Goal: Task Accomplishment & Management: Manage account settings

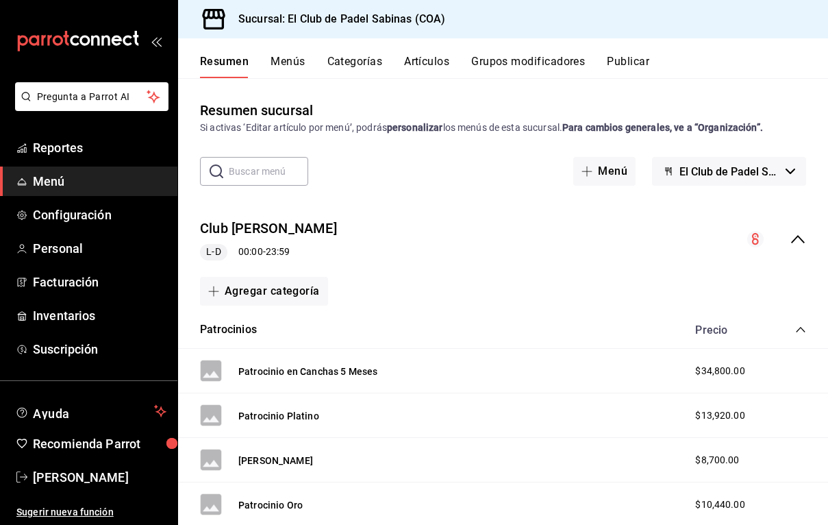
click at [340, 67] on button "Categorías" at bounding box center [354, 66] width 55 height 23
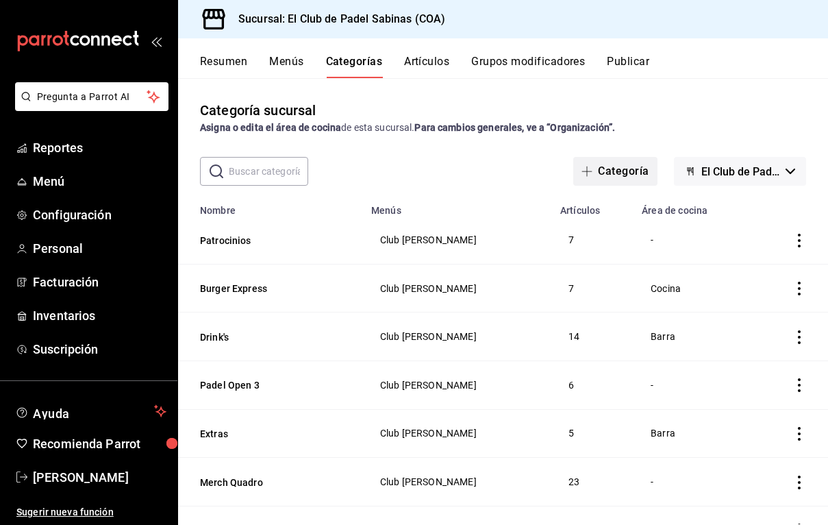
click at [625, 173] on button "Categoría" at bounding box center [615, 171] width 84 height 29
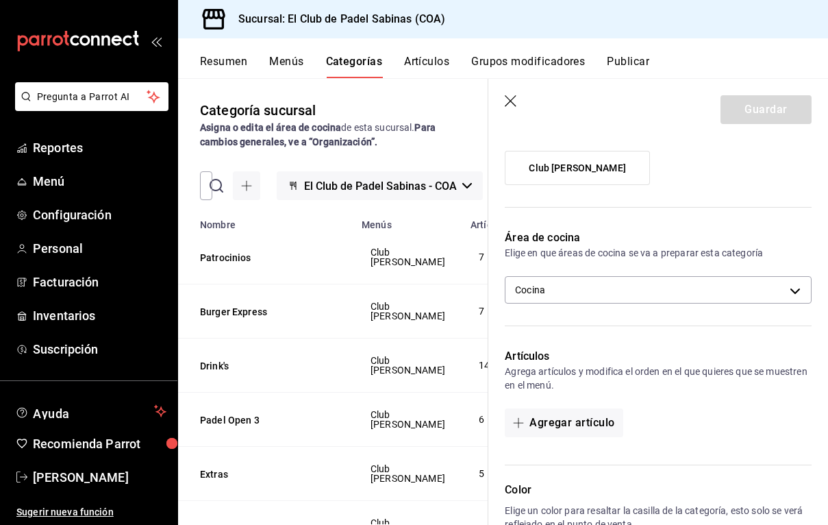
scroll to position [135, 0]
type input "Cubetas"
click at [609, 164] on label "Club [PERSON_NAME]" at bounding box center [578, 166] width 144 height 33
click at [0, 0] on input "Club [PERSON_NAME]" at bounding box center [0, 0] width 0 height 0
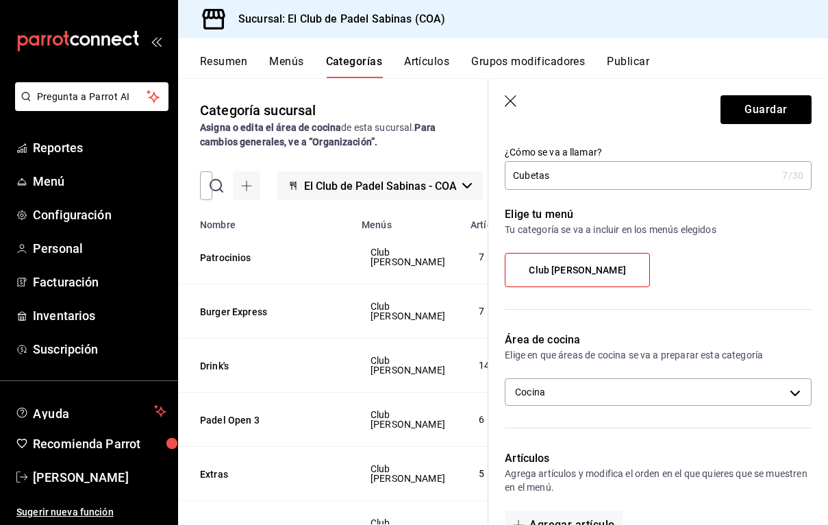
scroll to position [19, 0]
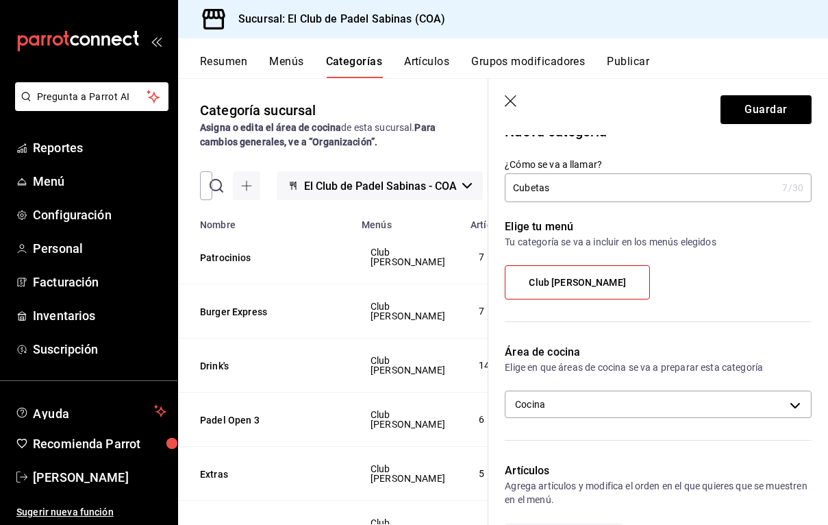
click at [599, 209] on div "Elige tu menú Tu categoría se va a incluir en los menús elegidos Club [PERSON_N…" at bounding box center [649, 264] width 323 height 125
click at [601, 195] on input "Cubetas" at bounding box center [641, 187] width 272 height 27
click at [603, 299] on div "Club [PERSON_NAME]" at bounding box center [658, 287] width 307 height 45
click at [607, 288] on label "Club [PERSON_NAME]" at bounding box center [578, 282] width 144 height 33
click at [0, 0] on input "Club [PERSON_NAME]" at bounding box center [0, 0] width 0 height 0
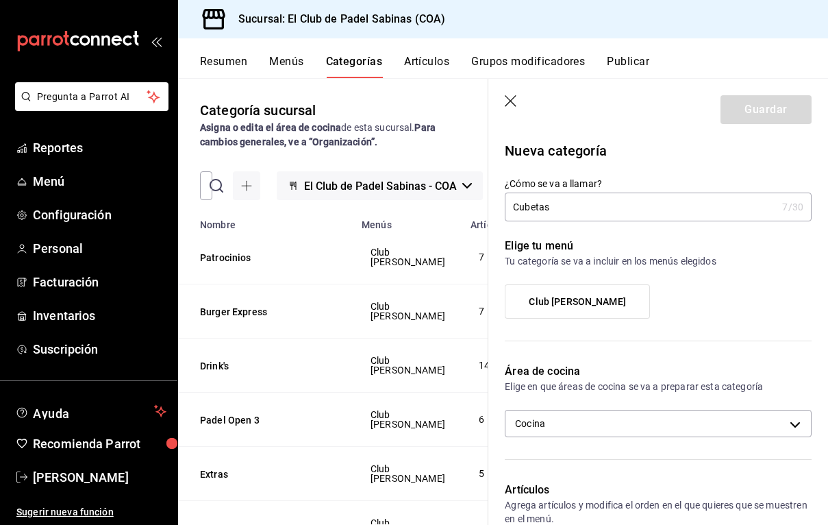
scroll to position [0, 0]
click at [617, 208] on input "Cubetas" at bounding box center [641, 206] width 272 height 27
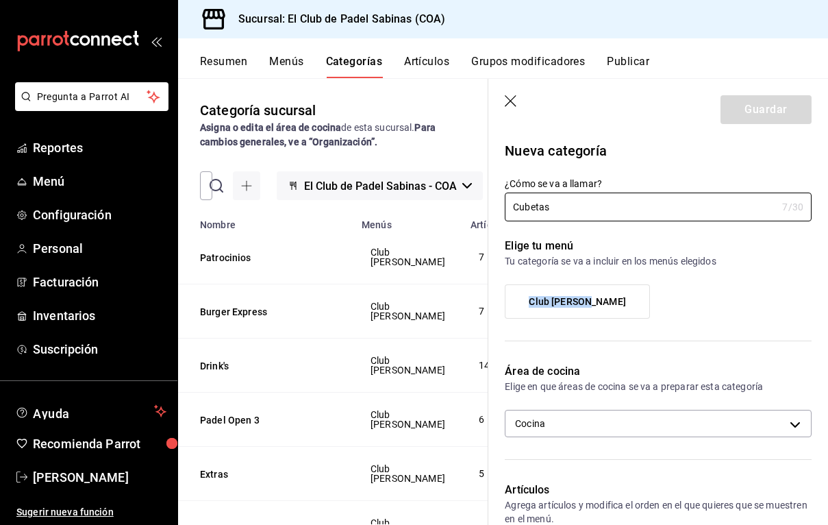
click at [605, 296] on label "Club [PERSON_NAME]" at bounding box center [578, 301] width 144 height 33
click at [0, 0] on input "Club [PERSON_NAME]" at bounding box center [0, 0] width 0 height 0
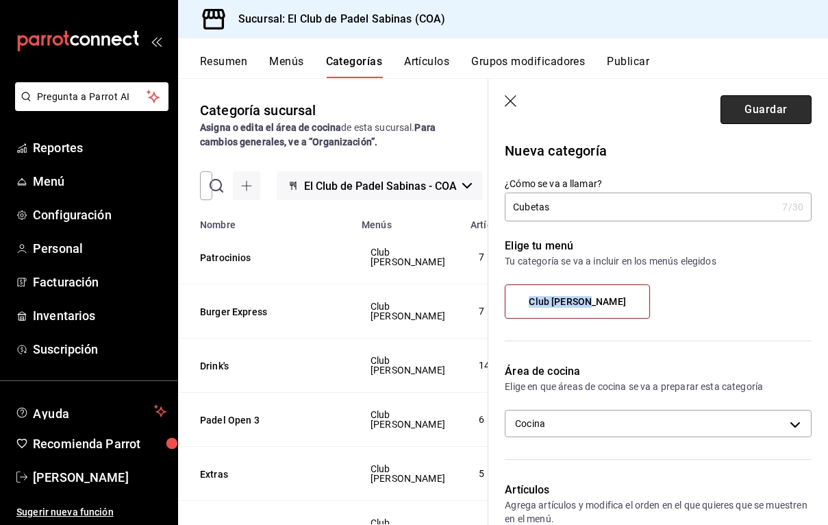
click at [762, 112] on button "Guardar" at bounding box center [766, 109] width 91 height 29
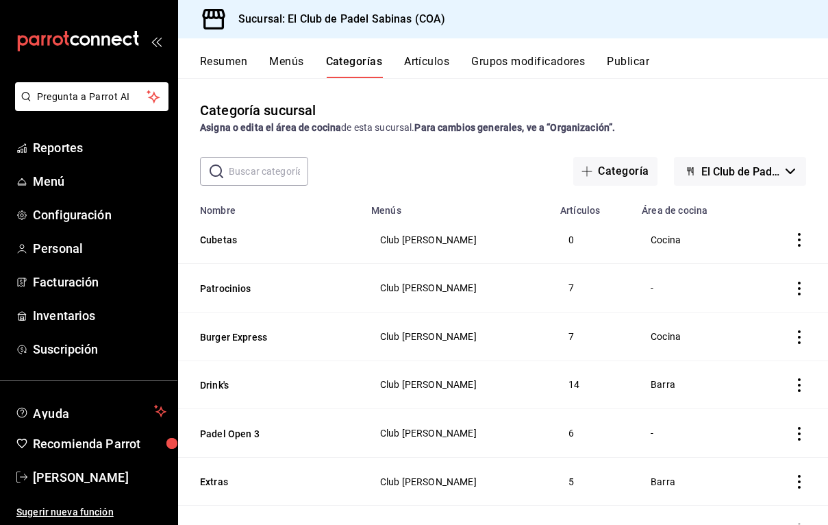
click at [796, 237] on icon "actions" at bounding box center [800, 240] width 14 height 14
click at [773, 273] on span "Editar" at bounding box center [758, 271] width 36 height 14
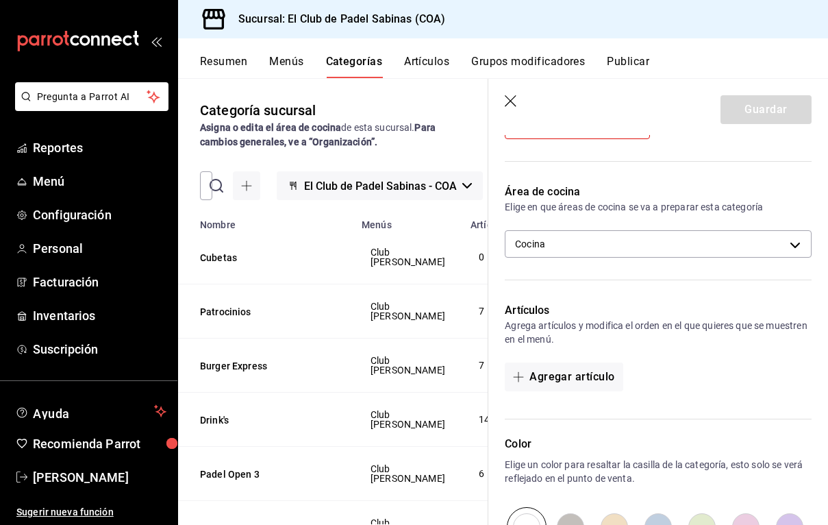
scroll to position [179, 0]
click at [659, 262] on div "Área de cocina Elige en que áreas de cocina se va a preparar esta categoría Coc…" at bounding box center [649, 226] width 323 height 119
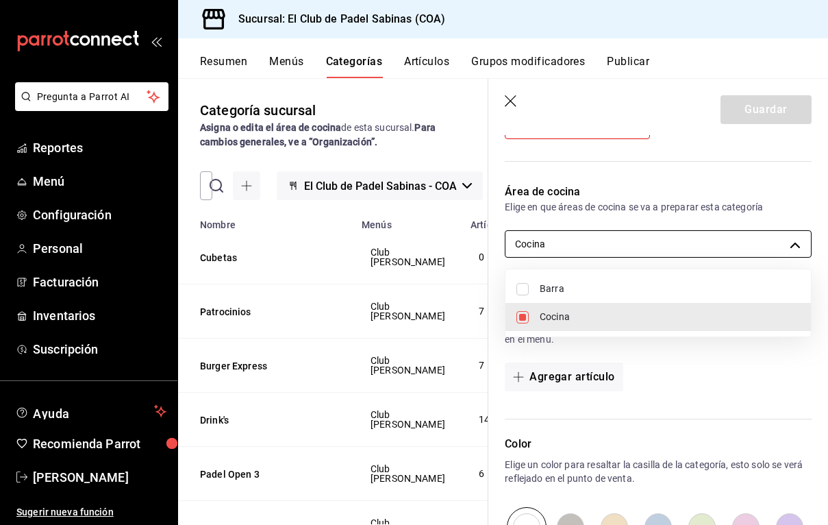
click at [669, 240] on body "Pregunta a Parrot AI Reportes Menú Configuración Personal Facturación Inventari…" at bounding box center [414, 262] width 828 height 525
click at [649, 297] on li "Barra" at bounding box center [659, 289] width 306 height 28
type input "22384d2b-07bf-4ee5-9d54-94ba3d5ec3fc,71c94c7c-ff6e-45b0-a029-432e0013bc88"
checkbox input "true"
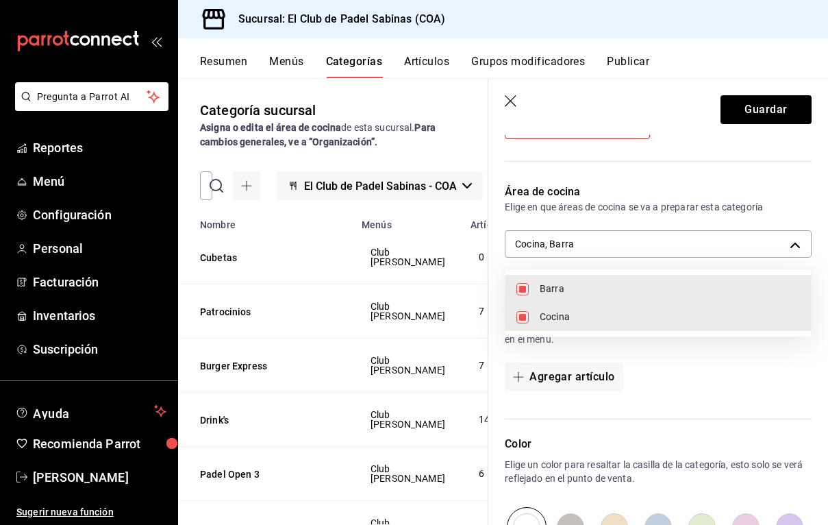
click at [644, 318] on span "Cocina" at bounding box center [670, 317] width 260 height 14
type input "71c94c7c-ff6e-45b0-a029-432e0013bc88"
checkbox input "false"
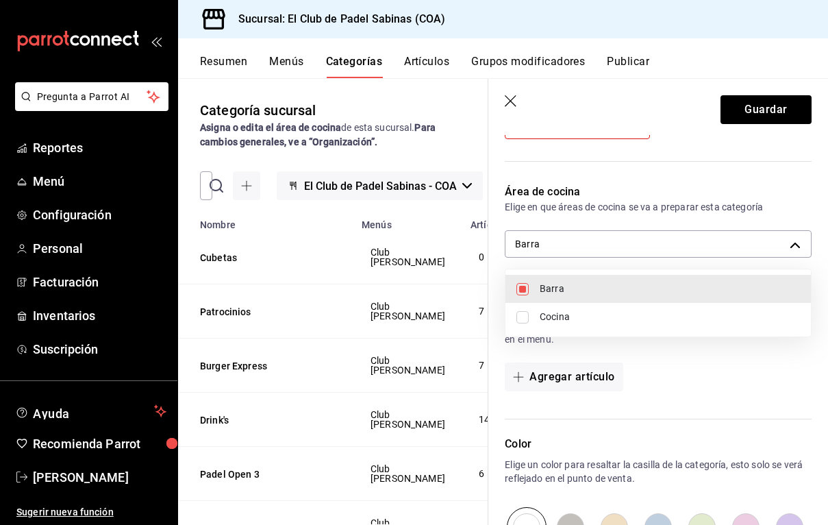
click at [769, 110] on div at bounding box center [414, 262] width 828 height 525
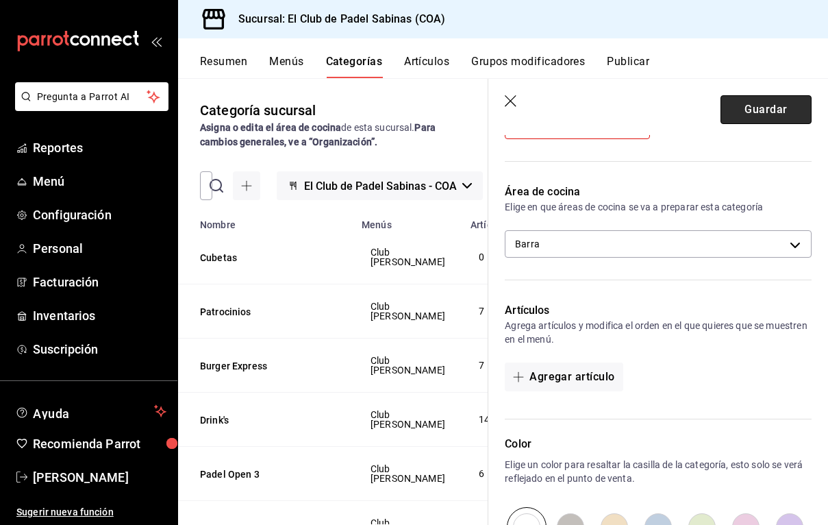
click at [779, 110] on button "Guardar" at bounding box center [766, 109] width 91 height 29
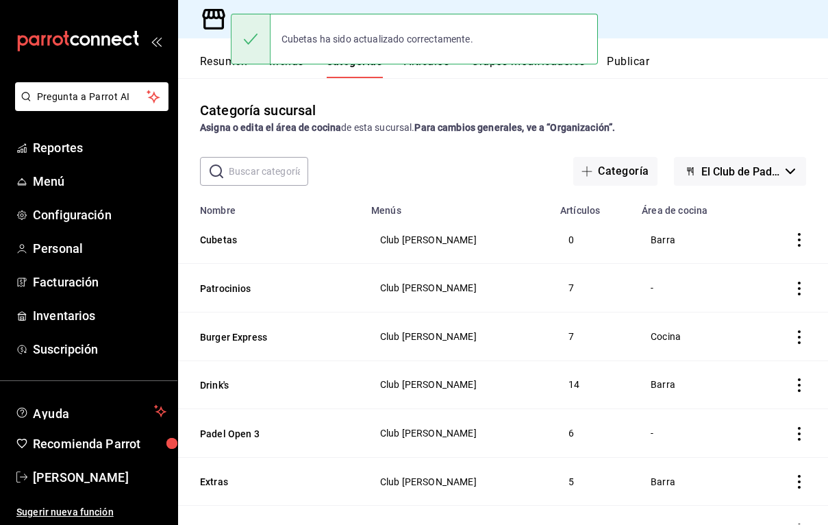
click at [488, 127] on strong "Para cambios generales, ve a “Organización”." at bounding box center [514, 127] width 201 height 11
click at [411, 23] on div "Cubetas ha sido actualizado correctamente." at bounding box center [414, 39] width 367 height 51
click at [428, 69] on button "Artículos" at bounding box center [426, 66] width 45 height 23
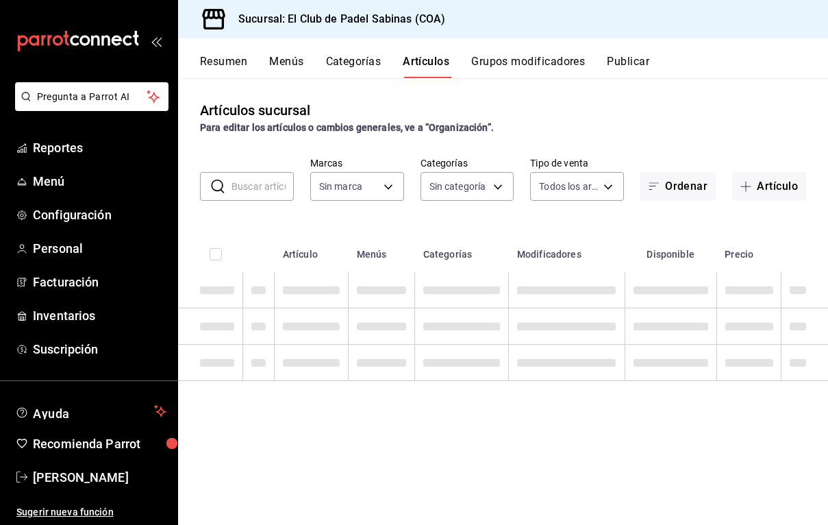
type input "21e8b40d-48d4-4016-ab2e-0d0124ac4b5e"
type input "3d786e24-dc1d-45b4-adda-6f9c0e9fd4e7,1cf5ca19-b9c5-48c8-bbf4-83b4d375dc0e,cb34e…"
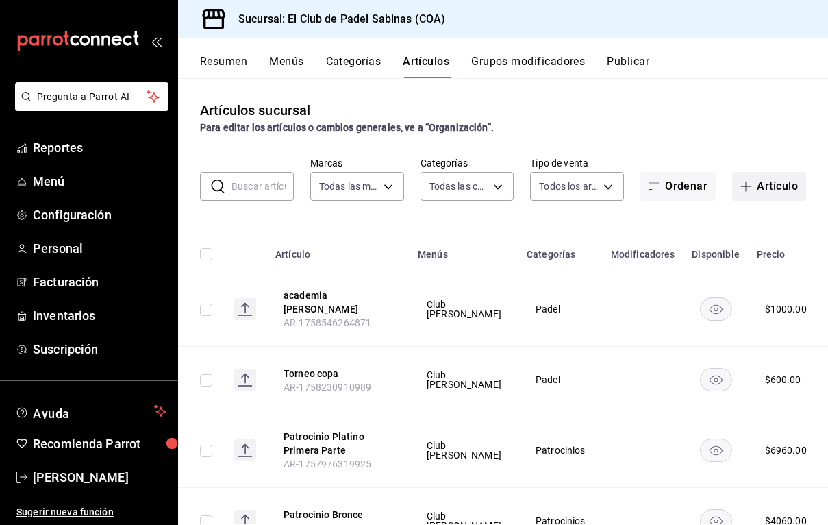
click at [760, 184] on button "Artículo" at bounding box center [769, 186] width 74 height 29
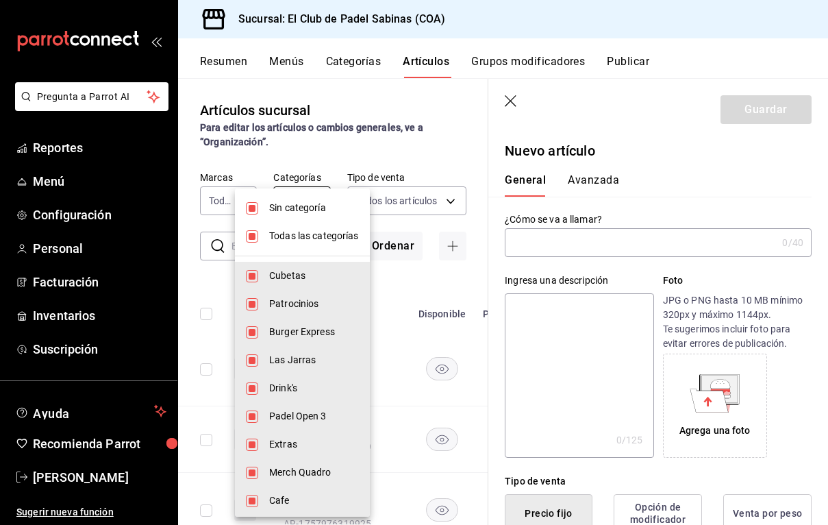
click at [305, 203] on body "Pregunta a Parrot AI Reportes Menú Configuración Personal Facturación Inventari…" at bounding box center [414, 262] width 828 height 525
click at [279, 213] on span "Sin categoría" at bounding box center [314, 208] width 90 height 14
click at [279, 214] on span "Sin categoría" at bounding box center [314, 208] width 90 height 14
checkbox input "true"
click at [279, 247] on li "Todas las categorías" at bounding box center [302, 236] width 135 height 28
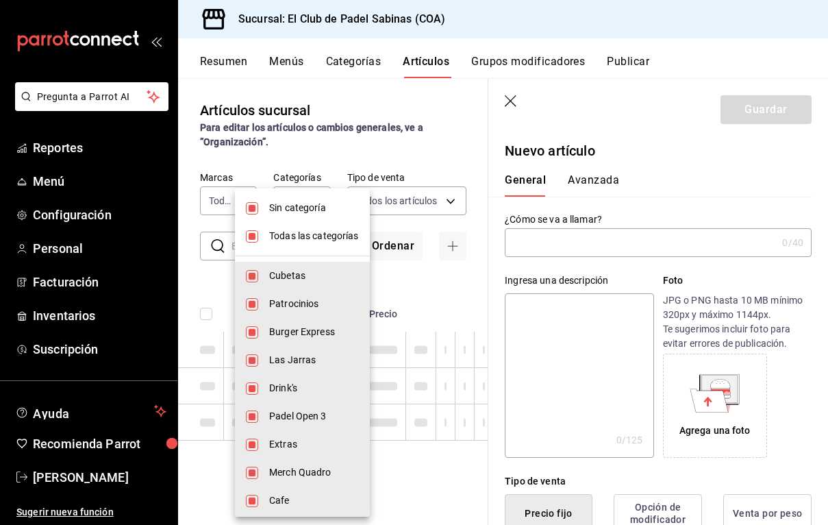
checkbox input "false"
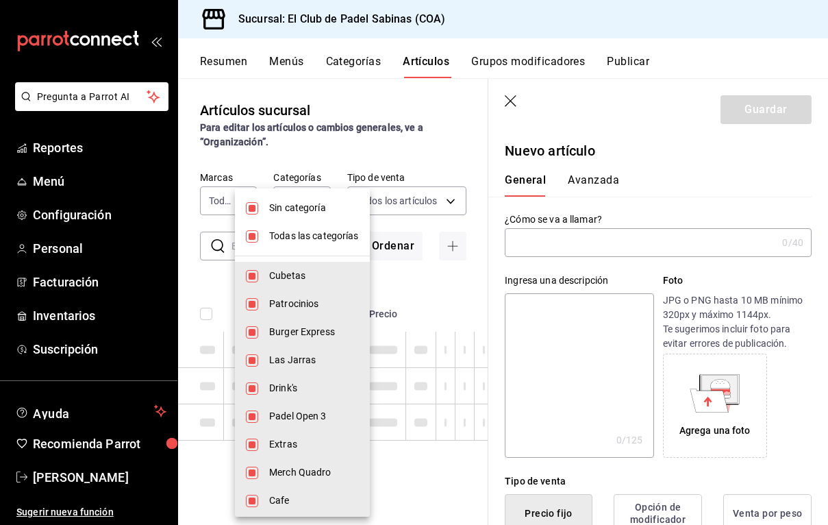
checkbox input "false"
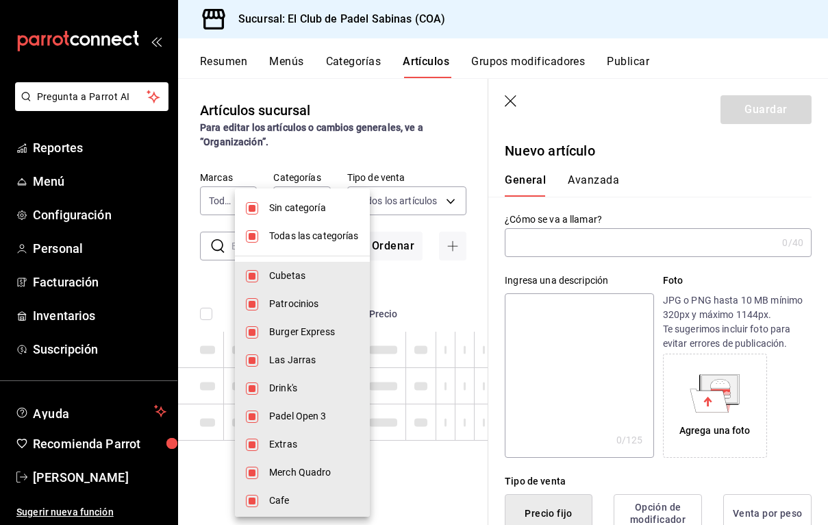
checkbox input "false"
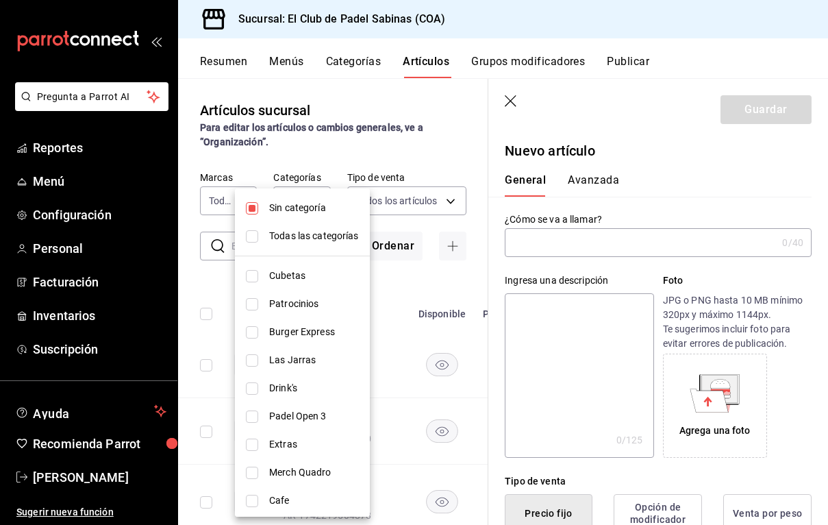
click at [315, 210] on span "Sin categoría" at bounding box center [314, 208] width 90 height 14
checkbox input "false"
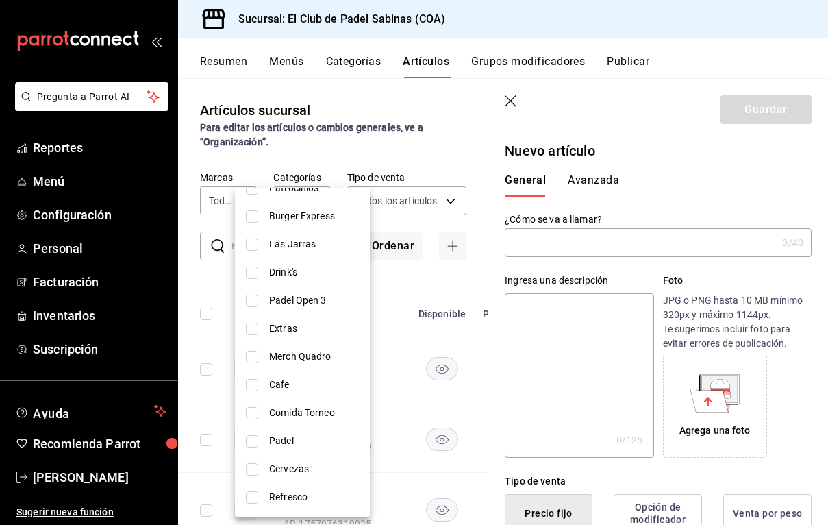
scroll to position [116, 0]
click at [288, 460] on li "Cervezas" at bounding box center [302, 469] width 135 height 28
type input "458908a6-6e26-4882-8132-79f9f0b44e7d"
checkbox input "true"
click at [409, 479] on div at bounding box center [414, 262] width 828 height 525
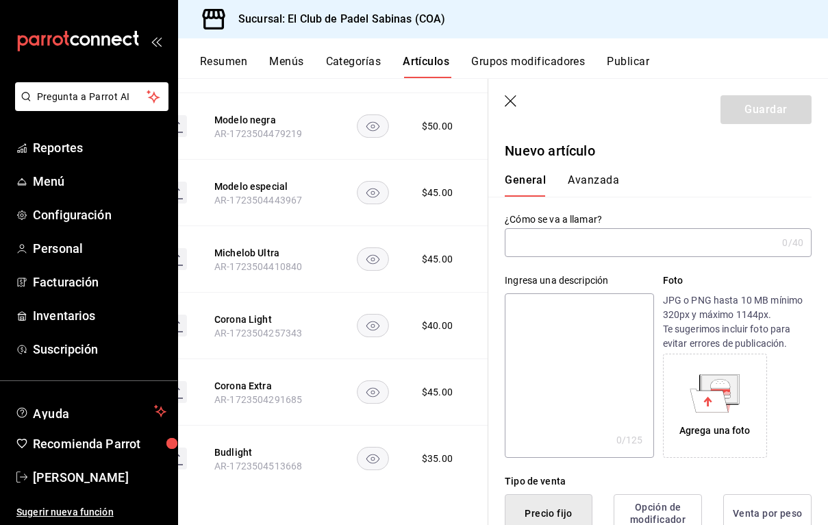
scroll to position [2522, 0]
click at [574, 258] on div "Ingresa una descripción x 0 /125 ​ Foto JPG o PNG hasta 10 MB mínimo 320px y má…" at bounding box center [649, 357] width 323 height 201
click at [583, 244] on input "text" at bounding box center [641, 242] width 272 height 27
type input "C"
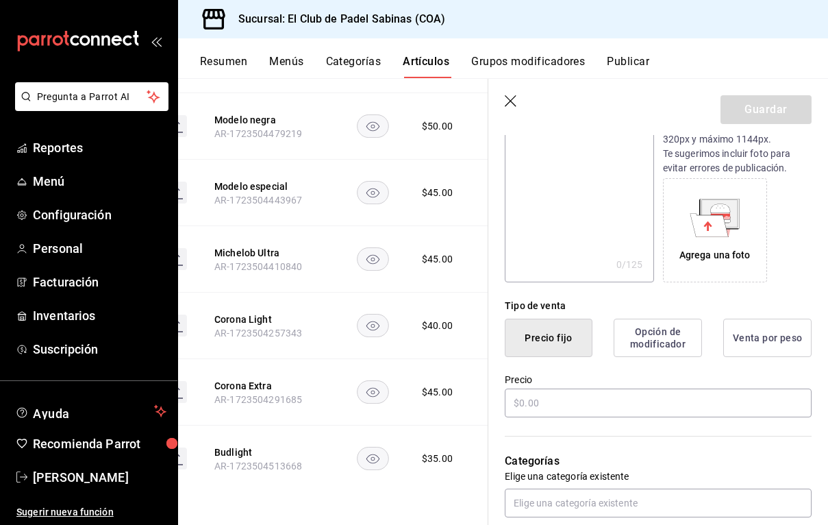
scroll to position [179, 0]
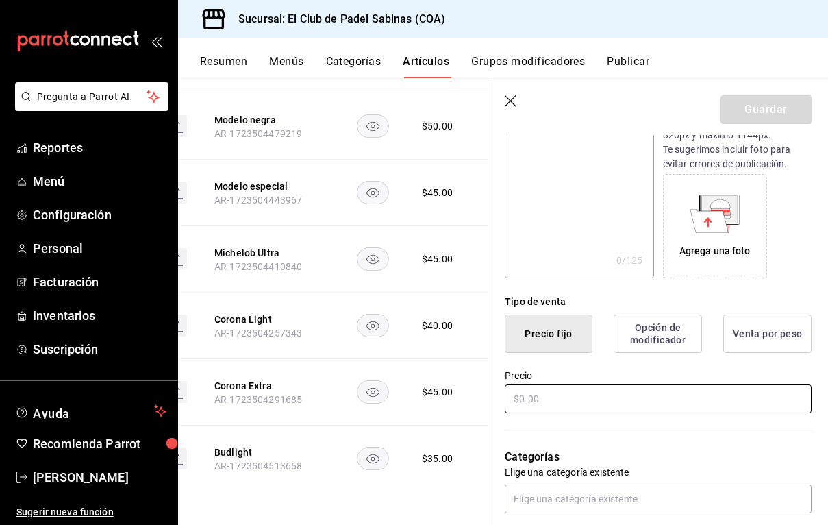
type input "10 Budlights"
click at [542, 394] on input "text" at bounding box center [658, 398] width 307 height 29
type input "$315.00"
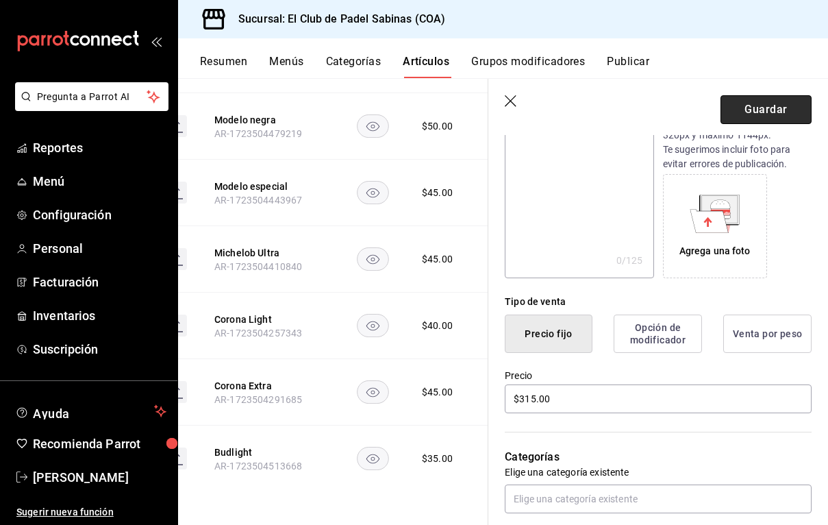
click at [764, 110] on button "Guardar" at bounding box center [766, 109] width 91 height 29
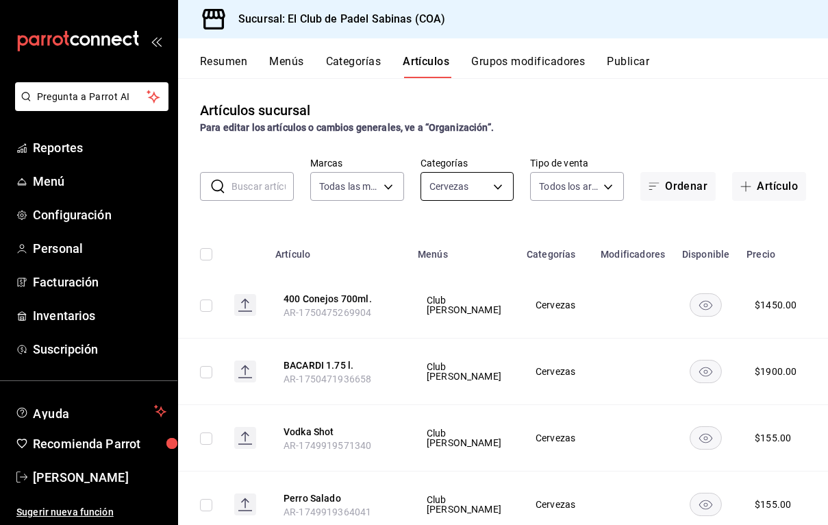
click at [472, 182] on body "Pregunta a Parrot AI Reportes Menú Configuración Personal Facturación Inventari…" at bounding box center [414, 262] width 828 height 525
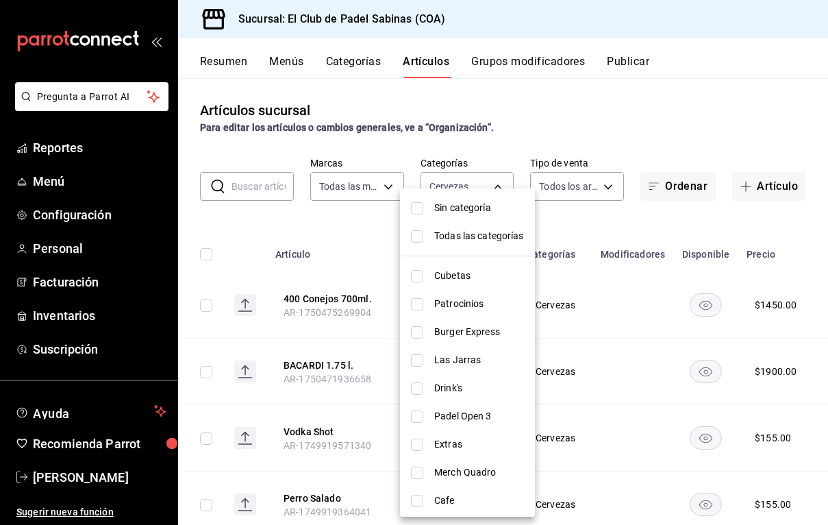
click at [464, 290] on li "Patrocinios" at bounding box center [467, 304] width 135 height 28
type input "458908a6-6e26-4882-8132-79f9f0b44e7d,1cf5ca19-b9c5-48c8-bbf4-83b4d375dc0e"
checkbox input "true"
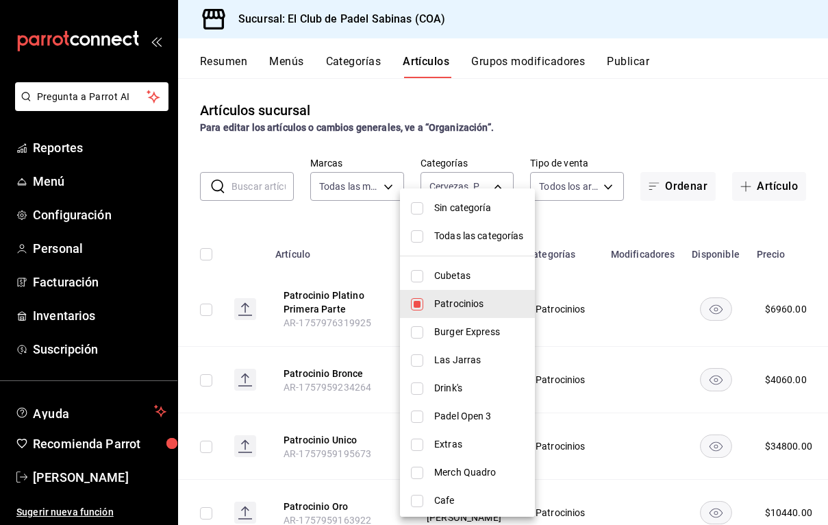
click at [469, 279] on span "Cubetas" at bounding box center [479, 276] width 90 height 14
type input "458908a6-6e26-4882-8132-79f9f0b44e7d,1cf5ca19-b9c5-48c8-bbf4-83b4d375dc0e,3d786…"
checkbox input "true"
click at [467, 305] on span "Patrocinios" at bounding box center [479, 304] width 90 height 14
type input "458908a6-6e26-4882-8132-79f9f0b44e7d,3d786e24-dc1d-45b4-adda-6f9c0e9fd4e7"
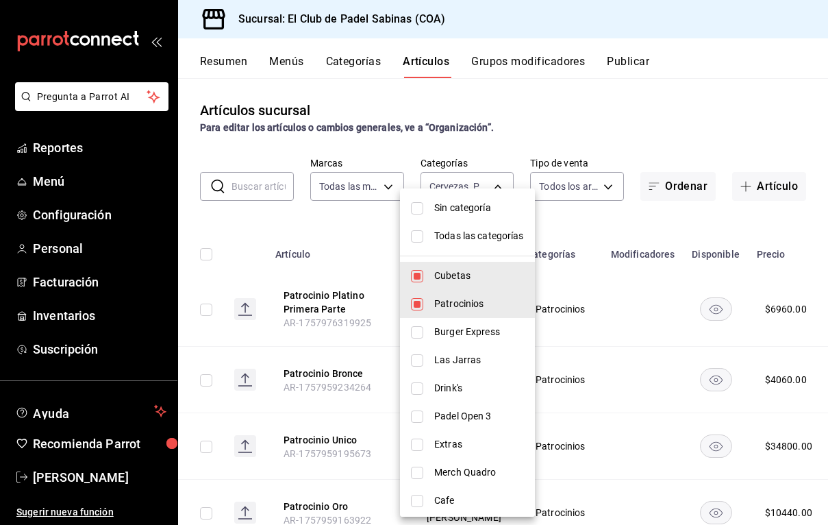
checkbox input "false"
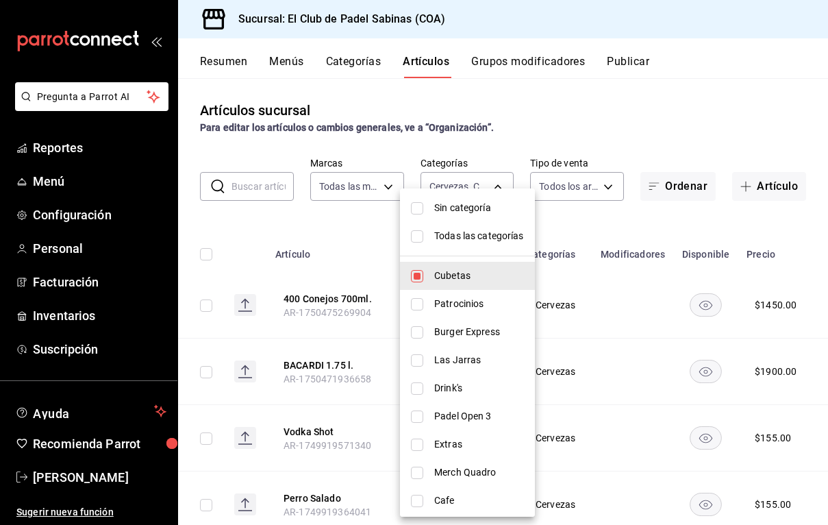
click at [473, 282] on span "Cubetas" at bounding box center [479, 276] width 90 height 14
type input "458908a6-6e26-4882-8132-79f9f0b44e7d"
checkbox input "false"
click at [270, 193] on div at bounding box center [414, 262] width 828 height 525
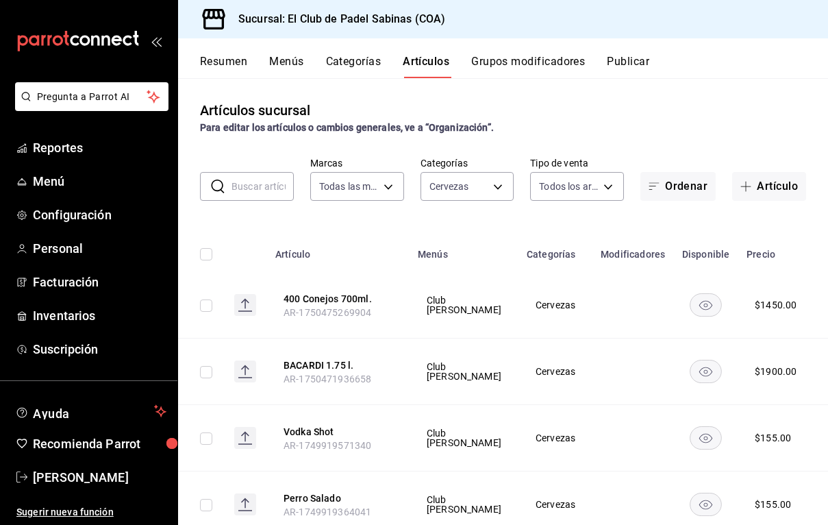
click at [278, 181] on input "text" at bounding box center [263, 186] width 62 height 27
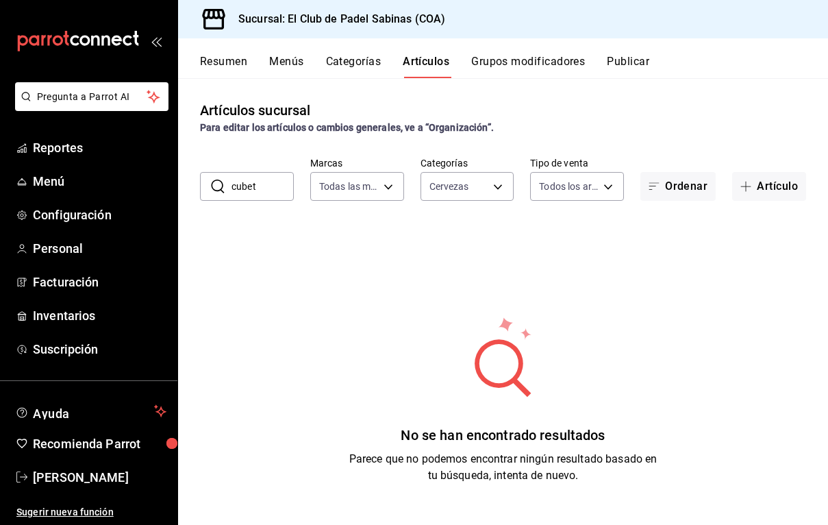
type input "cubeta"
click at [270, 182] on input "cubeta" at bounding box center [263, 186] width 62 height 27
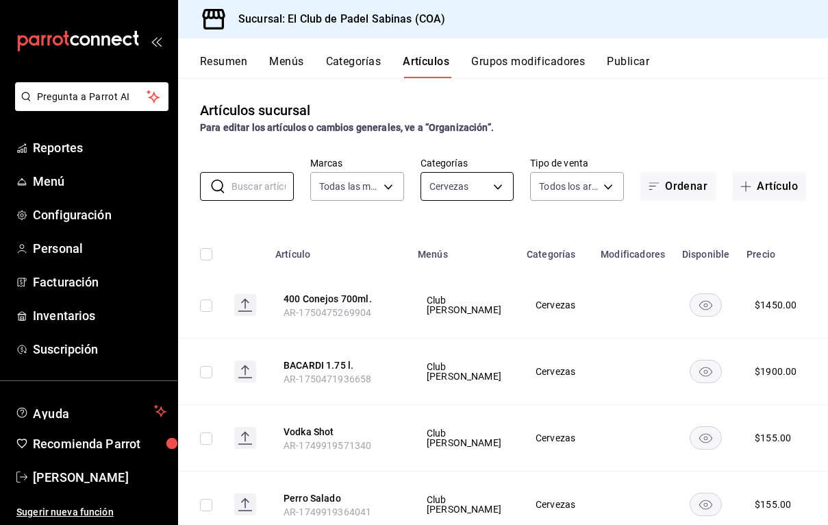
click at [446, 181] on body "Pregunta a Parrot AI Reportes Menú Configuración Personal Facturación Inventari…" at bounding box center [414, 262] width 828 height 525
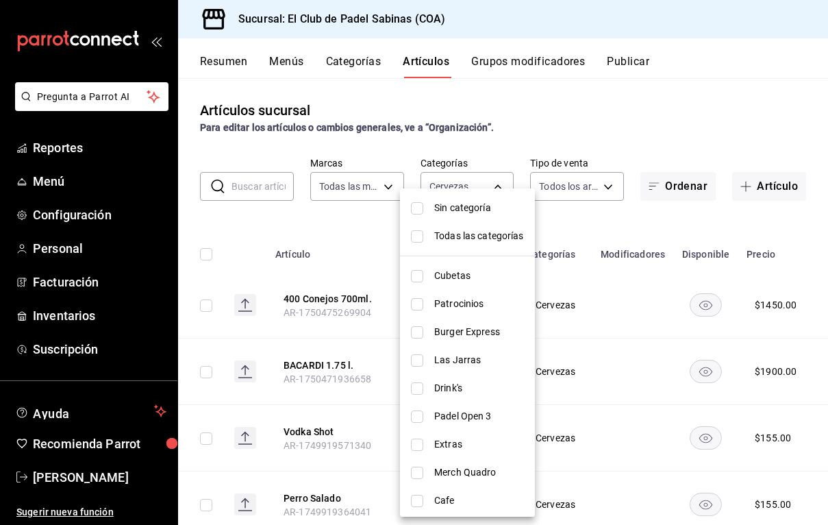
click at [484, 189] on ul "Sin categoría Todas las categorías Cubetas Patrocinios [PERSON_NAME] Express La…" at bounding box center [467, 410] width 135 height 444
click at [478, 234] on span "Todas las categorías" at bounding box center [479, 236] width 90 height 14
type input "3d786e24-dc1d-45b4-adda-6f9c0e9fd4e7,1cf5ca19-b9c5-48c8-bbf4-83b4d375dc0e,cb34e…"
checkbox input "true"
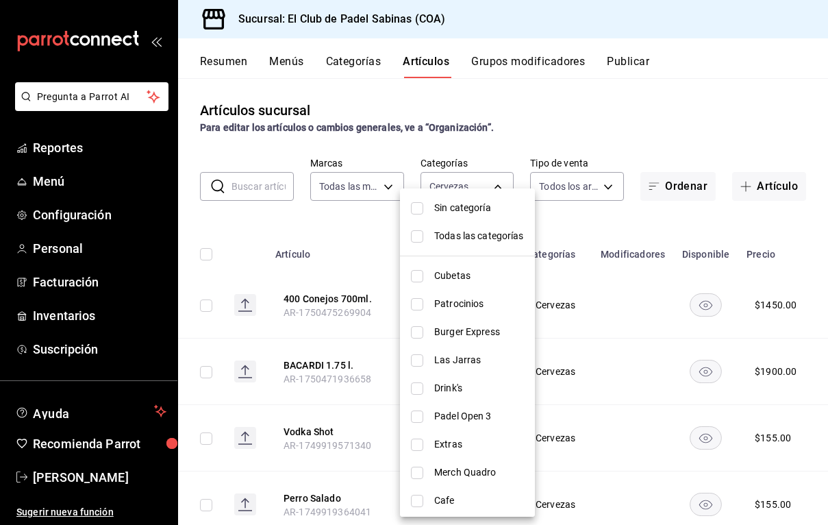
checkbox input "true"
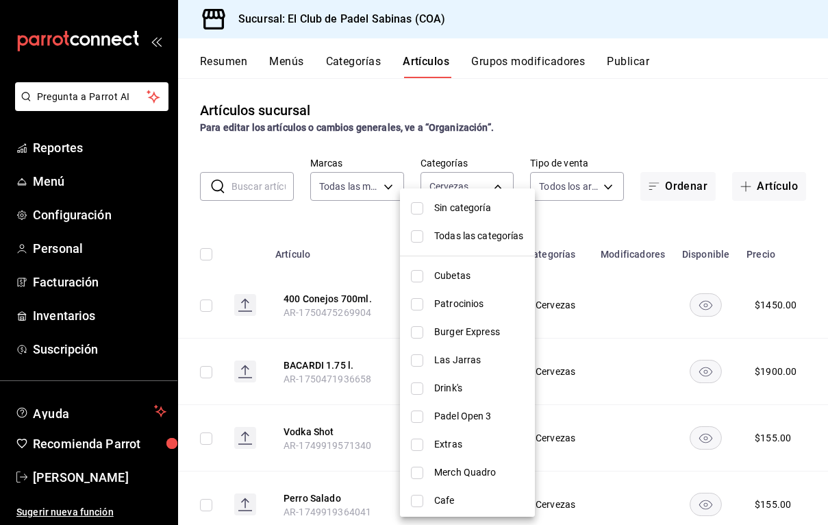
checkbox input "true"
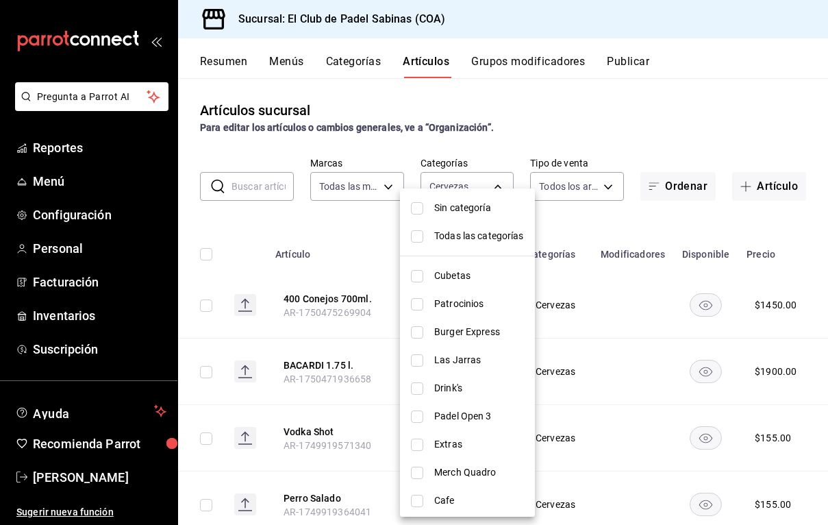
checkbox input "true"
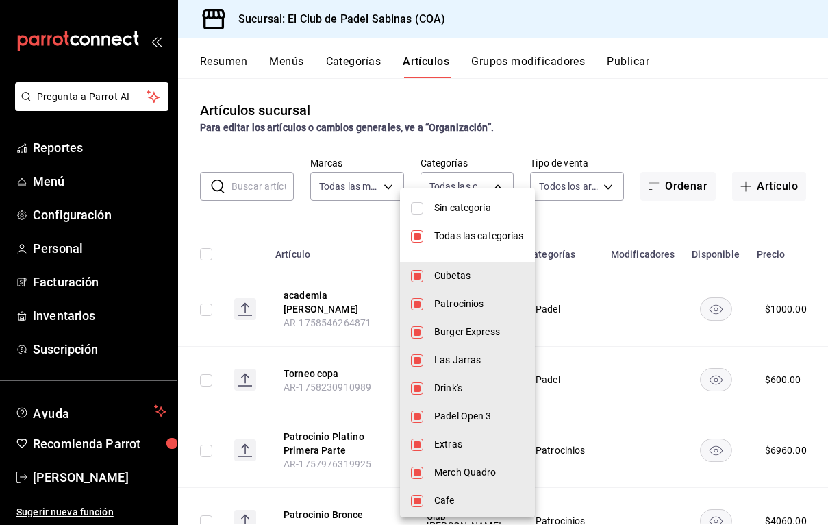
click at [308, 227] on div at bounding box center [414, 262] width 828 height 525
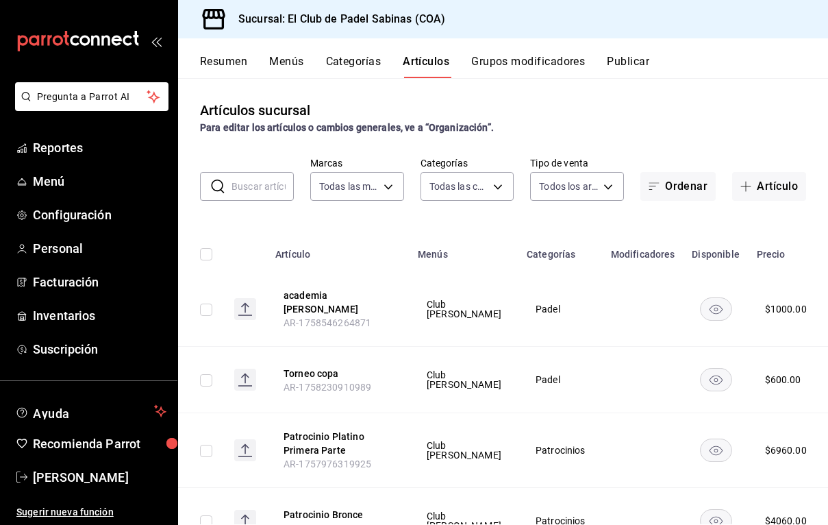
click at [264, 194] on input "text" at bounding box center [263, 186] width 62 height 27
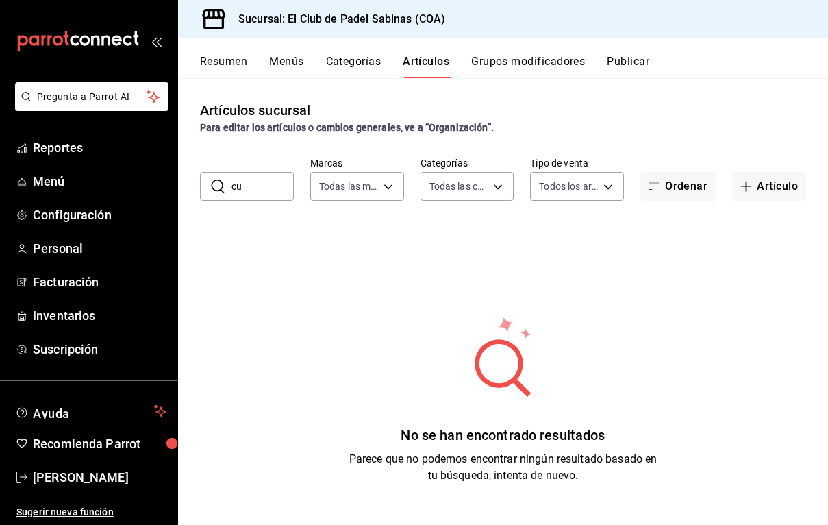
type input "c"
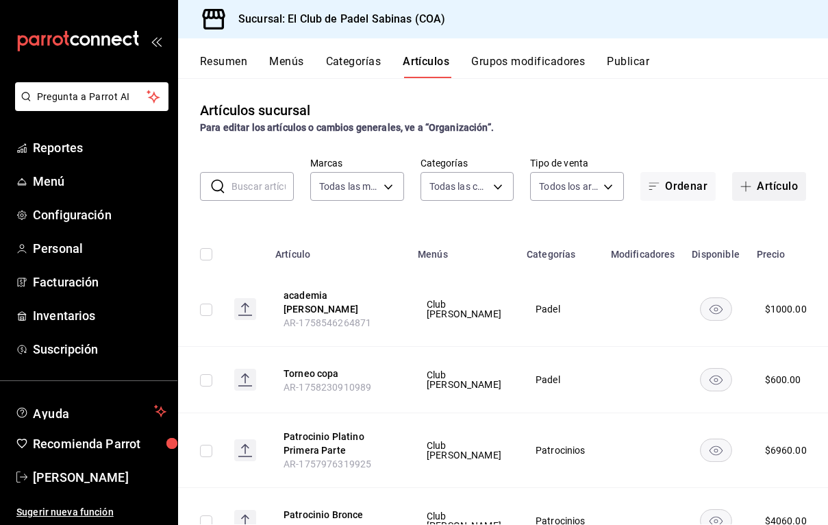
click at [767, 193] on button "Artículo" at bounding box center [769, 186] width 74 height 29
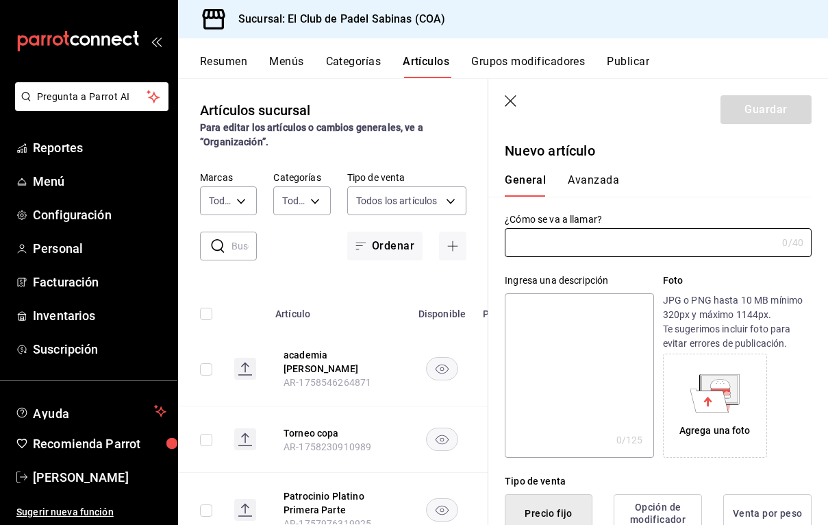
scroll to position [49, 0]
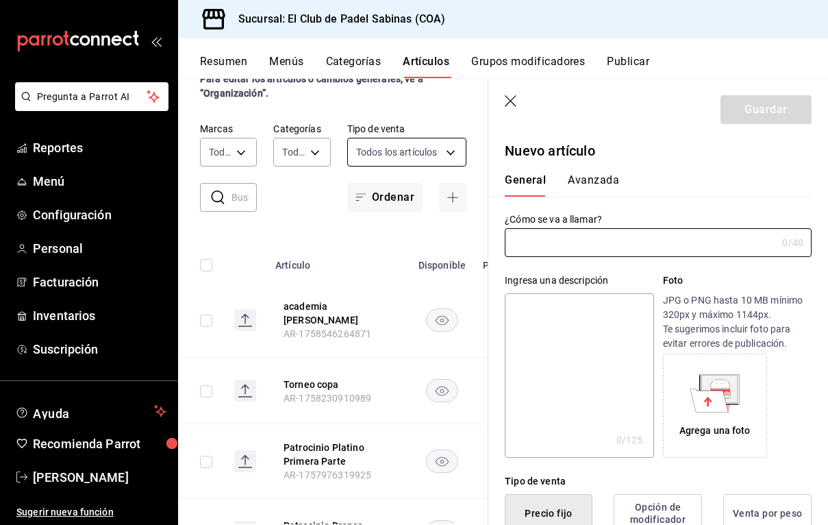
click at [414, 147] on body "Pregunta a Parrot AI Reportes Menú Configuración Personal Facturación Inventari…" at bounding box center [414, 262] width 828 height 525
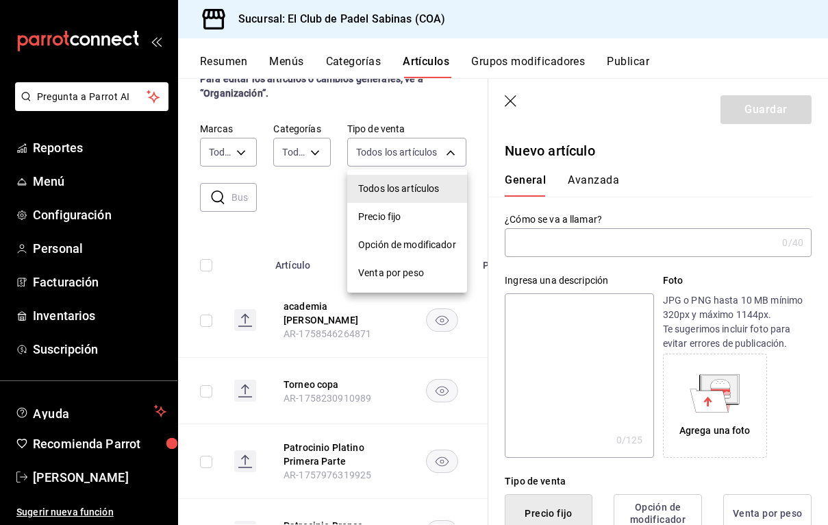
click at [413, 145] on div at bounding box center [414, 262] width 828 height 525
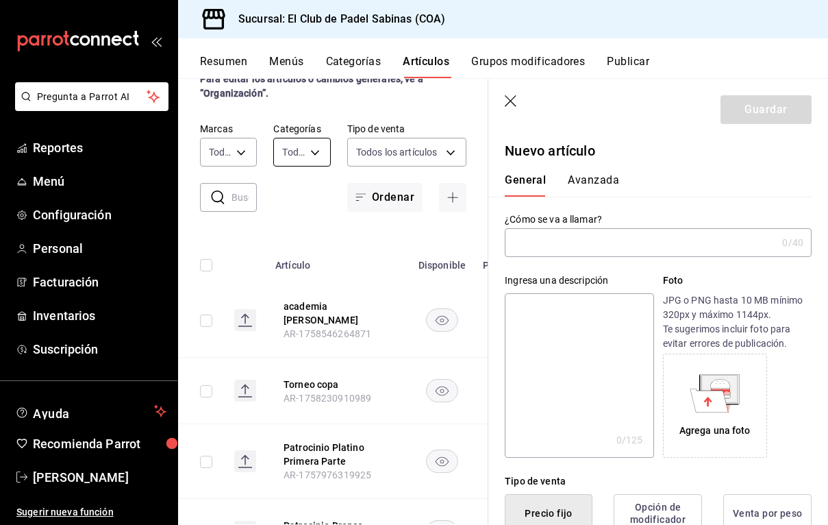
click at [325, 149] on body "Pregunta a Parrot AI Reportes Menú Configuración Personal Facturación Inventari…" at bounding box center [414, 262] width 828 height 525
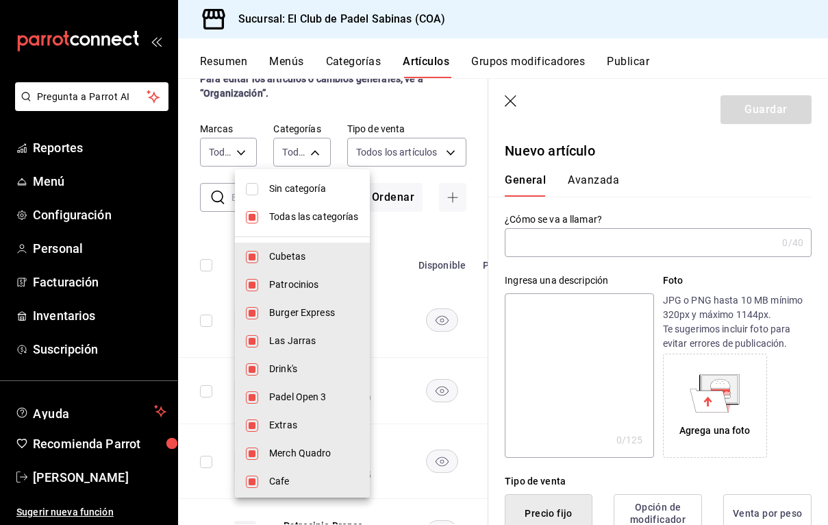
click at [303, 218] on span "Todas las categorías" at bounding box center [314, 217] width 90 height 14
checkbox input "false"
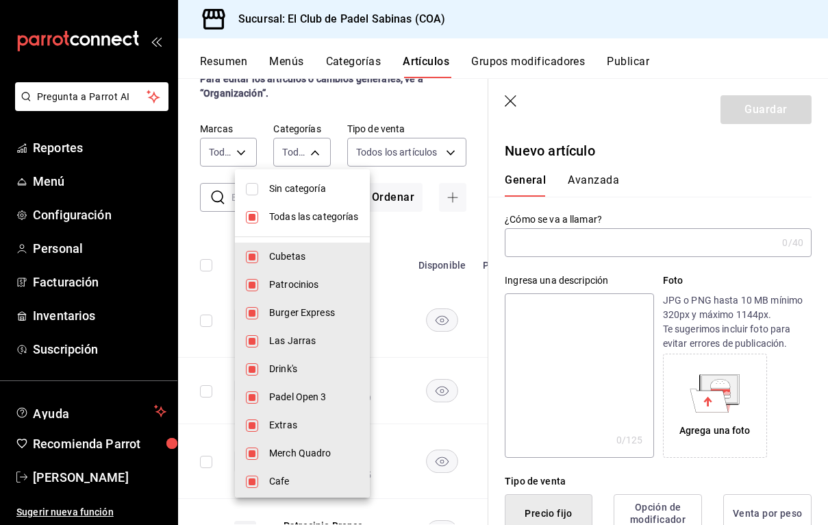
checkbox input "false"
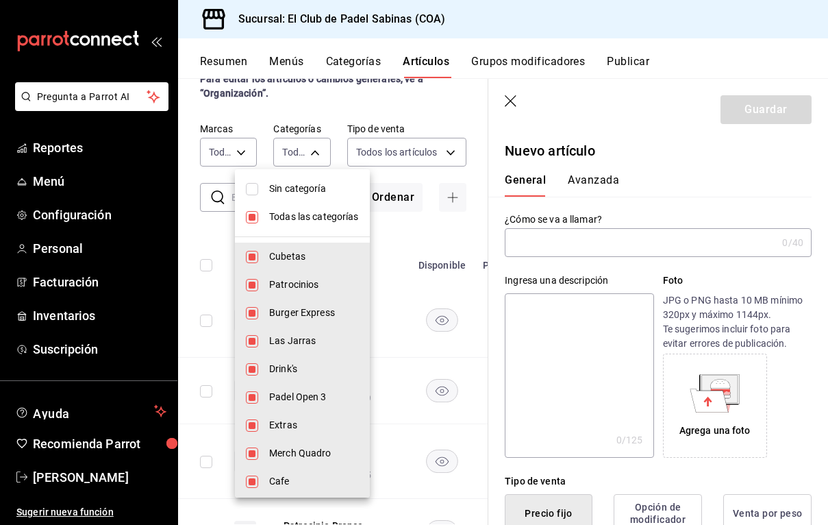
checkbox input "false"
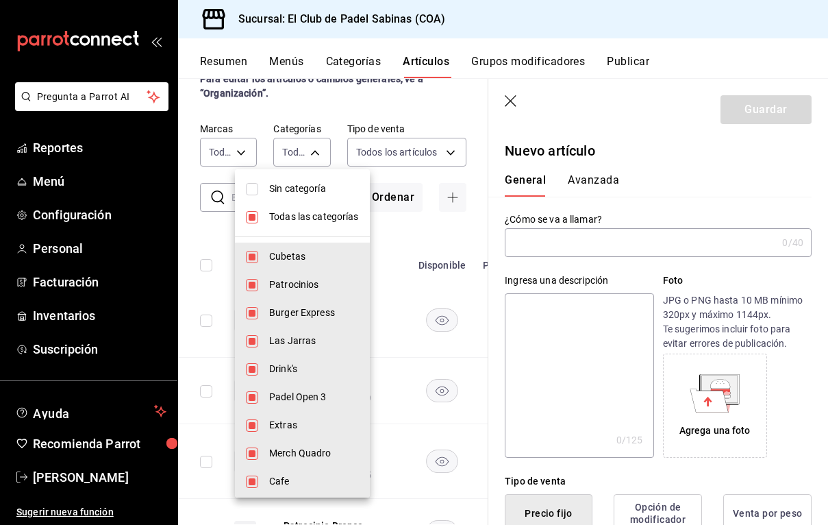
scroll to position [0, 0]
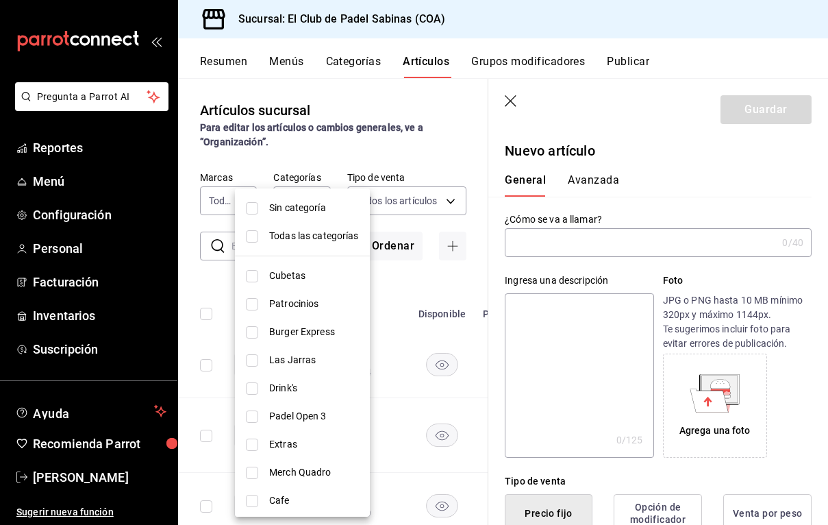
click at [295, 282] on span "Cubetas" at bounding box center [314, 276] width 90 height 14
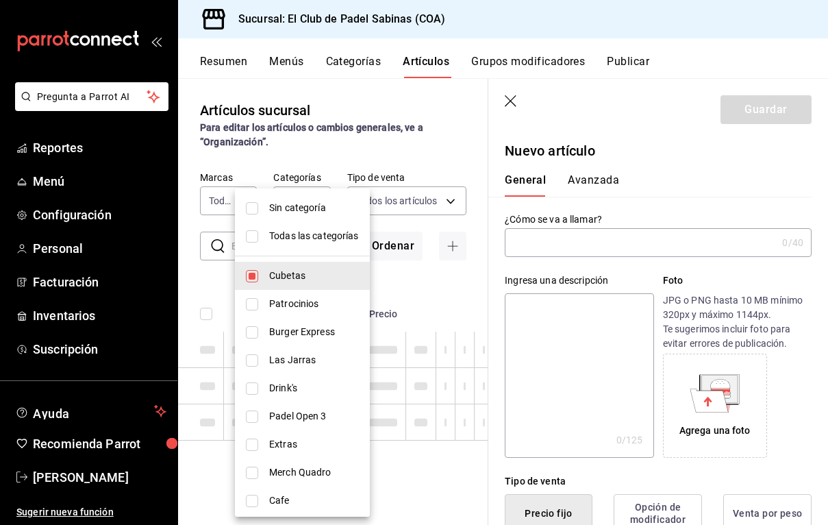
type input "3d786e24-dc1d-45b4-adda-6f9c0e9fd4e7"
checkbox input "true"
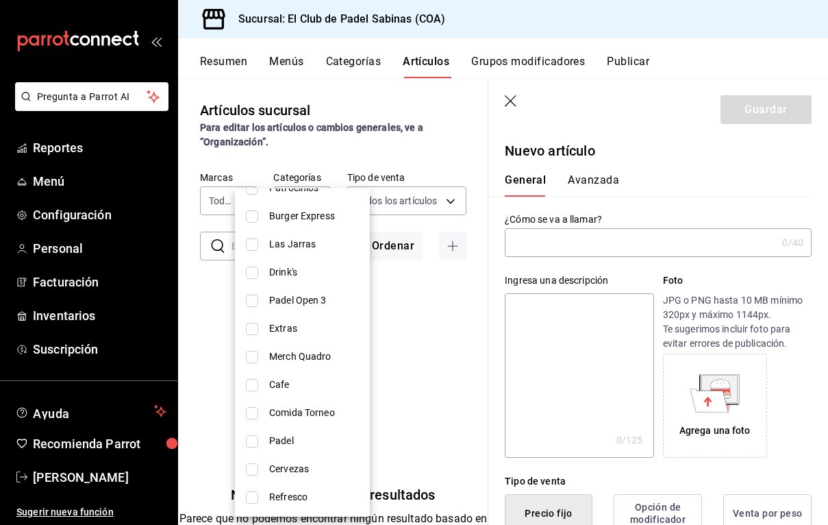
scroll to position [116, 0]
click at [299, 471] on span "Cervezas" at bounding box center [314, 469] width 90 height 14
type input "3d786e24-dc1d-45b4-adda-6f9c0e9fd4e7,458908a6-6e26-4882-8132-79f9f0b44e7d"
checkbox input "true"
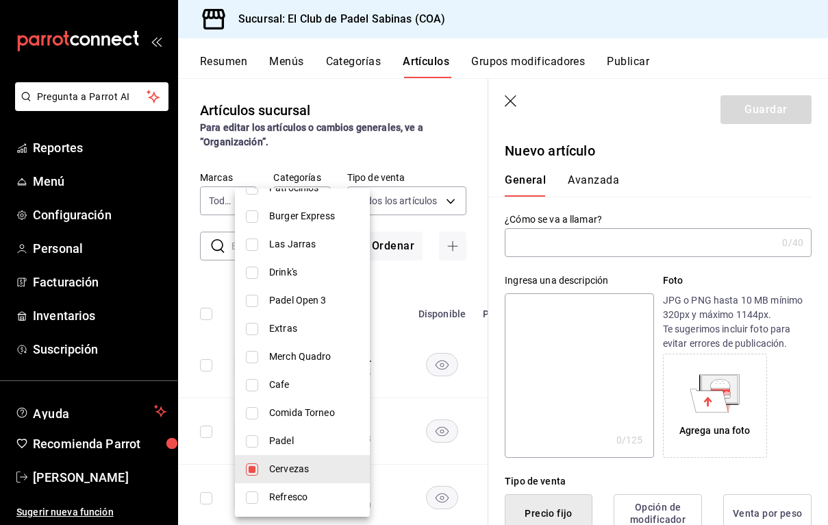
click at [419, 383] on div at bounding box center [414, 262] width 828 height 525
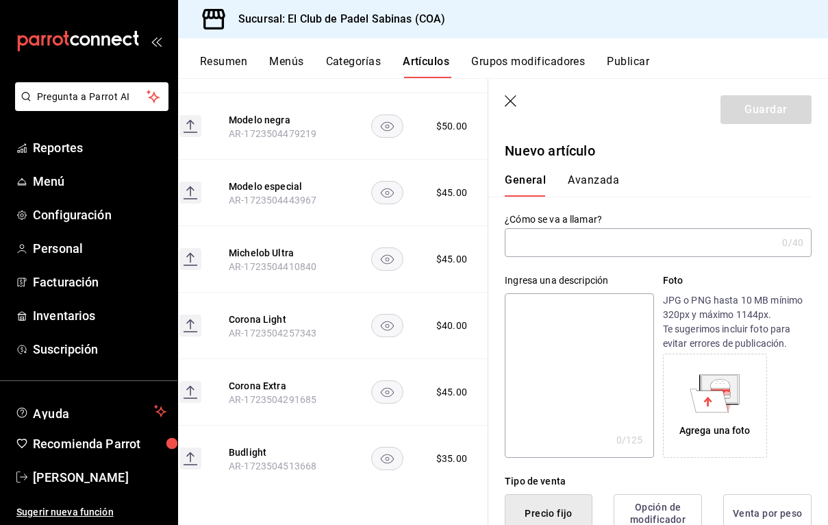
scroll to position [0, 80]
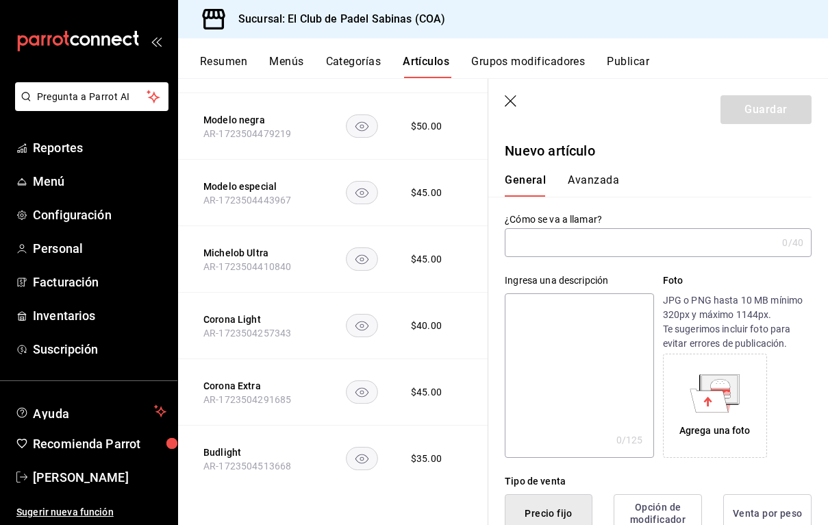
click at [612, 262] on div "Ingresa una descripción x 0 /125 ​ Foto JPG o PNG hasta 10 MB mínimo 320px y má…" at bounding box center [649, 357] width 323 height 201
click at [613, 251] on input "text" at bounding box center [641, 242] width 272 height 27
click at [545, 239] on input "Cubeta Budlight d" at bounding box center [638, 242] width 266 height 27
click at [612, 240] on input "Cubeta 10 Budlight d" at bounding box center [638, 242] width 266 height 27
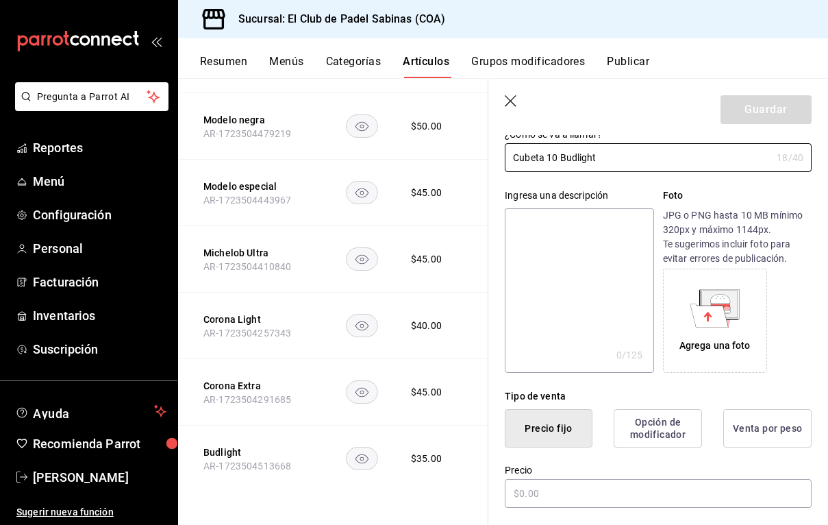
scroll to position [86, 0]
type input "Cubeta 10 Budlight"
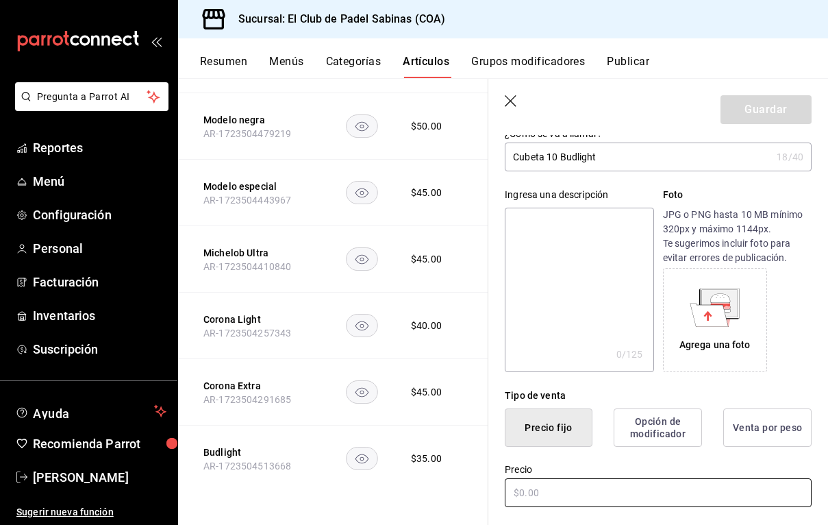
click at [556, 490] on input "text" at bounding box center [658, 492] width 307 height 29
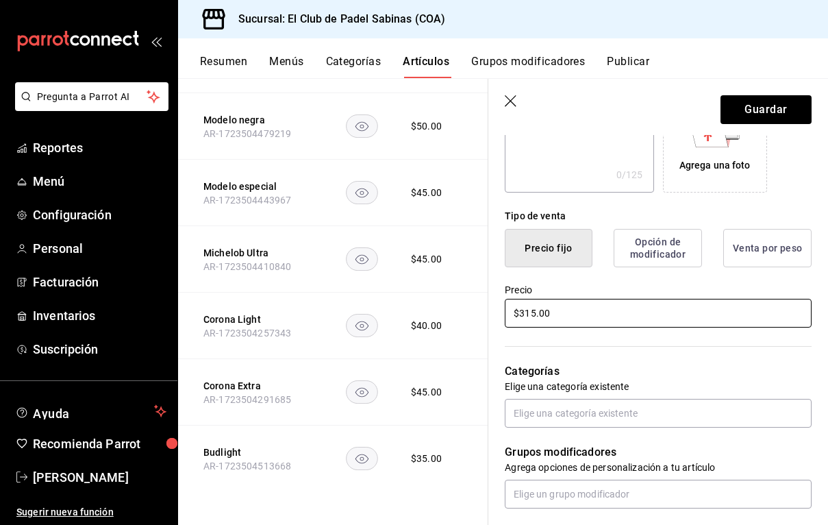
scroll to position [274, 0]
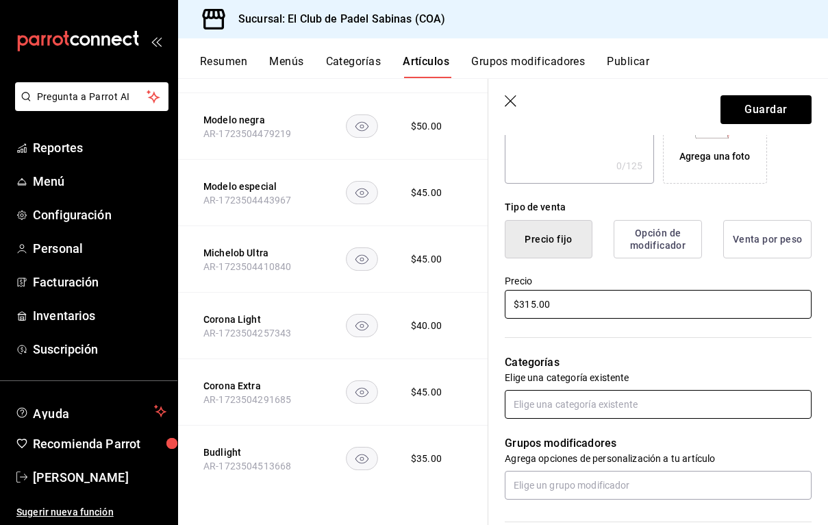
type input "$315.00"
click at [621, 399] on input "text" at bounding box center [658, 404] width 307 height 29
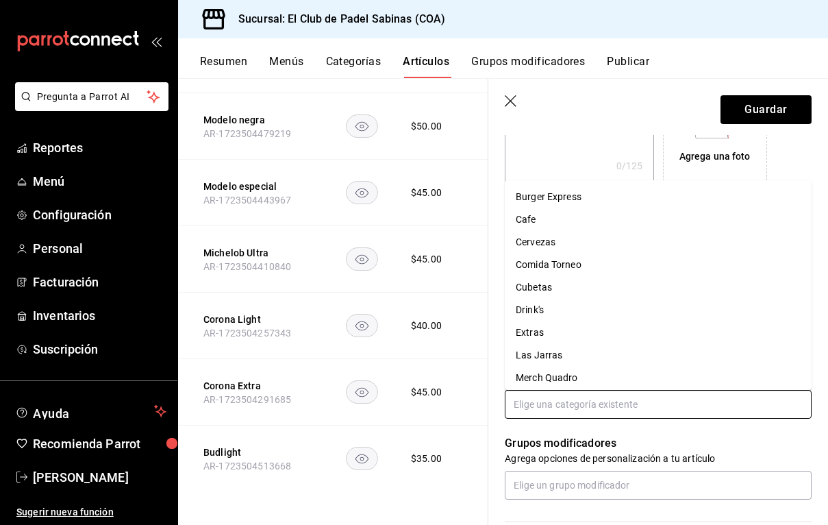
scroll to position [0, 0]
click at [612, 288] on li "Cubetas" at bounding box center [658, 287] width 307 height 23
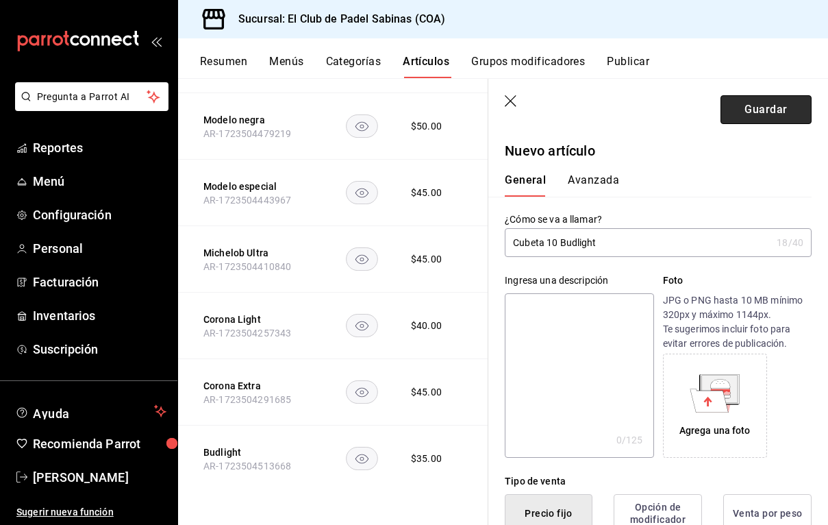
click at [762, 103] on button "Guardar" at bounding box center [766, 109] width 91 height 29
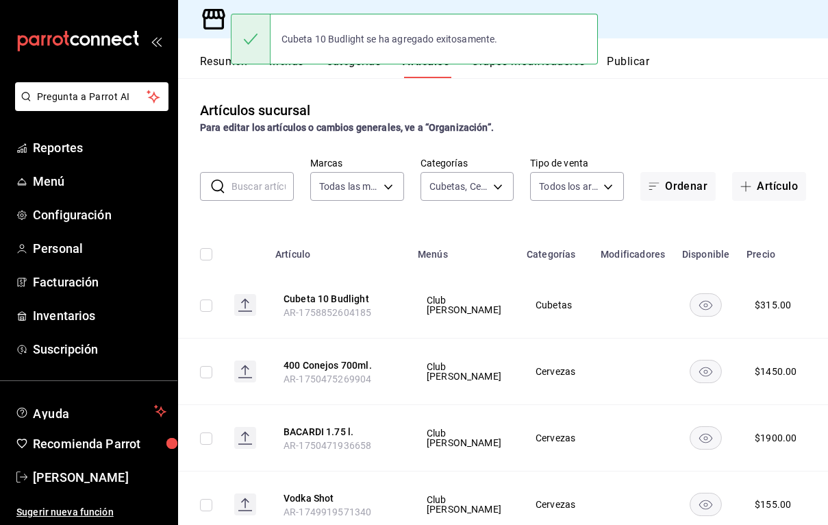
click at [751, 201] on div "Artículos sucursal Para editar los artículos o cambios generales, ve a “Organiz…" at bounding box center [503, 301] width 650 height 446
click at [760, 184] on button "Artículo" at bounding box center [769, 186] width 74 height 29
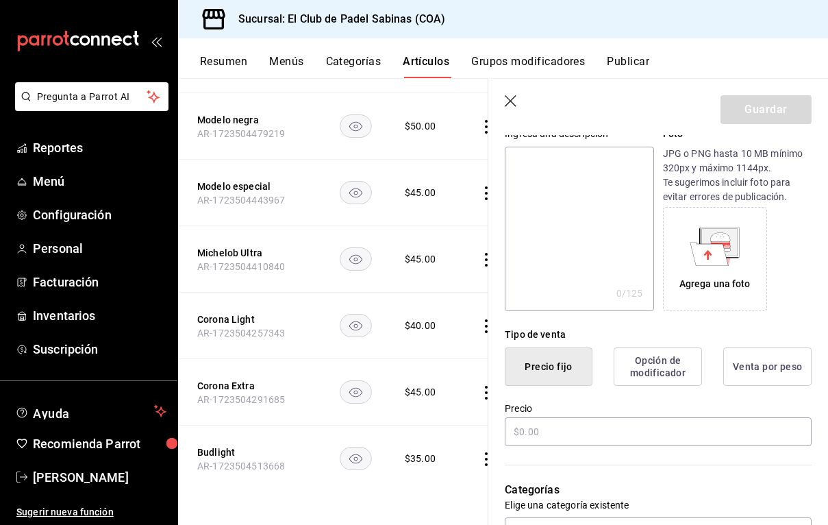
scroll to position [153, 0]
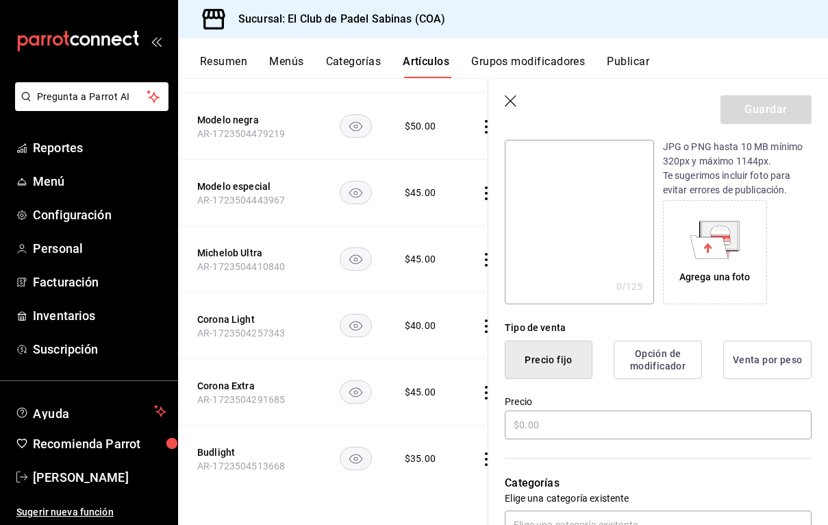
type input "Cubeta 10 Corona Extra"
click at [575, 429] on input "text" at bounding box center [658, 424] width 307 height 29
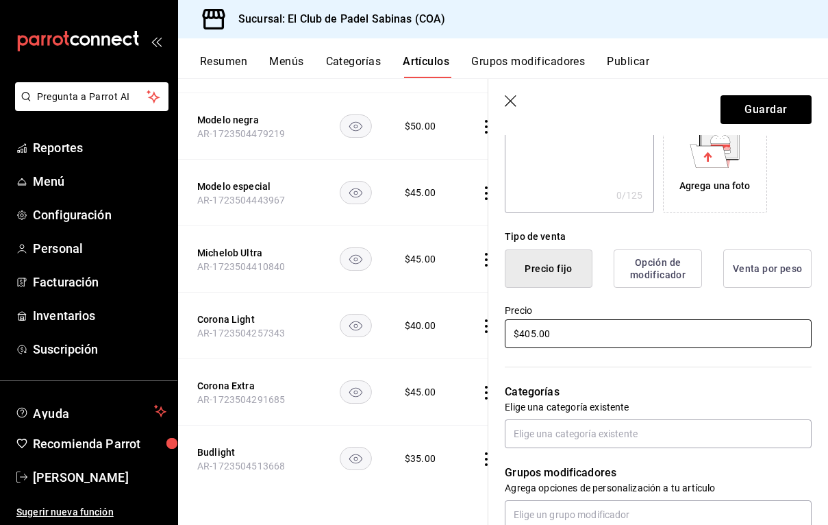
scroll to position [245, 0]
type input "$405.00"
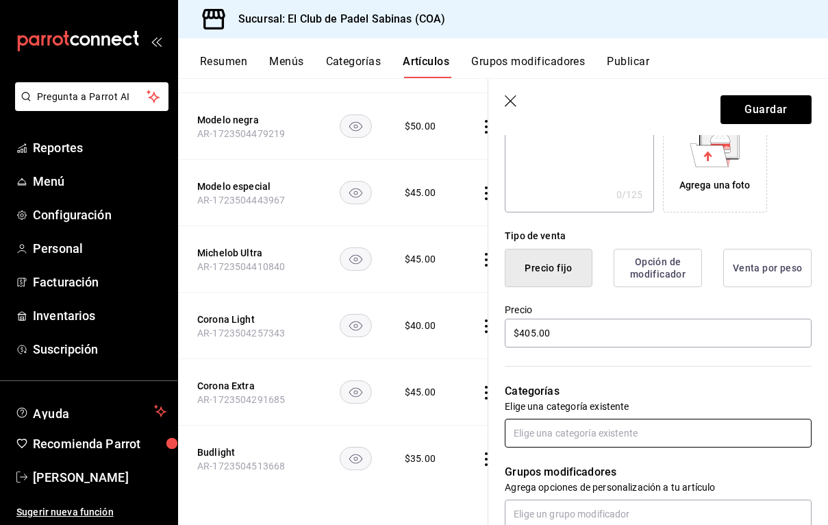
click at [656, 435] on input "text" at bounding box center [658, 433] width 307 height 29
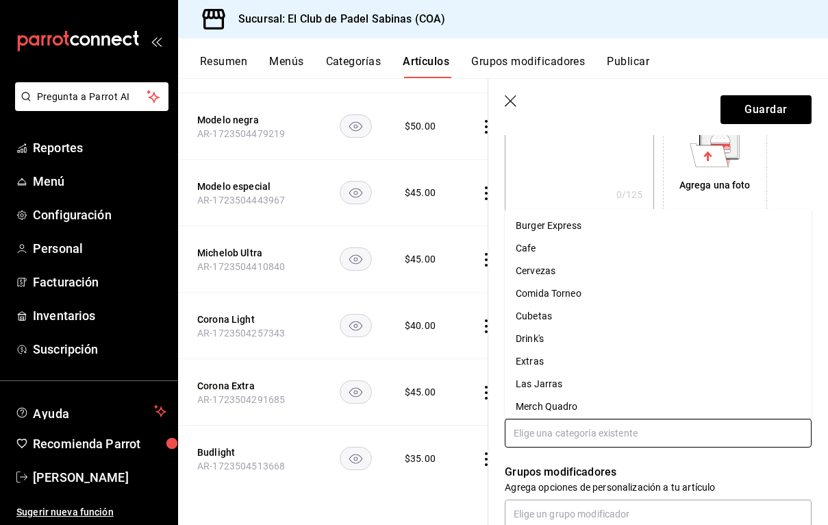
click at [636, 323] on li "Cubetas" at bounding box center [658, 316] width 307 height 23
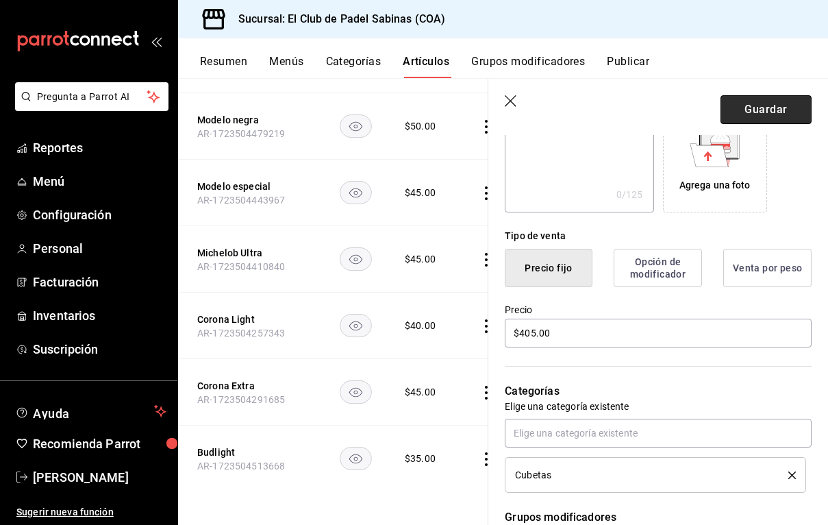
click at [755, 110] on button "Guardar" at bounding box center [766, 109] width 91 height 29
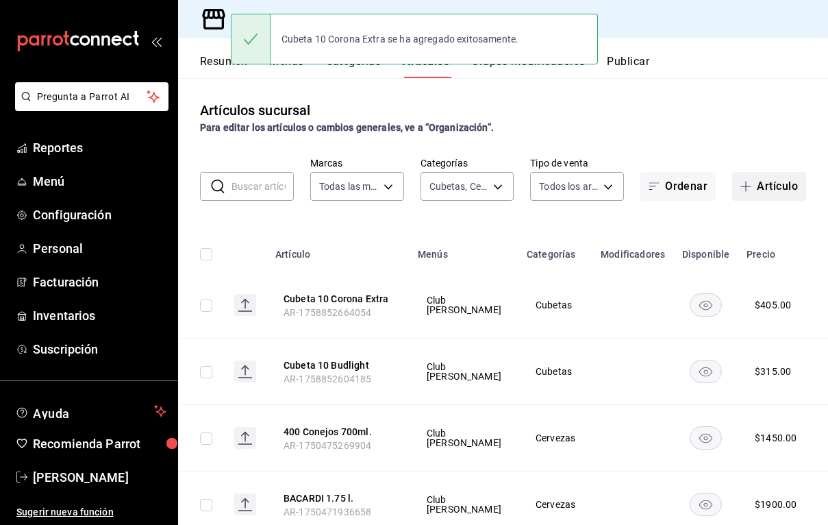
click at [750, 179] on button "Artículo" at bounding box center [769, 186] width 74 height 29
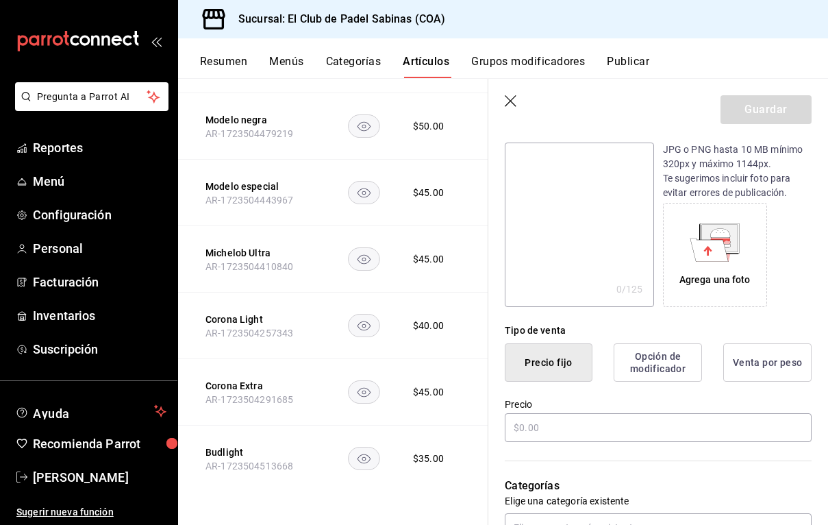
scroll to position [152, 0]
type input "Cubeta 10 Corona Light"
click at [571, 426] on input "text" at bounding box center [658, 426] width 307 height 29
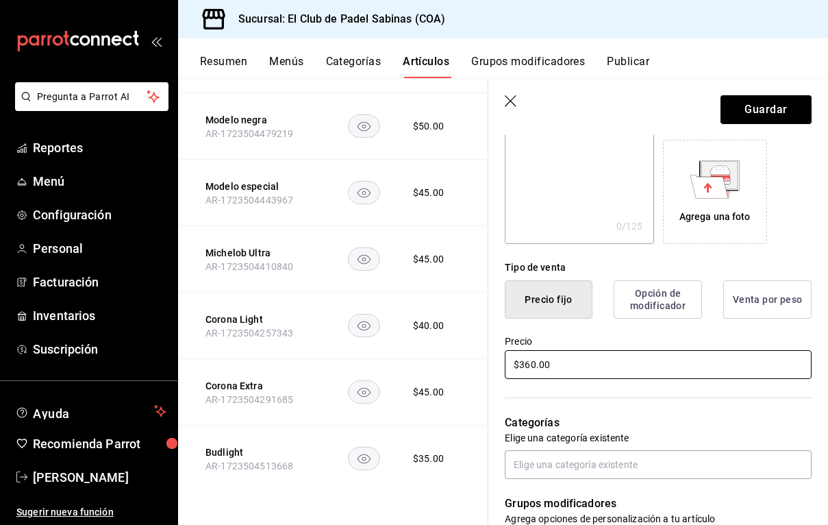
scroll to position [219, 0]
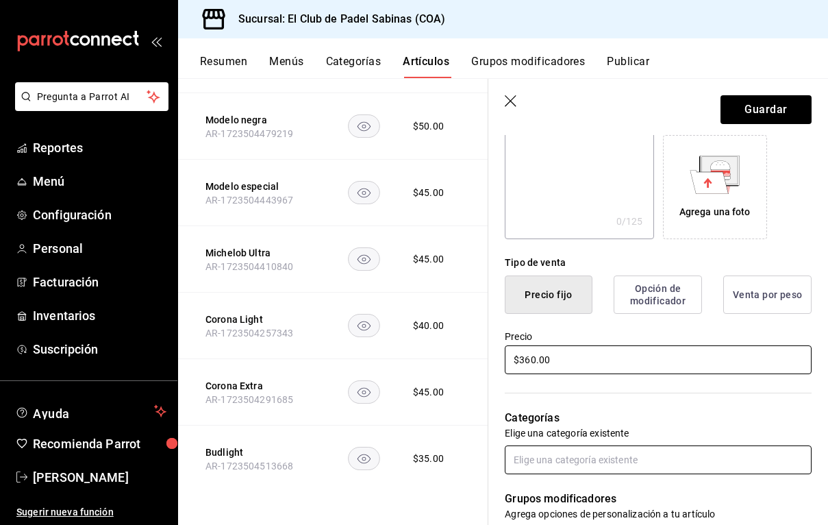
type input "$360.00"
click at [603, 463] on input "text" at bounding box center [658, 459] width 307 height 29
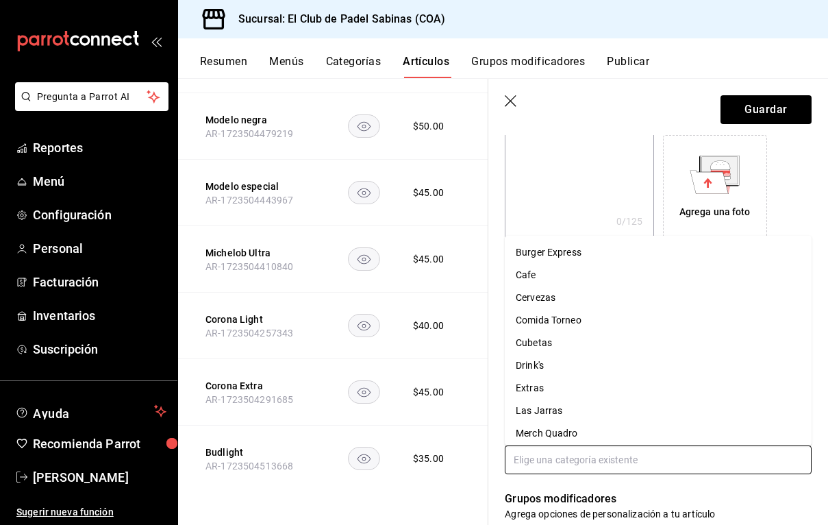
click at [608, 345] on li "Cubetas" at bounding box center [658, 343] width 307 height 23
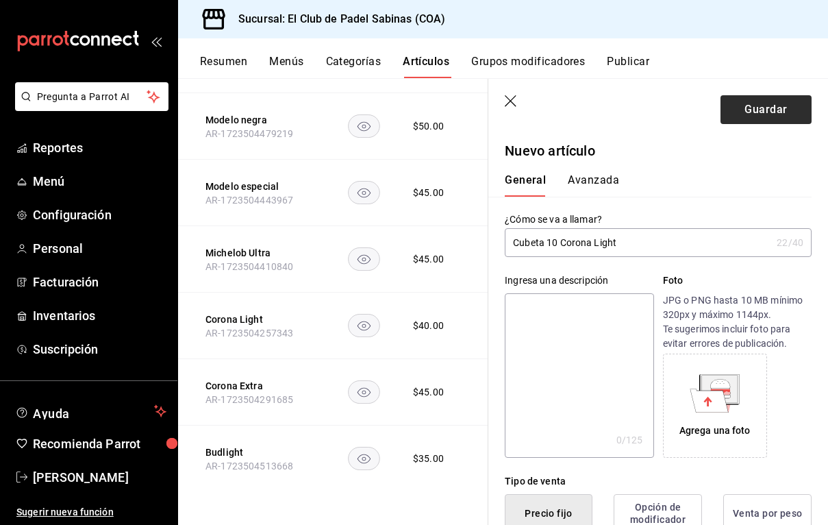
scroll to position [0, 0]
click at [742, 113] on button "Guardar" at bounding box center [766, 109] width 91 height 29
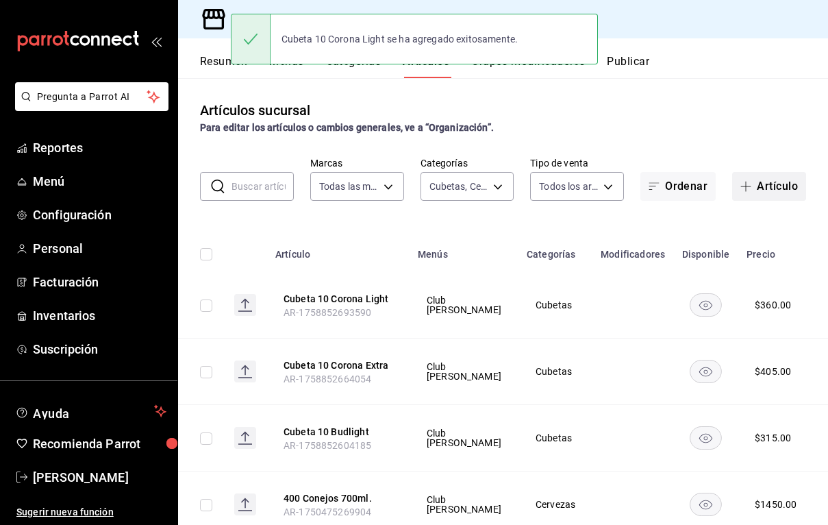
click at [756, 188] on span "button" at bounding box center [748, 186] width 16 height 11
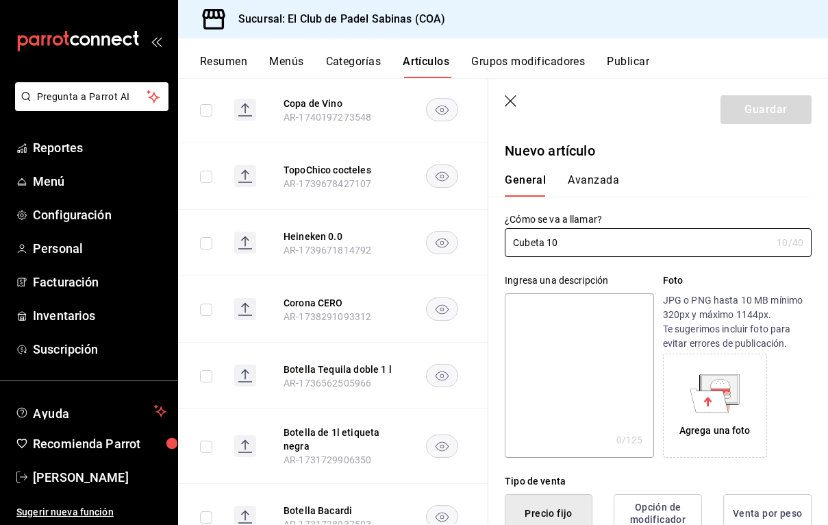
scroll to position [1177, 0]
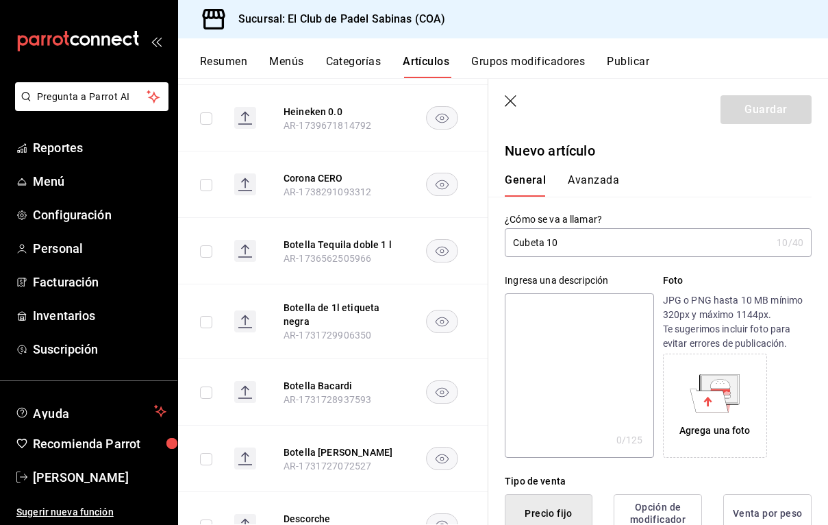
click at [548, 242] on input "Cubeta 10" at bounding box center [638, 242] width 266 height 27
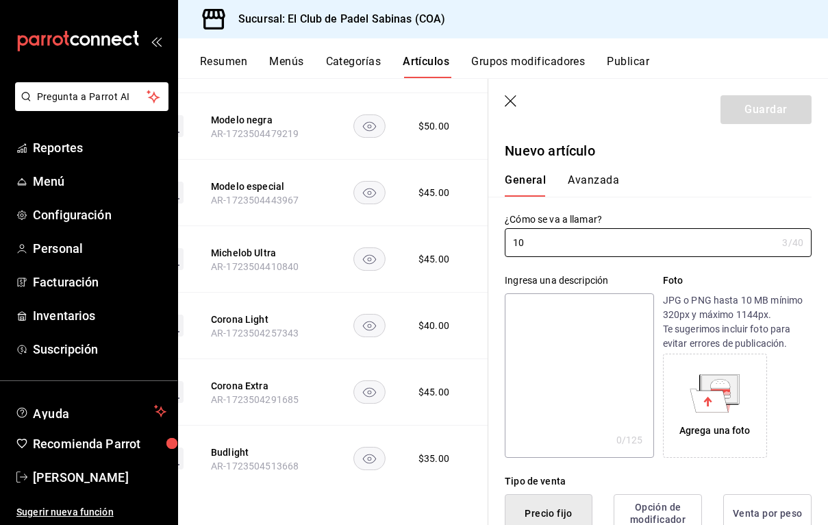
scroll to position [0, 74]
click at [593, 230] on input "10" at bounding box center [641, 242] width 272 height 27
click at [580, 240] on input "10" at bounding box center [641, 242] width 272 height 27
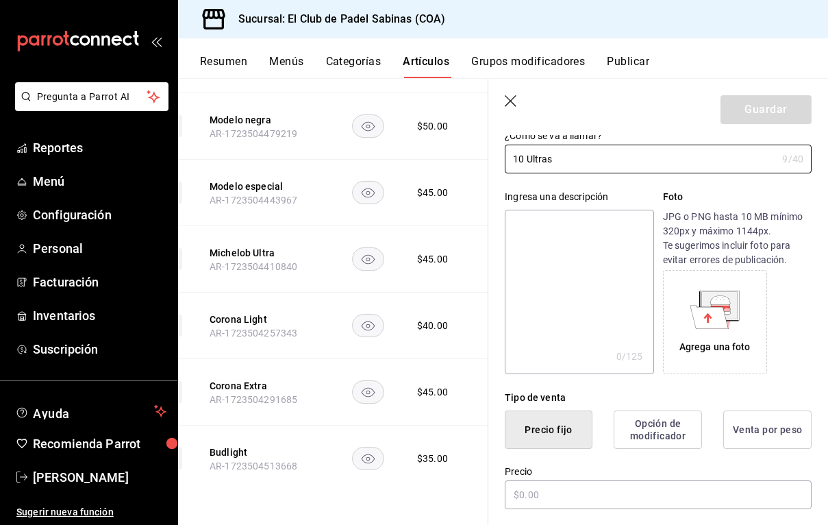
scroll to position [90, 0]
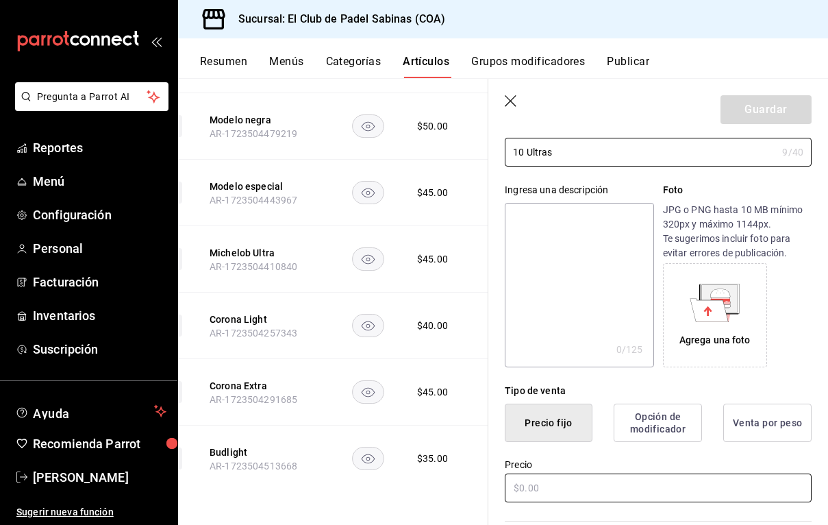
click at [547, 488] on input "text" at bounding box center [658, 487] width 307 height 29
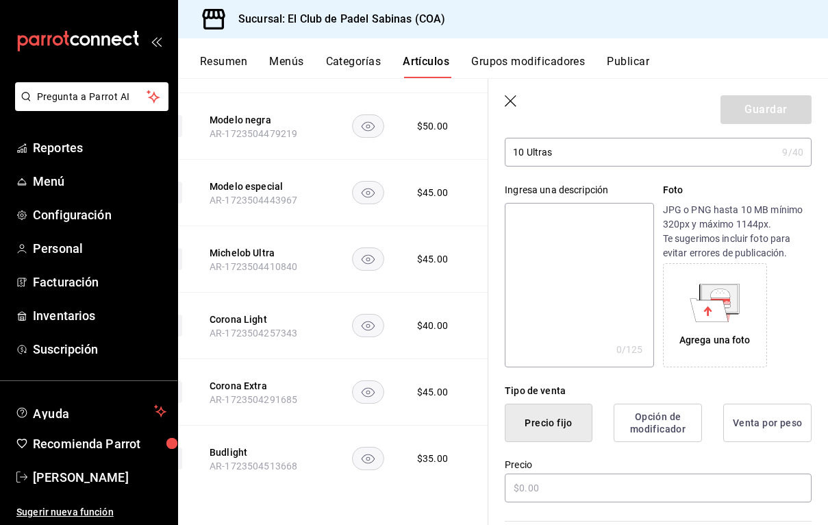
click at [527, 151] on input "10 Ultras" at bounding box center [641, 151] width 272 height 27
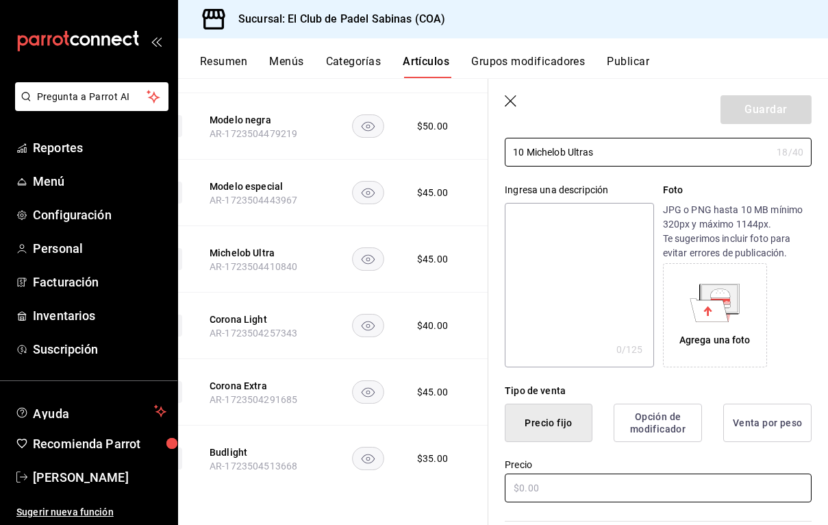
type input "10 Michelob Ultras"
click at [530, 478] on input "text" at bounding box center [658, 487] width 307 height 29
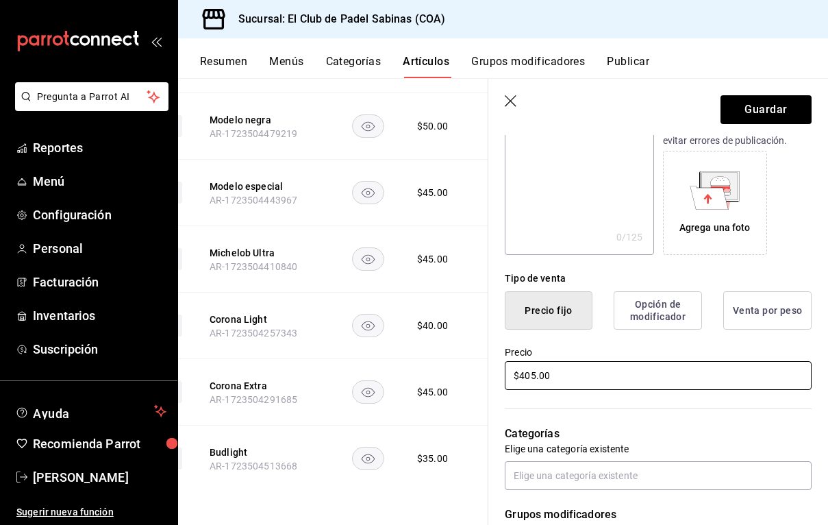
scroll to position [242, 0]
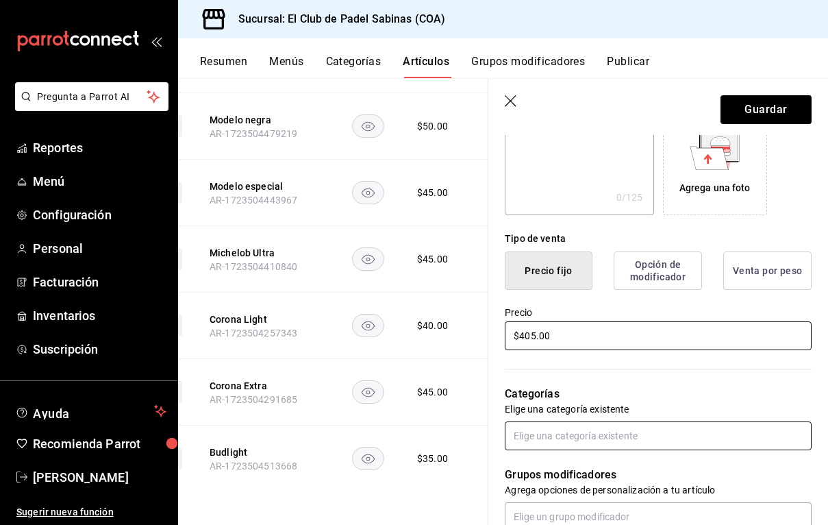
type input "$405.00"
click at [643, 427] on input "text" at bounding box center [658, 435] width 307 height 29
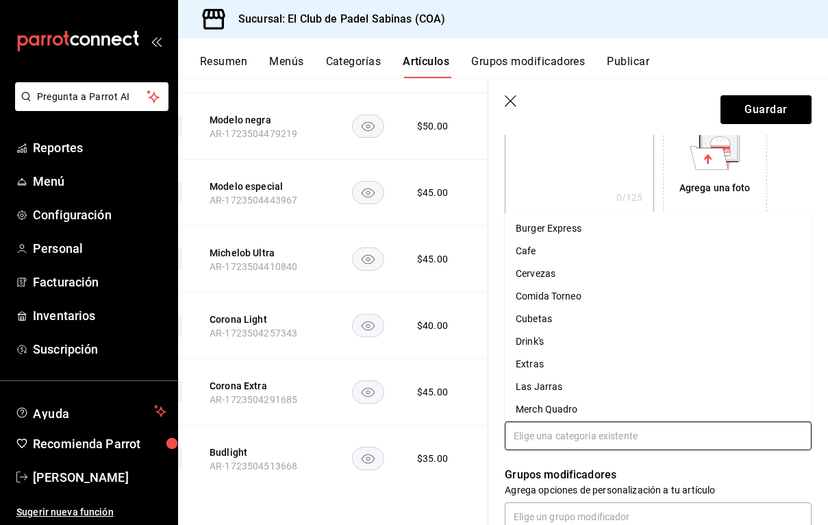
click at [602, 323] on li "Cubetas" at bounding box center [658, 319] width 307 height 23
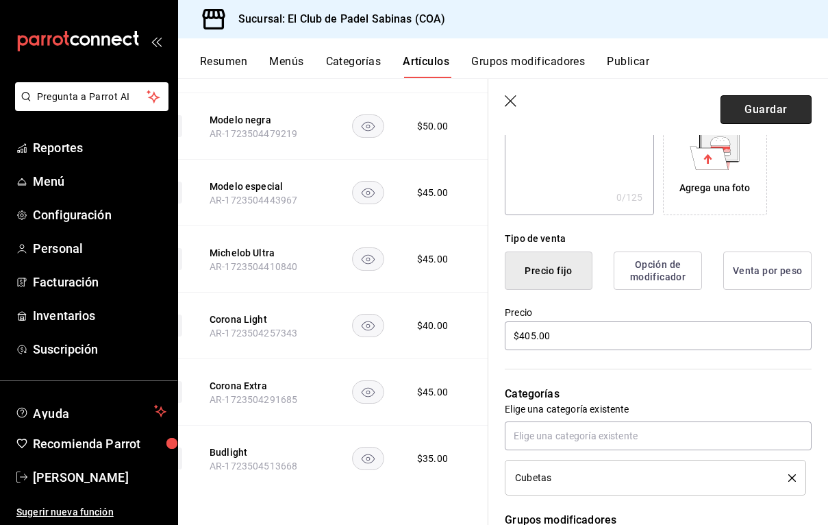
click at [759, 108] on button "Guardar" at bounding box center [766, 109] width 91 height 29
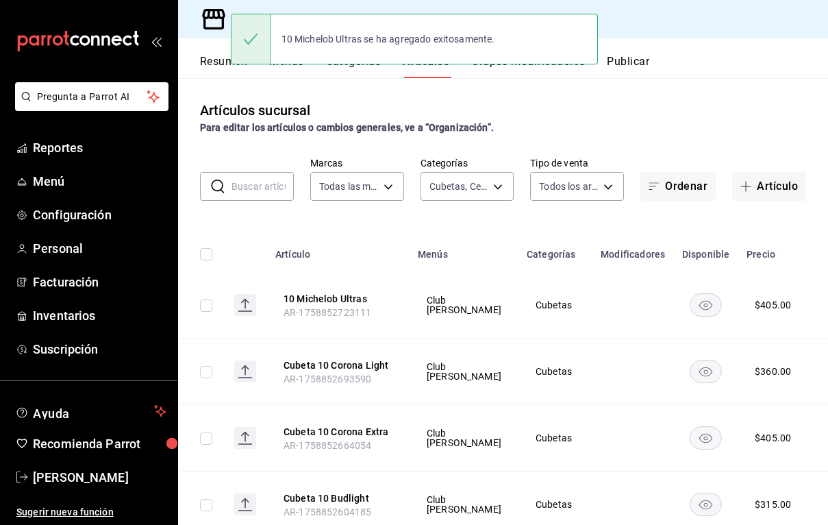
click at [827, 369] on icon "actions" at bounding box center [837, 372] width 14 height 14
click at [771, 400] on span "Editar" at bounding box center [758, 403] width 36 height 14
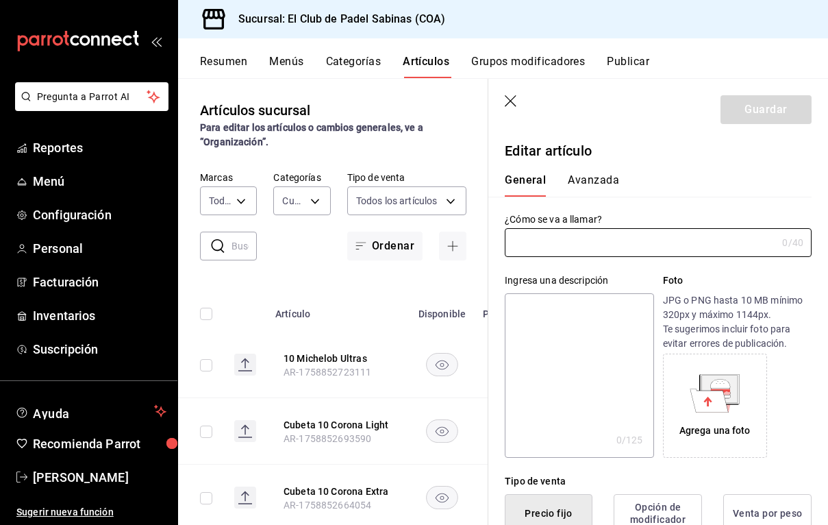
type input "Cubeta 10 Corona Light"
type input "$360.00"
type input "AR-1758852693590"
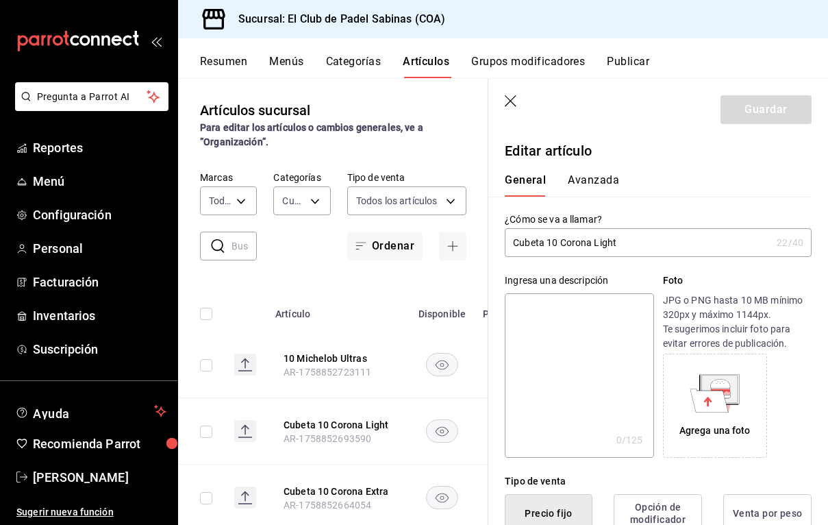
click at [547, 239] on input "Cubeta 10 Corona Light" at bounding box center [638, 242] width 266 height 27
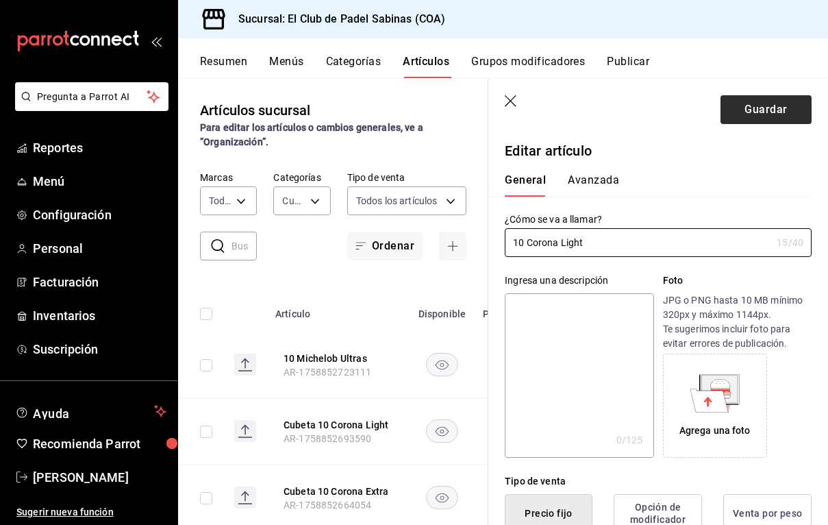
type input "10 Corona Light"
click at [732, 109] on button "Guardar" at bounding box center [766, 109] width 91 height 29
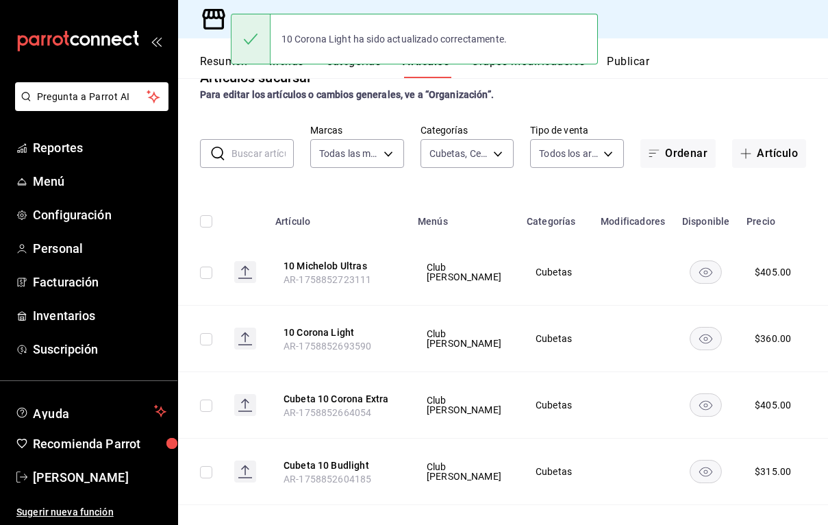
scroll to position [41, 0]
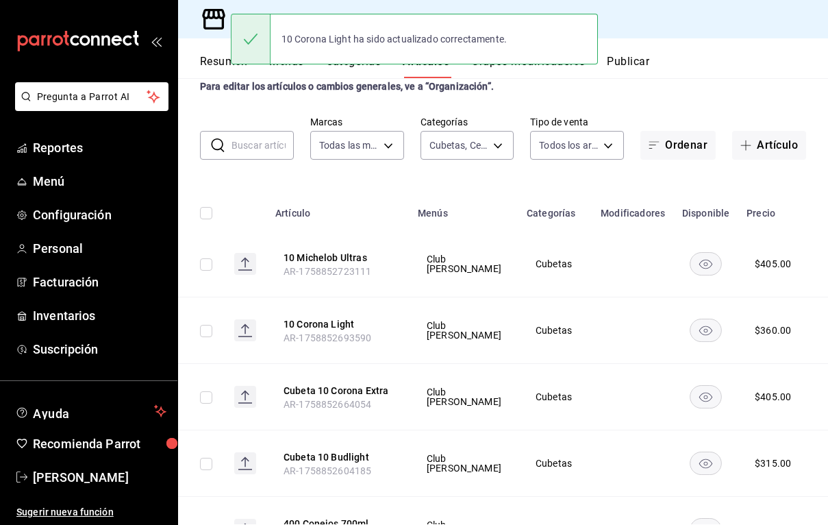
click at [827, 328] on icon "actions" at bounding box center [837, 331] width 14 height 14
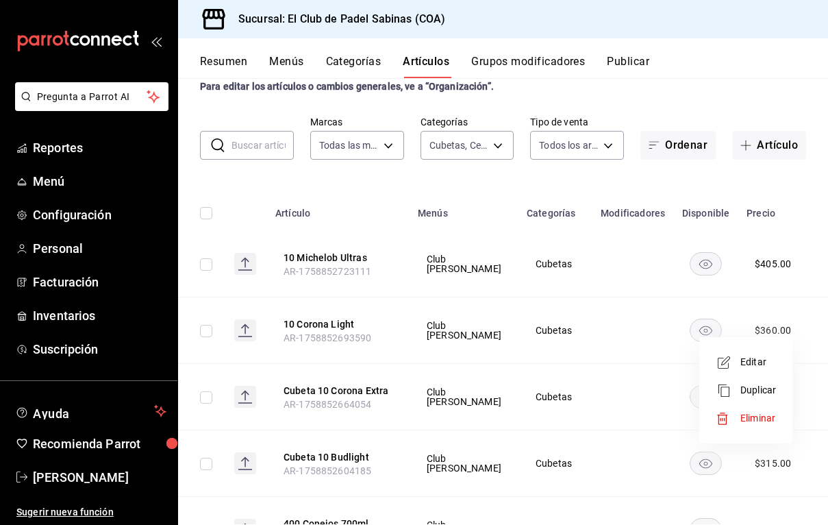
click at [775, 363] on span "Editar" at bounding box center [758, 362] width 36 height 14
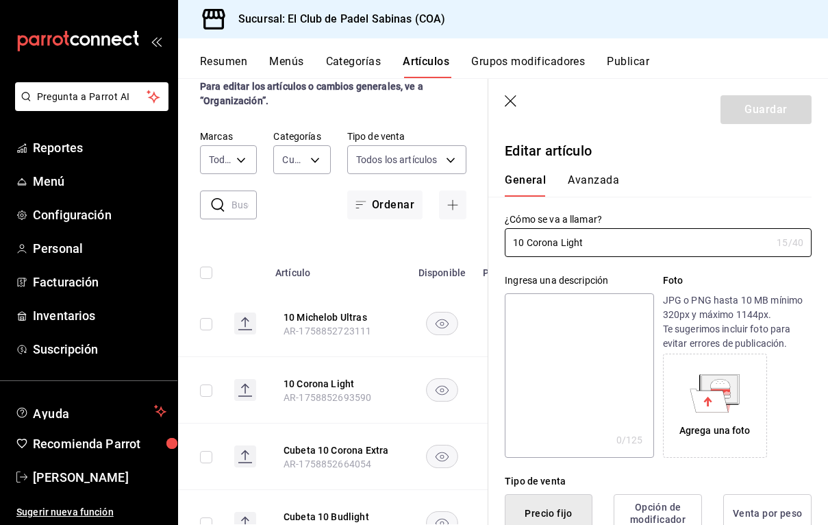
type input "$360.00"
click at [508, 391] on textarea at bounding box center [579, 375] width 149 height 164
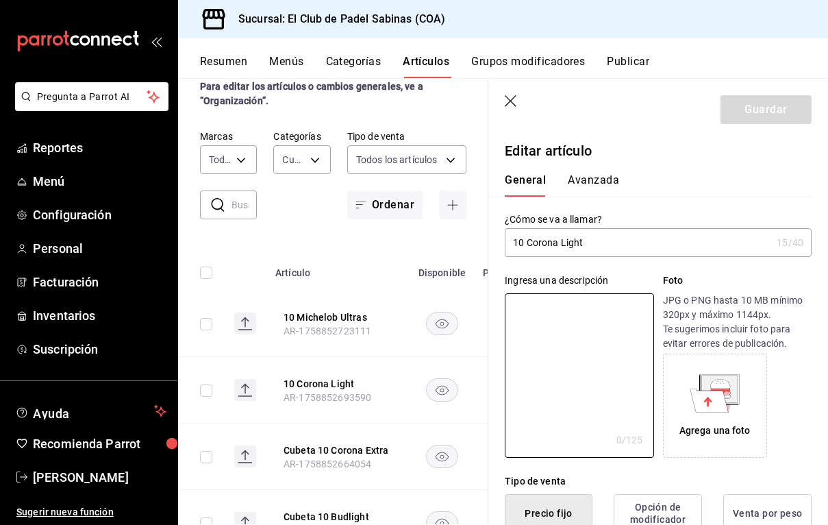
click at [385, 402] on th "10 Corona Light AR-1758852693590" at bounding box center [338, 390] width 142 height 66
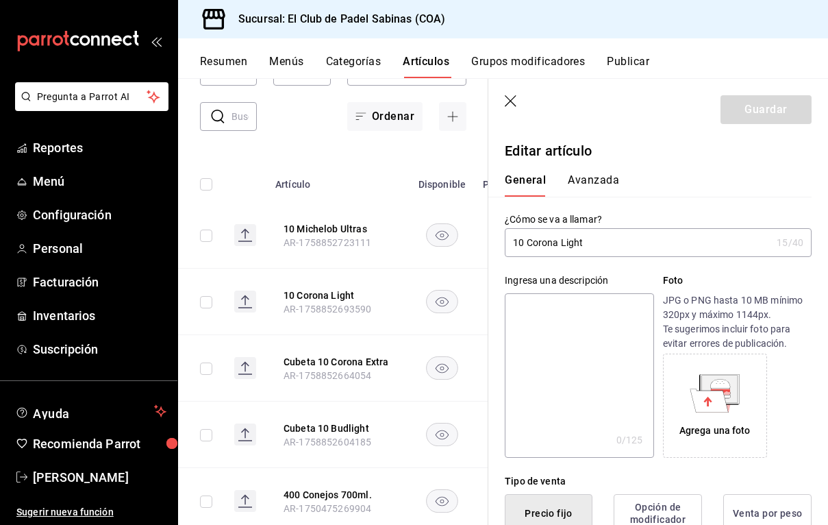
scroll to position [143, 0]
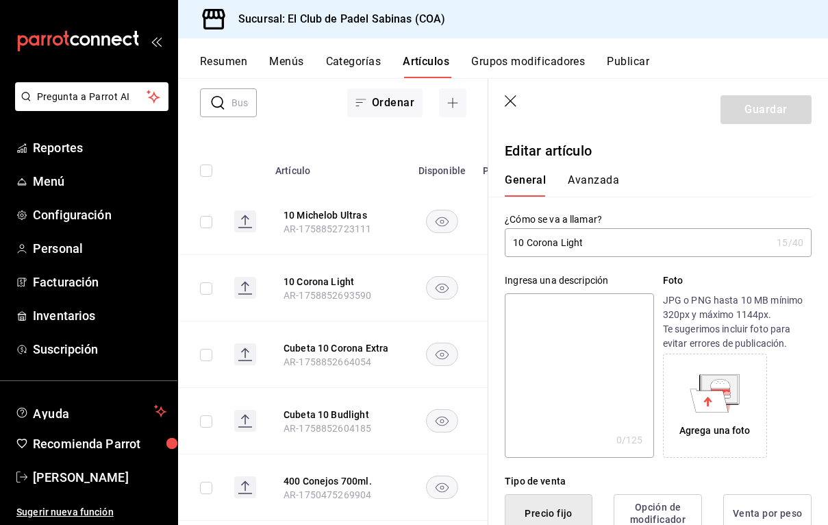
click at [519, 94] on header "Guardar" at bounding box center [658, 107] width 340 height 56
click at [503, 102] on header "Guardar" at bounding box center [658, 107] width 340 height 56
click at [508, 100] on icon "button" at bounding box center [512, 102] width 14 height 14
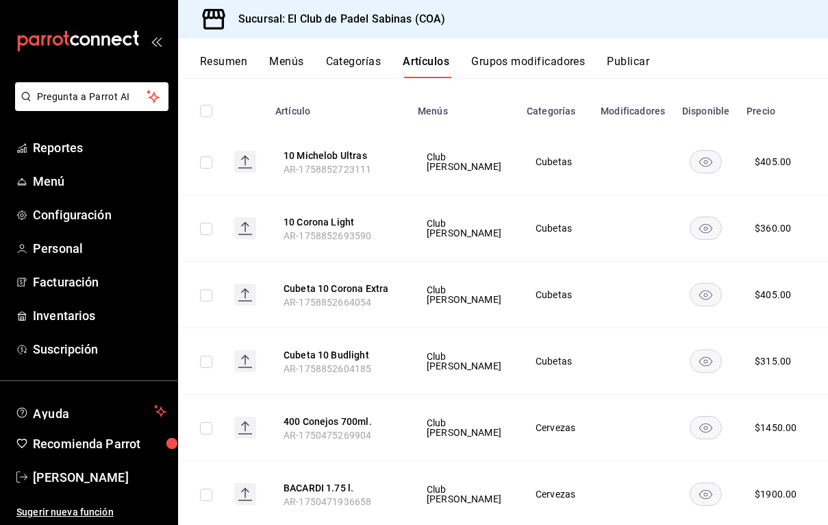
click at [827, 294] on icon "actions" at bounding box center [837, 295] width 14 height 14
click at [732, 327] on icon at bounding box center [724, 327] width 16 height 16
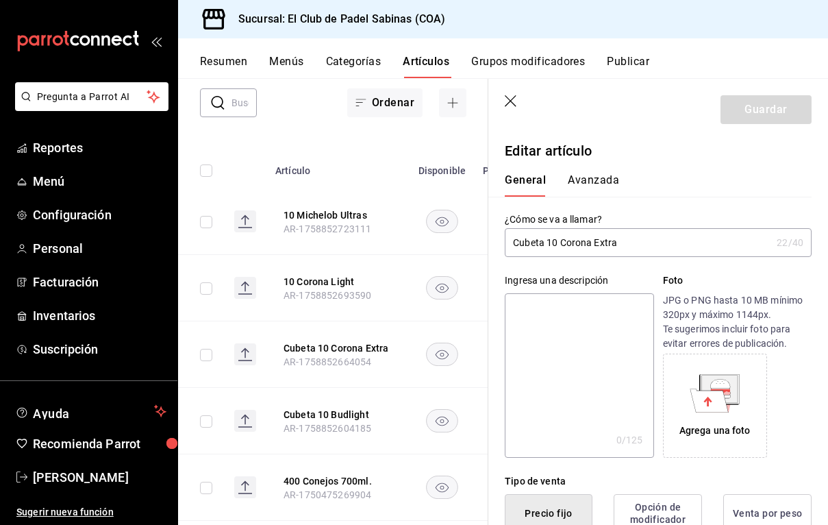
click at [547, 240] on input "Cubeta 10 Corona Extra" at bounding box center [638, 242] width 266 height 27
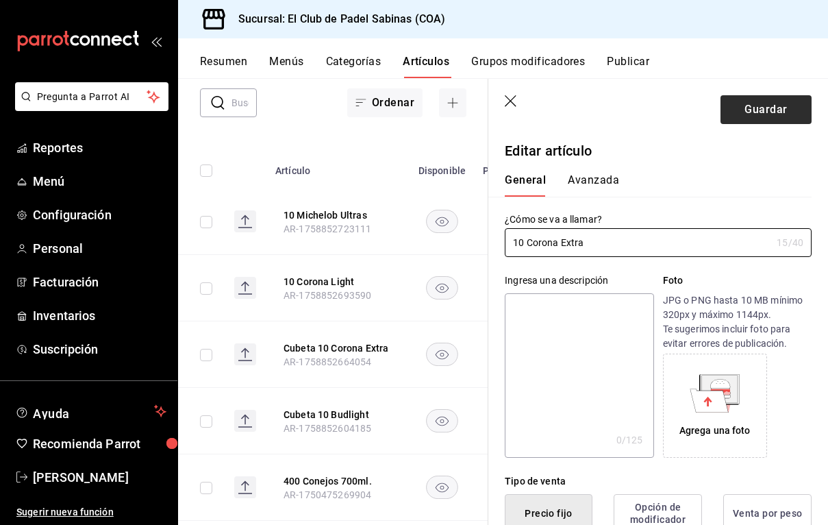
type input "10 Corona Extra"
click at [758, 109] on button "Guardar" at bounding box center [766, 109] width 91 height 29
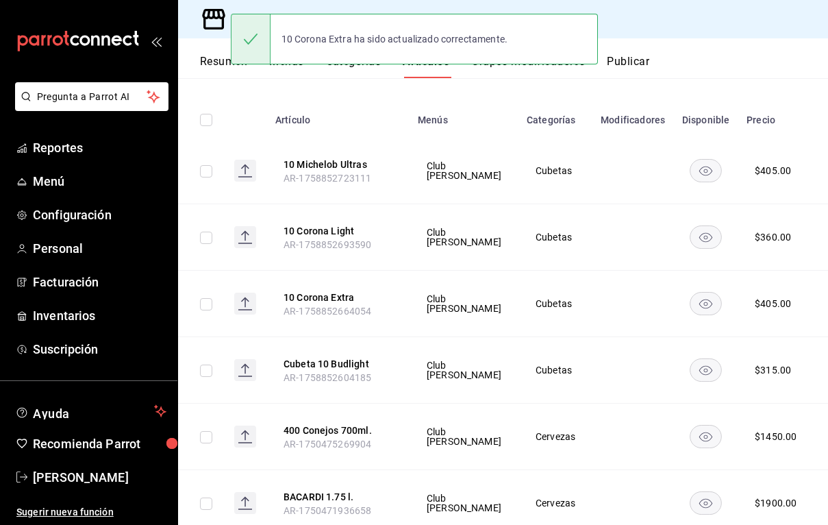
scroll to position [138, 0]
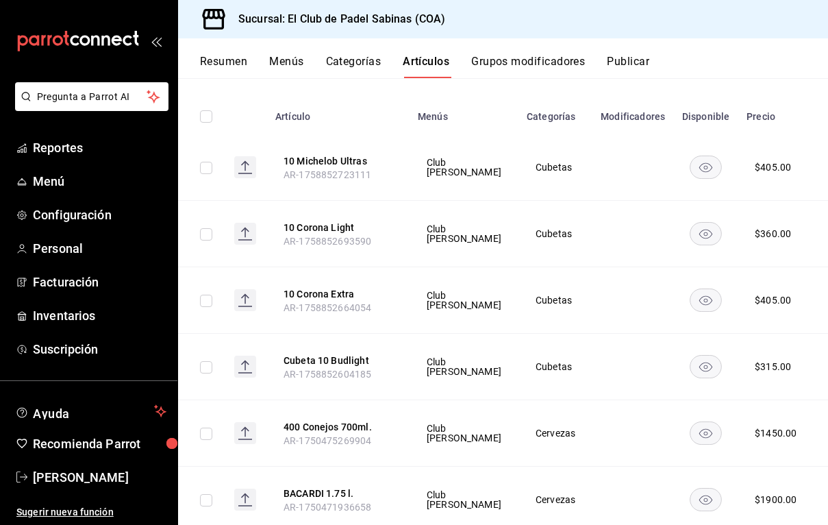
click at [827, 368] on icon "actions" at bounding box center [837, 367] width 14 height 14
click at [741, 390] on li "Editar" at bounding box center [746, 398] width 82 height 28
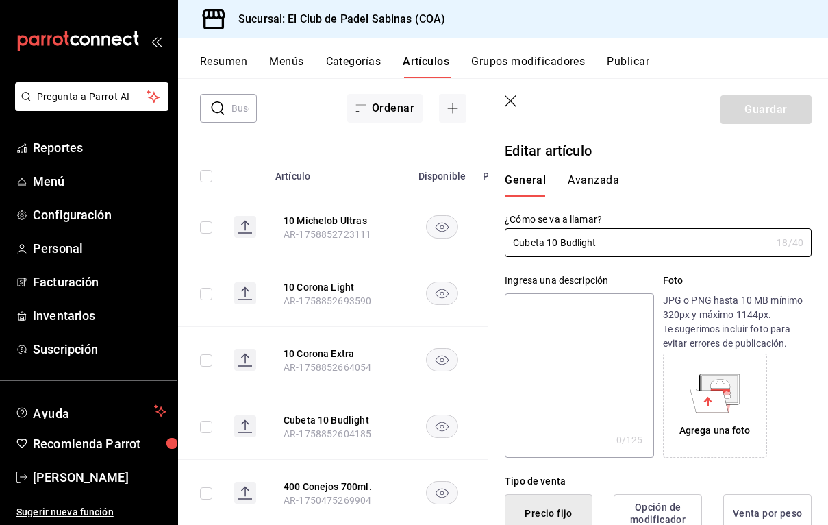
type input "$315.00"
click at [548, 246] on input "Cubeta 10 Budlight" at bounding box center [638, 242] width 266 height 27
type input "10 Budlight"
click at [790, 111] on button "Guardar" at bounding box center [766, 109] width 91 height 29
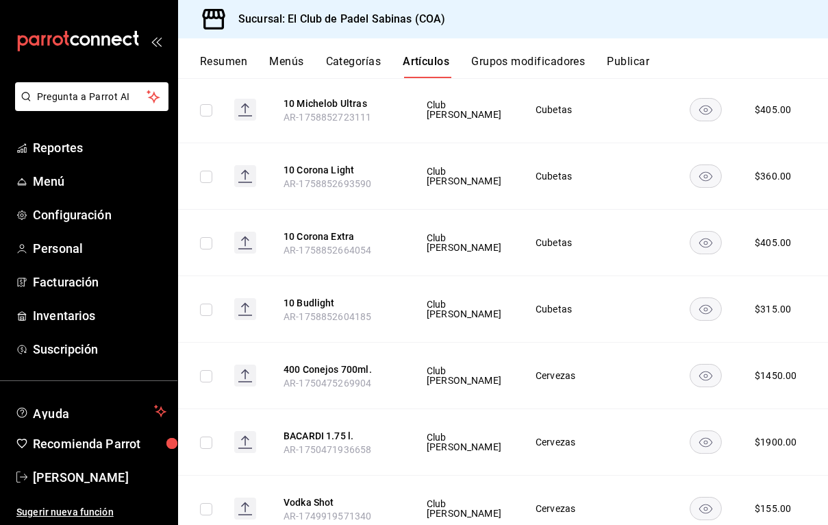
scroll to position [74, 0]
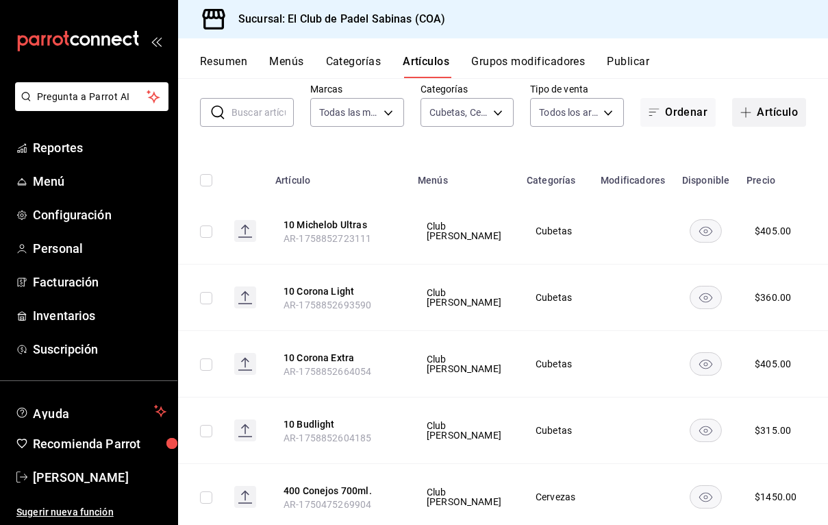
click at [771, 117] on button "Artículo" at bounding box center [769, 112] width 74 height 29
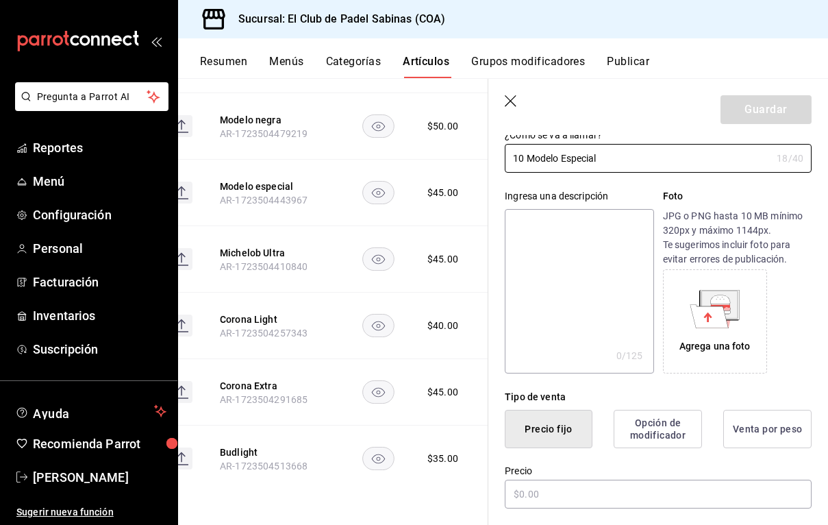
scroll to position [120, 0]
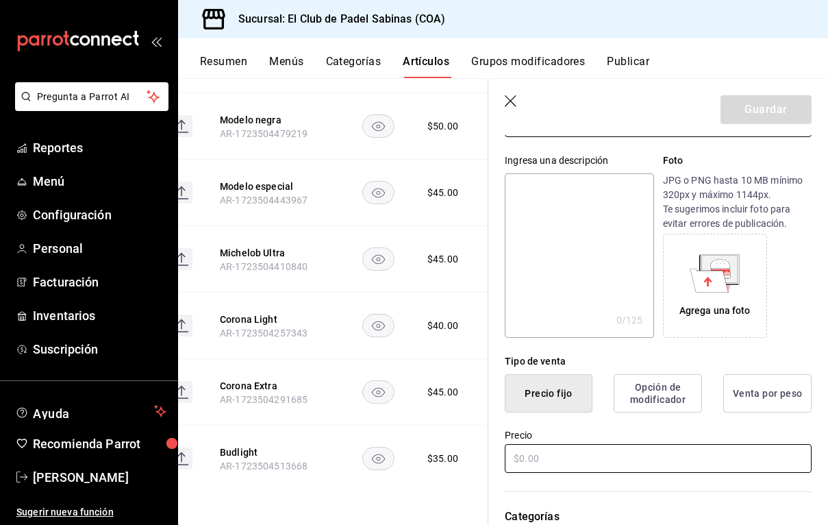
type input "10 Modelo Especial"
click at [566, 460] on input "text" at bounding box center [658, 458] width 307 height 29
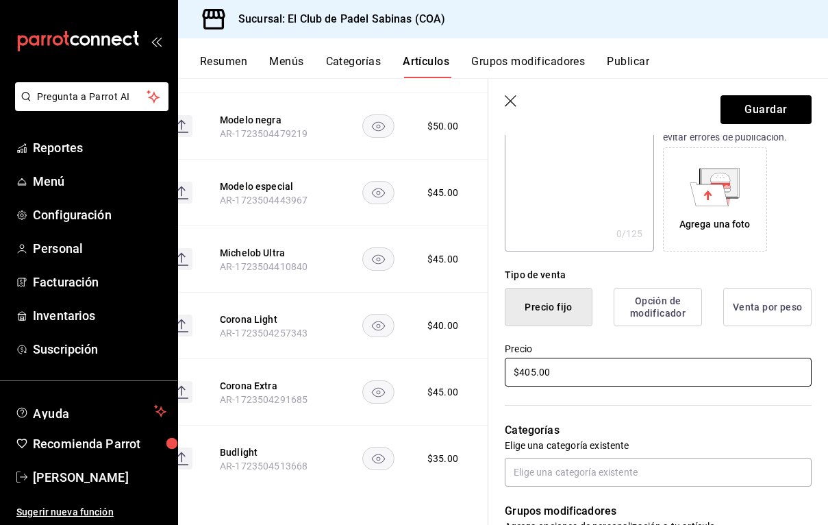
scroll to position [208, 0]
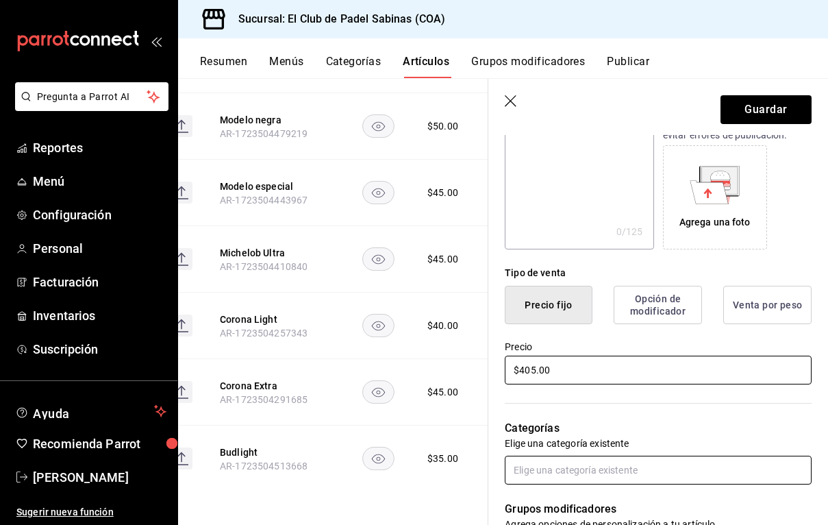
type input "$405.00"
click at [571, 457] on input "text" at bounding box center [658, 470] width 307 height 29
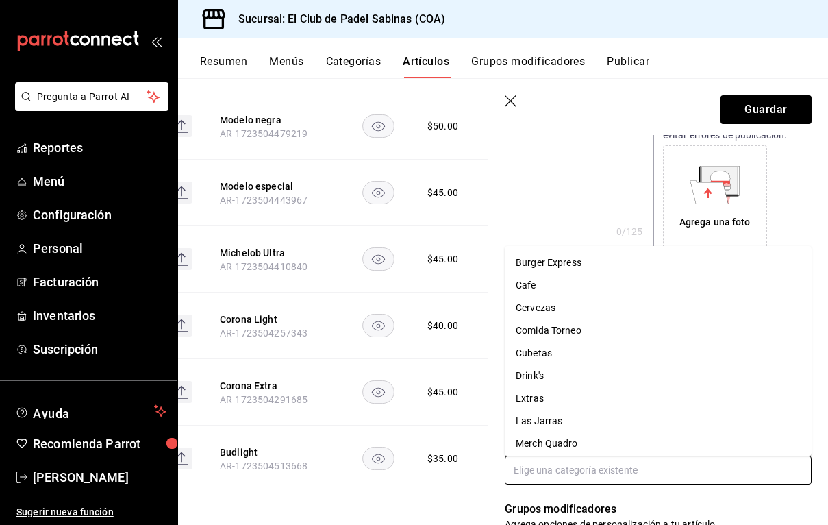
click at [590, 347] on li "Cubetas" at bounding box center [658, 353] width 307 height 23
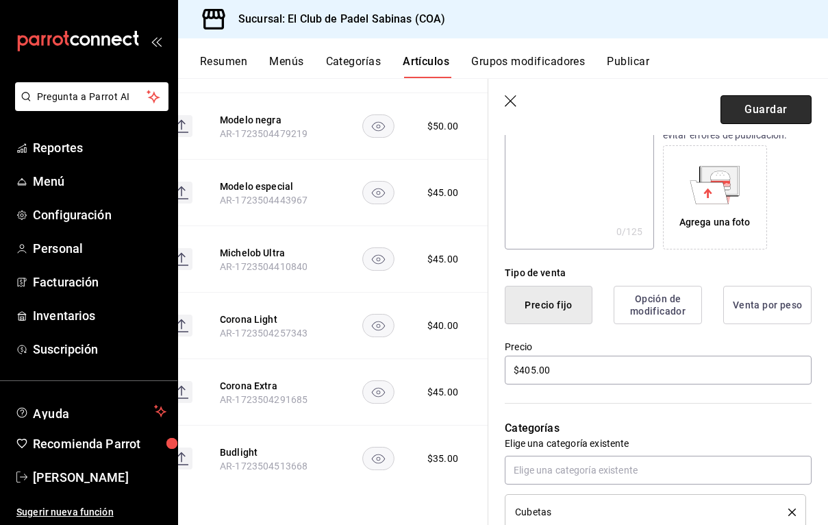
click at [784, 108] on button "Guardar" at bounding box center [766, 109] width 91 height 29
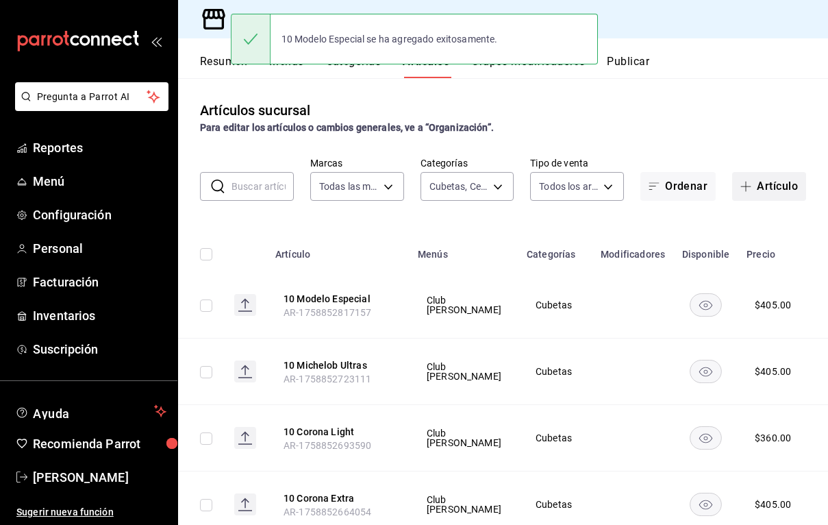
click at [779, 188] on button "Artículo" at bounding box center [769, 186] width 74 height 29
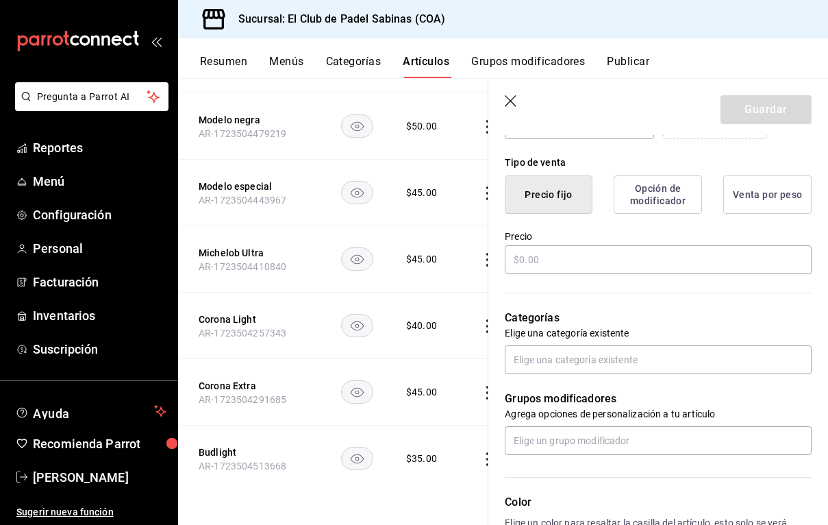
scroll to position [320, 0]
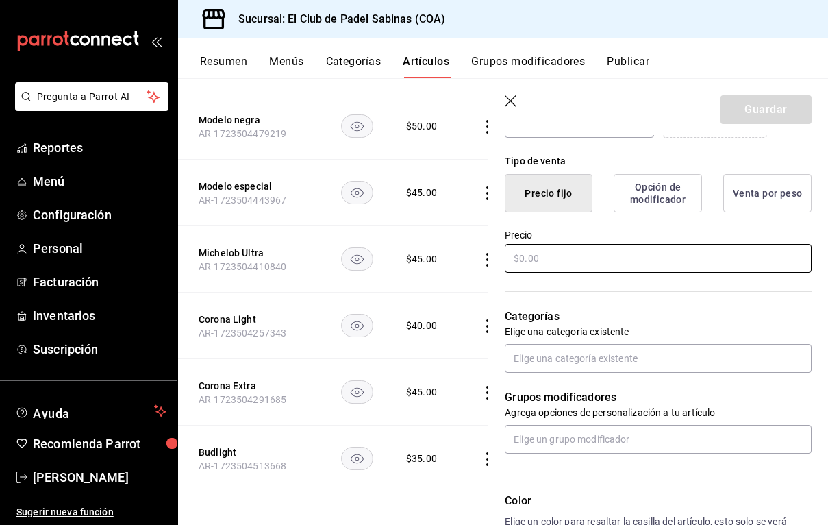
type input "10 Modelo Negras 450"
click at [615, 253] on input "text" at bounding box center [658, 258] width 307 height 29
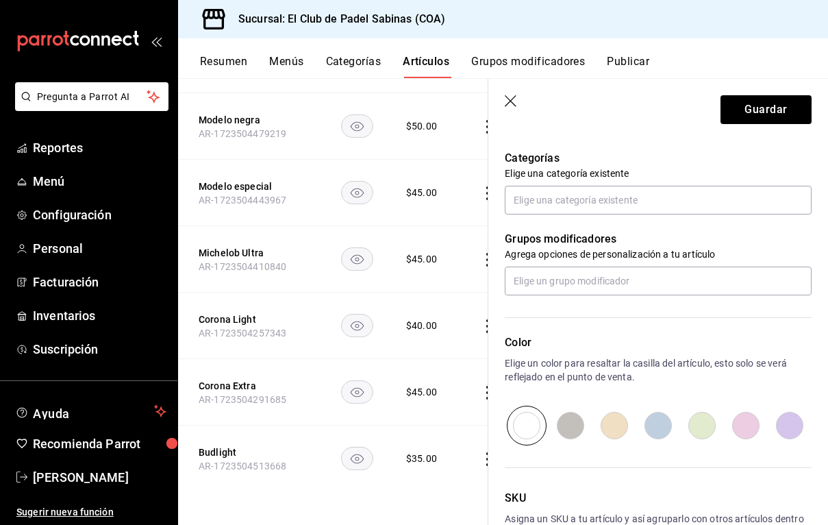
scroll to position [423, 0]
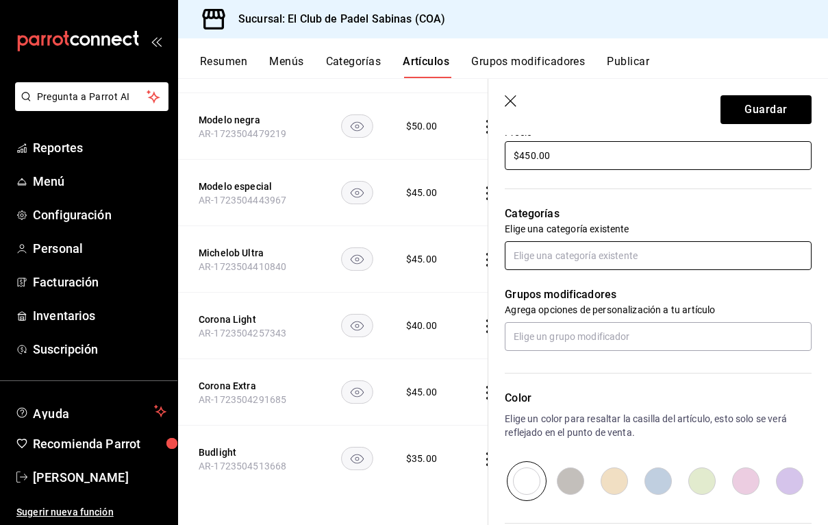
type input "$450.00"
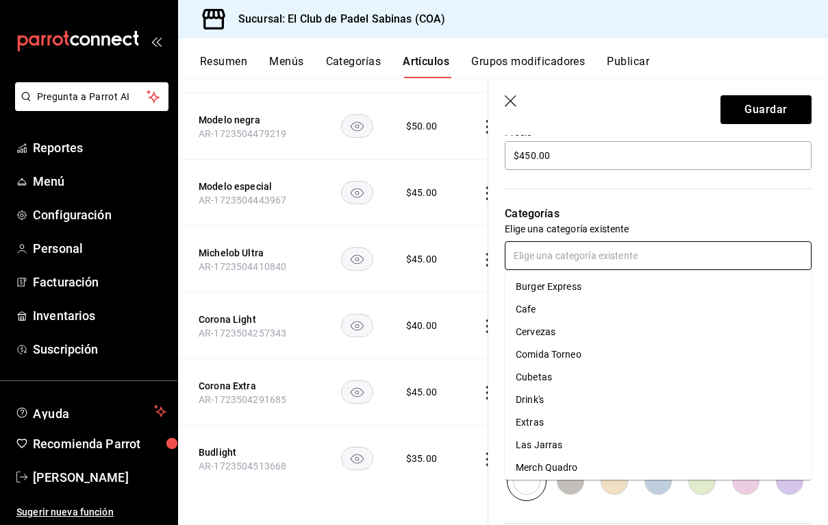
click at [653, 249] on input "text" at bounding box center [658, 255] width 307 height 29
click at [581, 382] on li "Cubetas" at bounding box center [658, 377] width 307 height 23
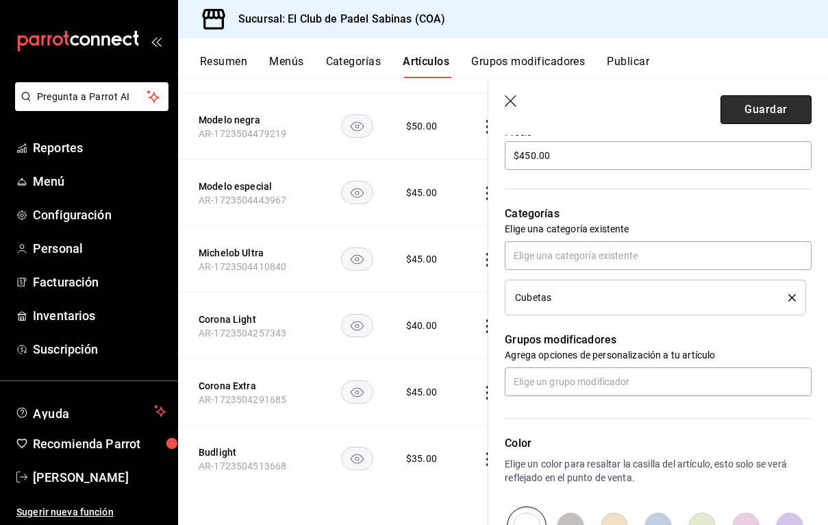
click at [755, 113] on button "Guardar" at bounding box center [766, 109] width 91 height 29
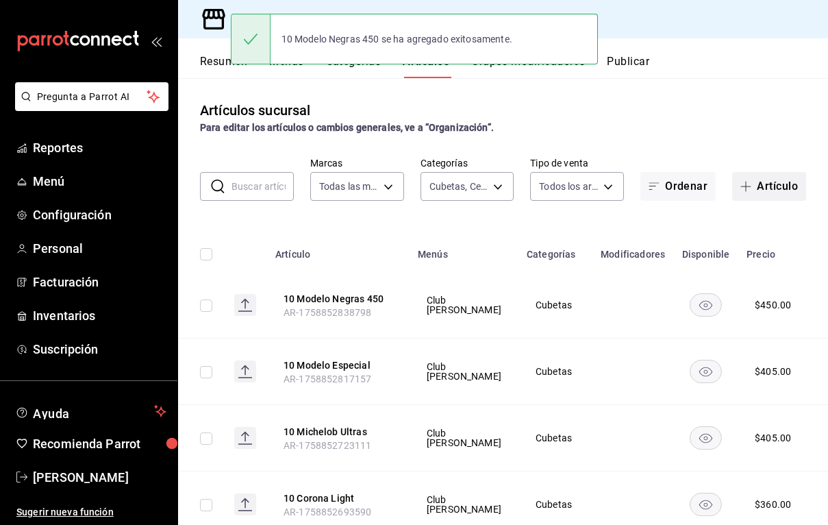
click at [761, 189] on button "Artículo" at bounding box center [769, 186] width 74 height 29
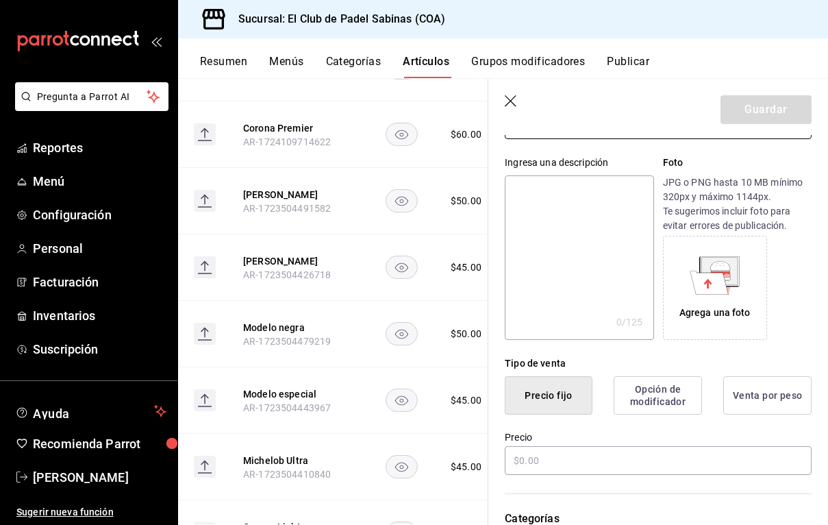
scroll to position [130, 0]
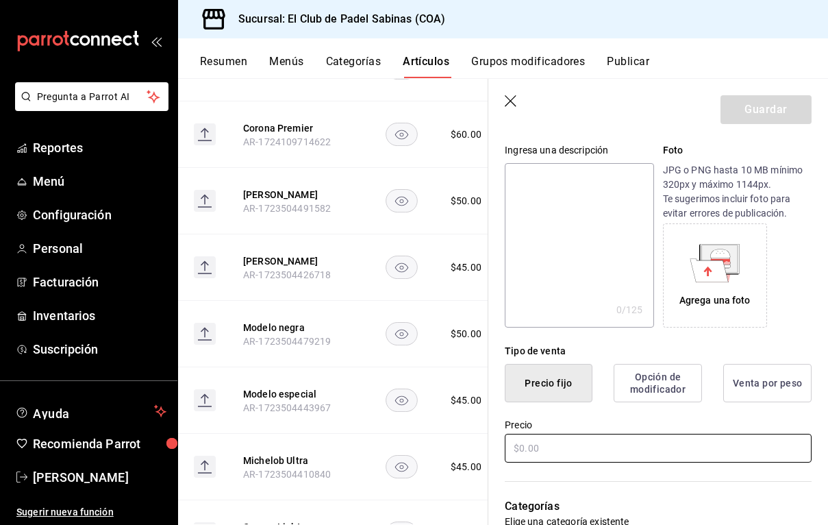
type input "10 Pacifico Claras"
click at [557, 443] on input "text" at bounding box center [658, 448] width 307 height 29
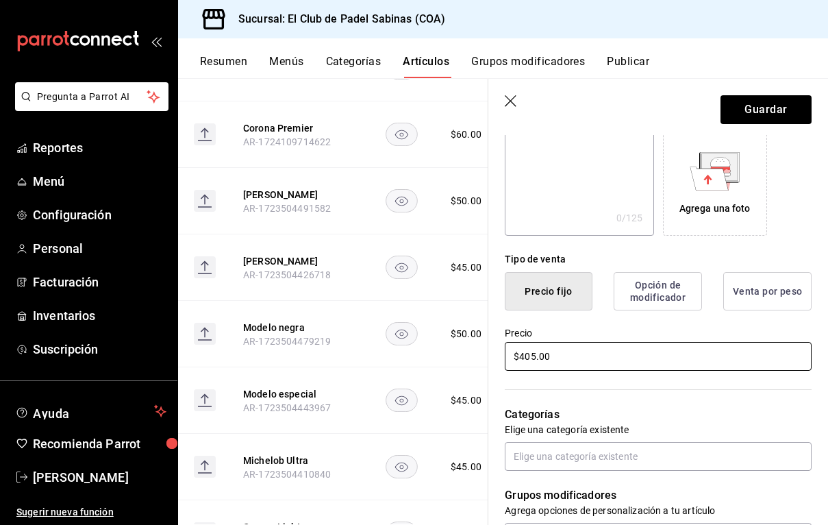
scroll to position [225, 0]
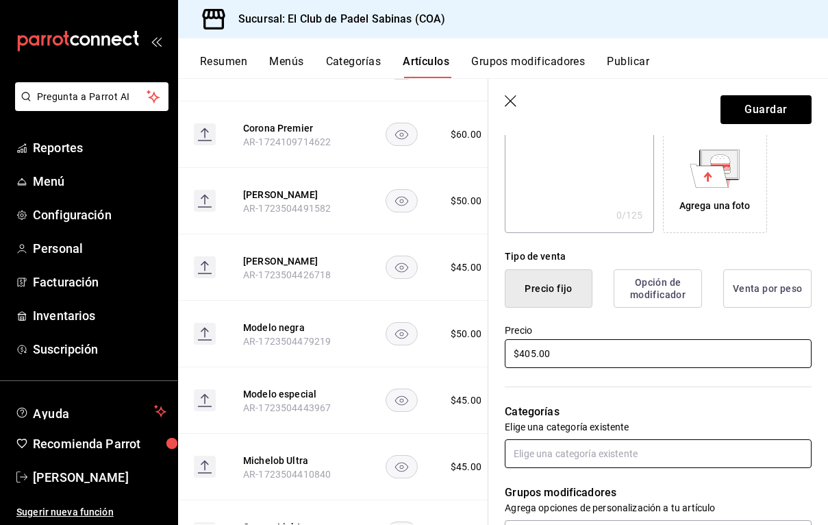
type input "$405.00"
click at [562, 459] on input "text" at bounding box center [658, 453] width 307 height 29
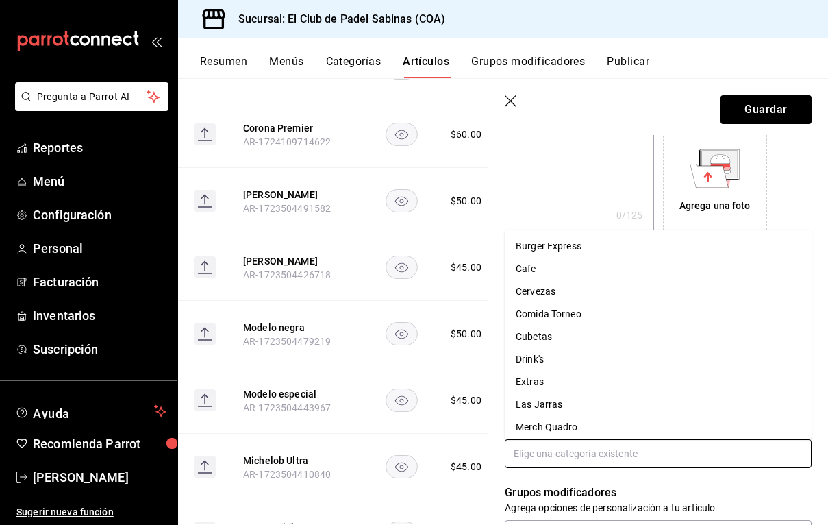
click at [584, 329] on li "Cubetas" at bounding box center [658, 336] width 307 height 23
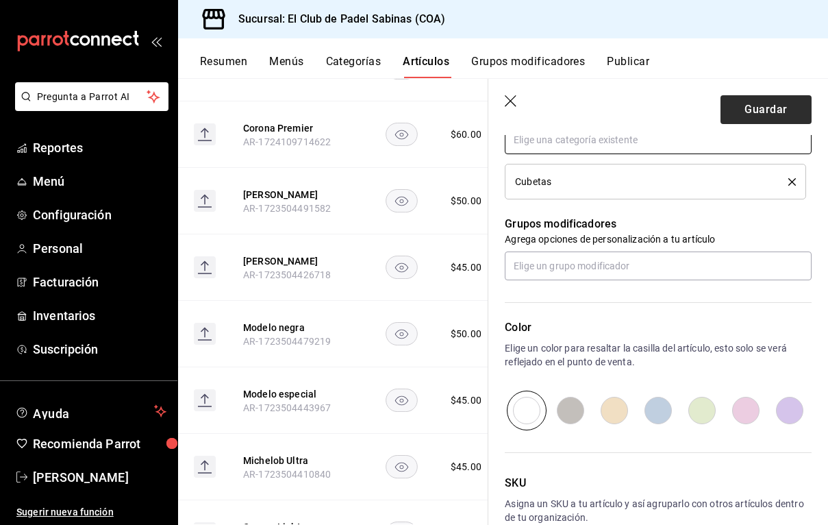
scroll to position [539, 0]
click at [767, 106] on button "Guardar" at bounding box center [766, 109] width 91 height 29
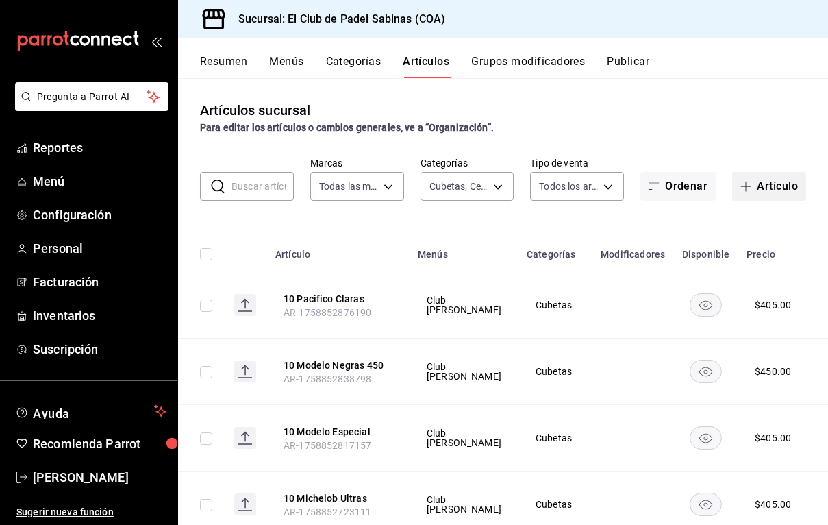
click at [769, 184] on button "Artículo" at bounding box center [769, 186] width 74 height 29
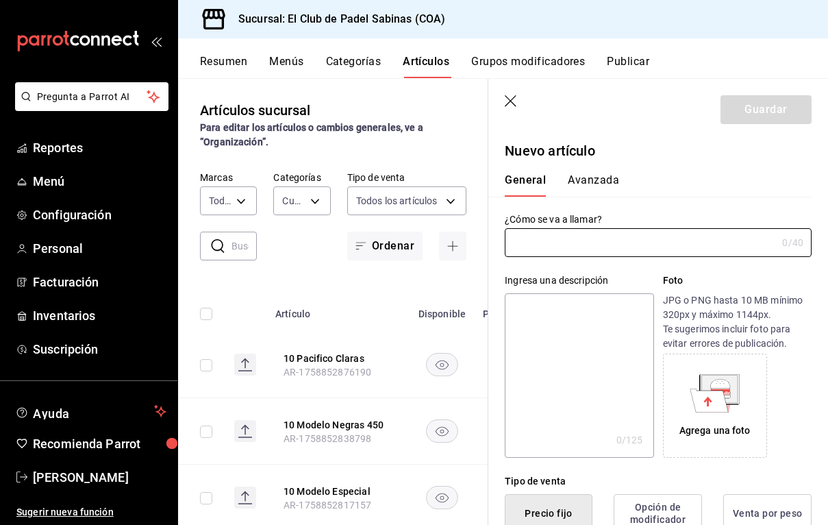
type input "AR-1758852912274"
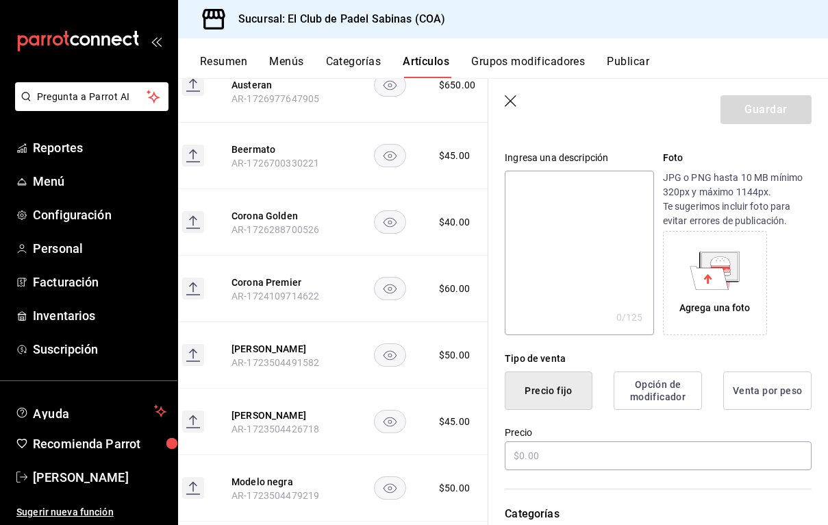
scroll to position [127, 0]
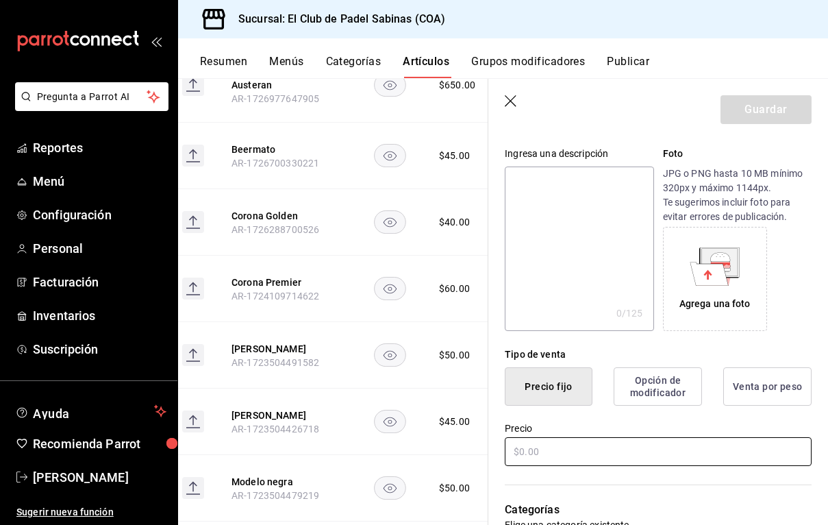
type input "10 Stellas"
click at [530, 461] on input "text" at bounding box center [658, 451] width 307 height 29
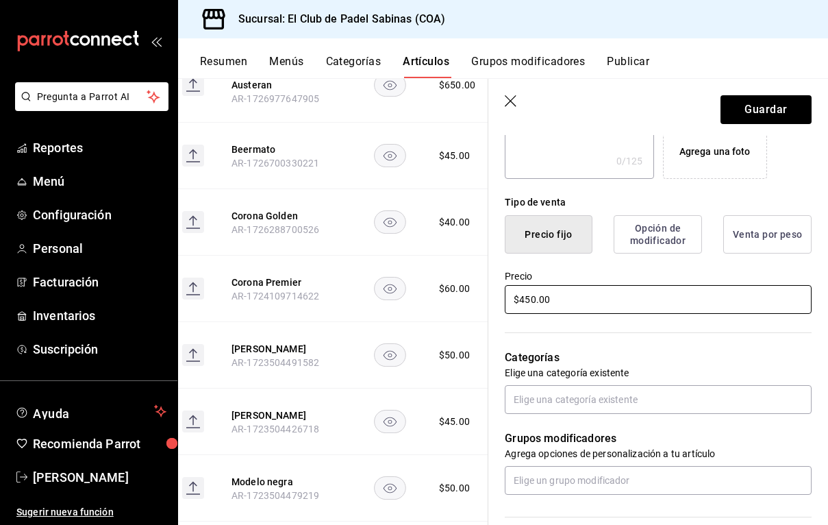
scroll to position [279, 0]
type input "$450.00"
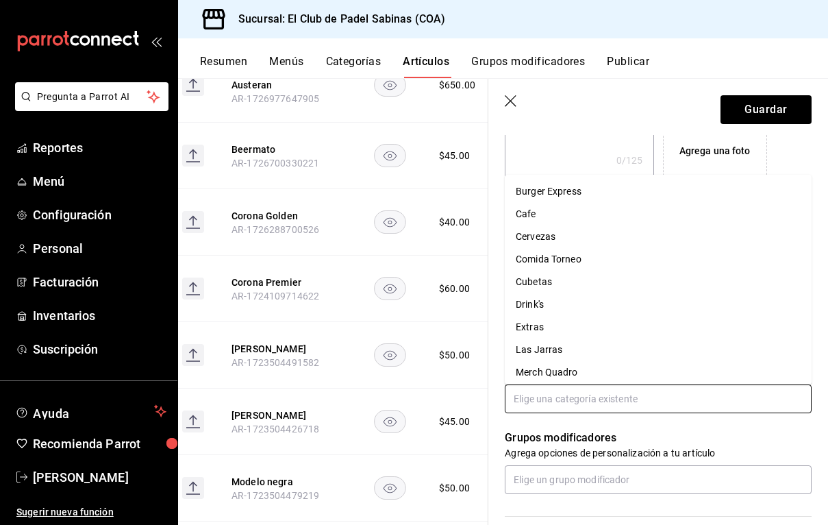
click at [601, 404] on input "text" at bounding box center [658, 398] width 307 height 29
click at [587, 284] on li "Cubetas" at bounding box center [658, 282] width 307 height 23
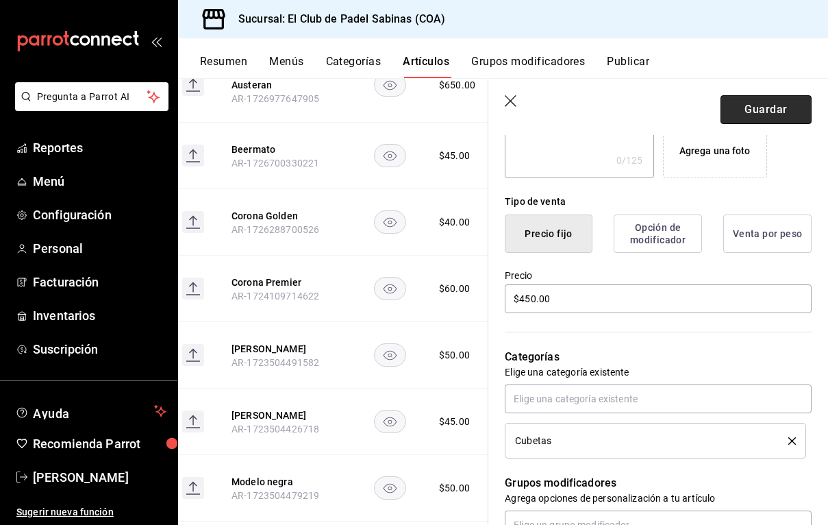
click at [748, 109] on button "Guardar" at bounding box center [766, 109] width 91 height 29
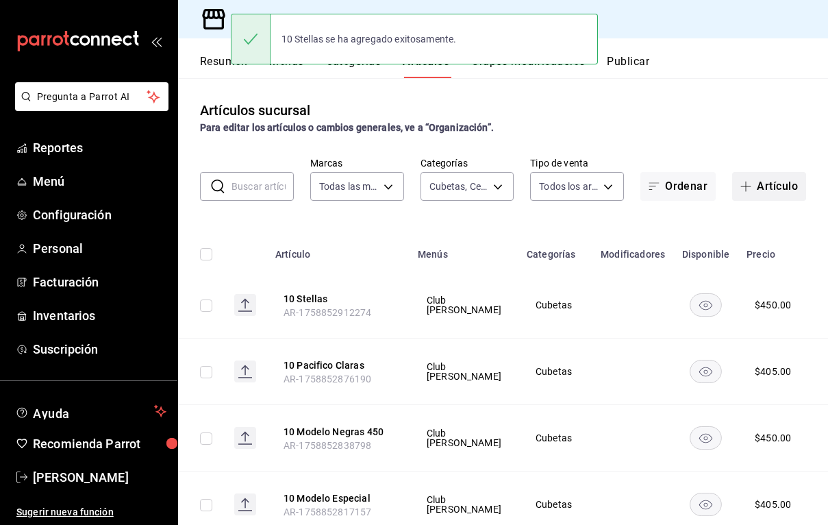
click at [750, 181] on button "Artículo" at bounding box center [769, 186] width 74 height 29
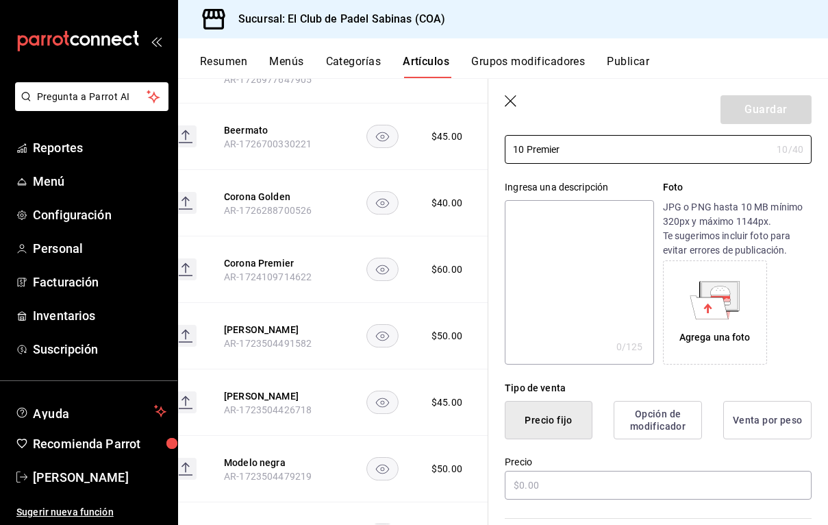
scroll to position [103, 0]
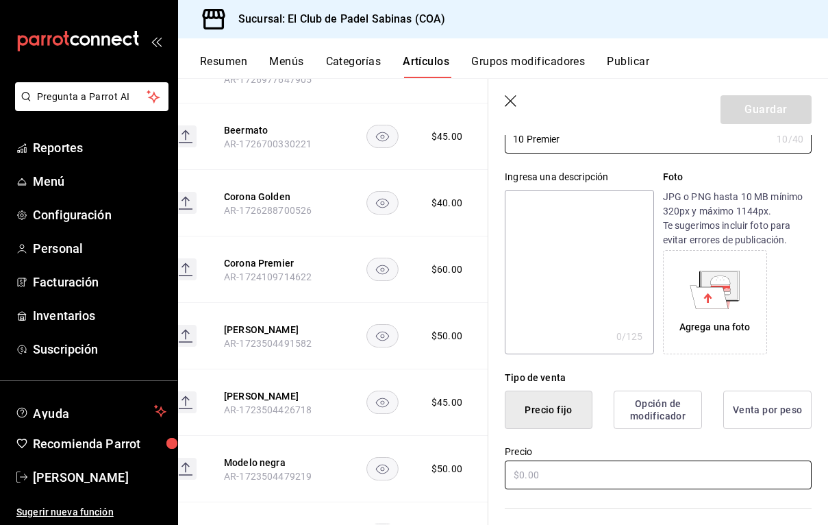
type input "10 Premier"
click at [588, 476] on input "text" at bounding box center [658, 474] width 307 height 29
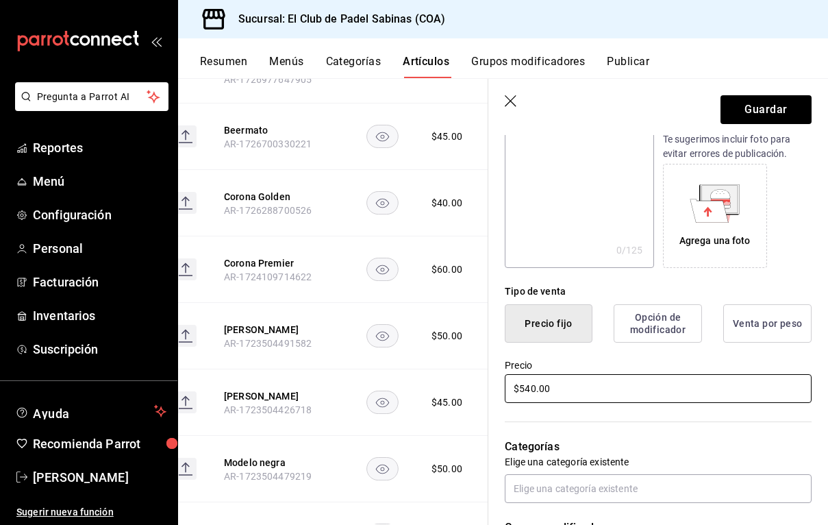
scroll to position [195, 0]
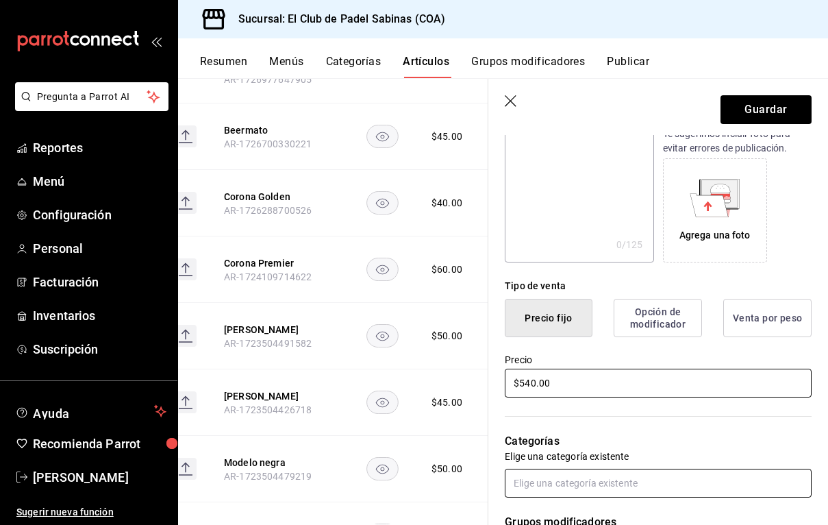
type input "$540.00"
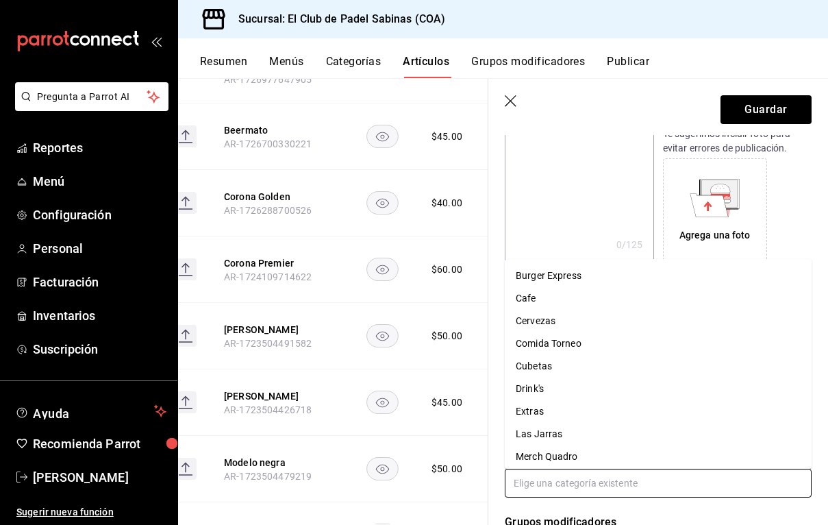
click at [670, 479] on input "text" at bounding box center [658, 483] width 307 height 29
click at [641, 374] on li "Cubetas" at bounding box center [658, 366] width 307 height 23
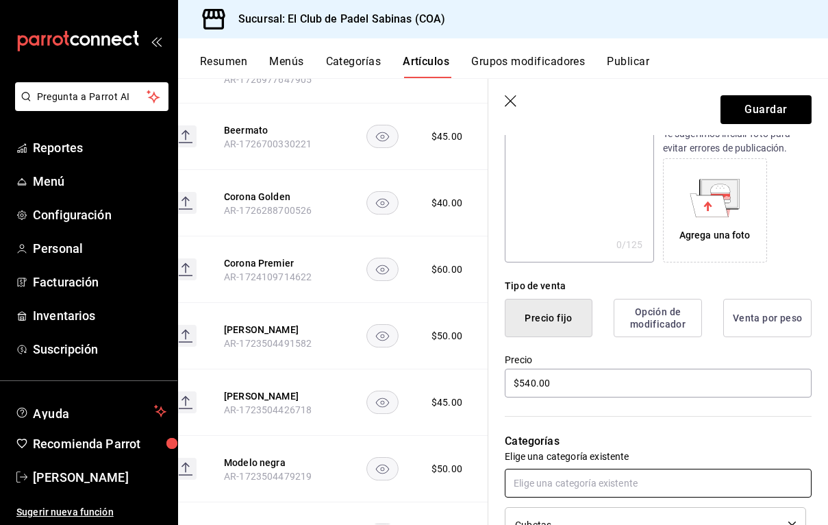
click at [602, 477] on input "text" at bounding box center [658, 483] width 307 height 29
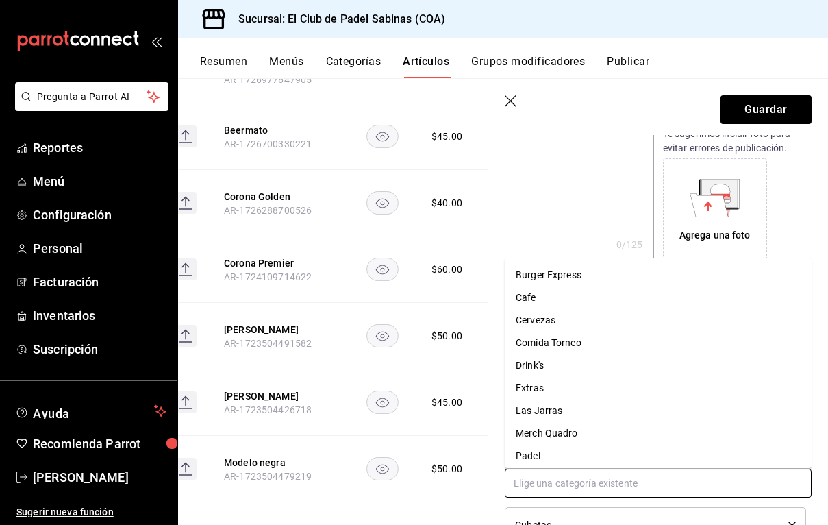
scroll to position [0, 0]
click at [804, 218] on div "Agrega una foto" at bounding box center [737, 210] width 149 height 104
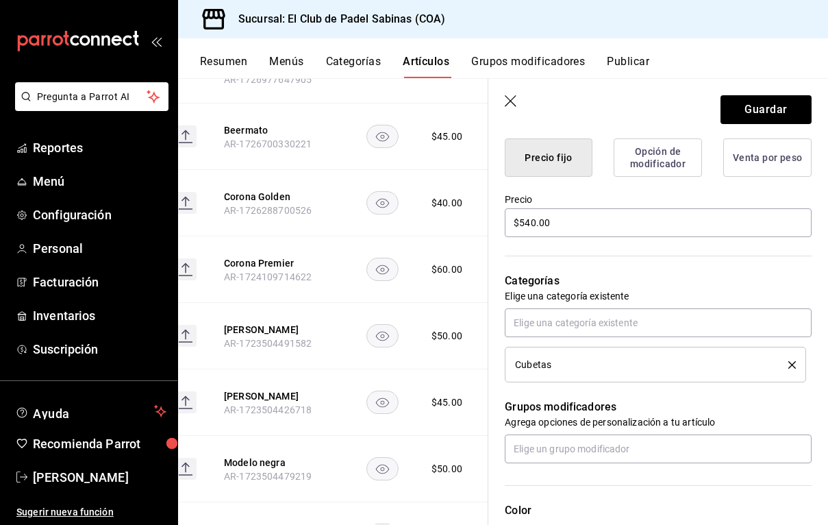
scroll to position [364, 0]
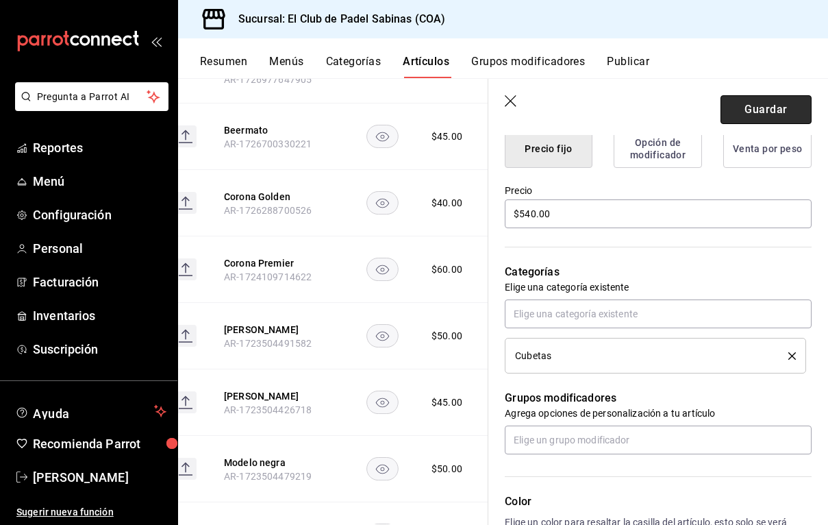
click at [781, 107] on button "Guardar" at bounding box center [766, 109] width 91 height 29
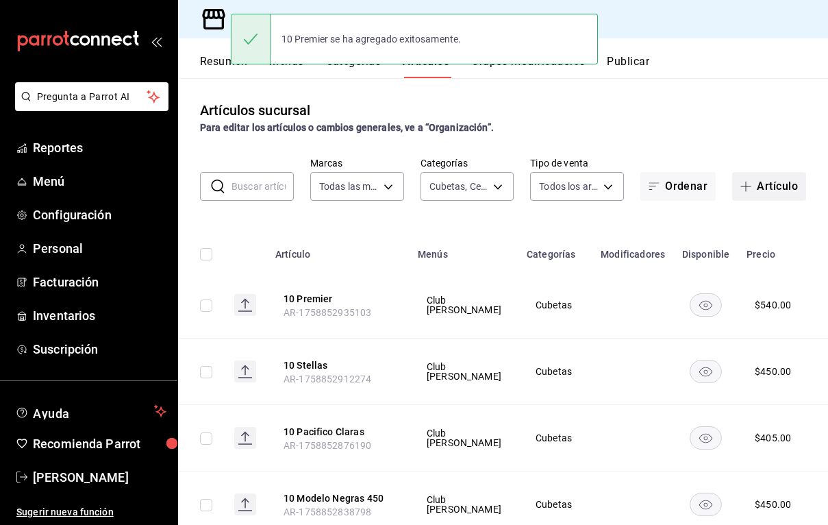
click at [758, 178] on button "Artículo" at bounding box center [769, 186] width 74 height 29
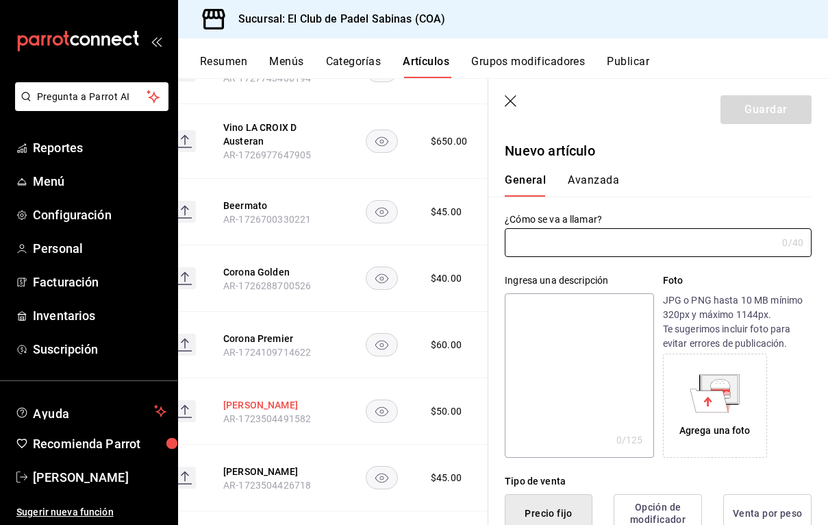
scroll to position [0, 71]
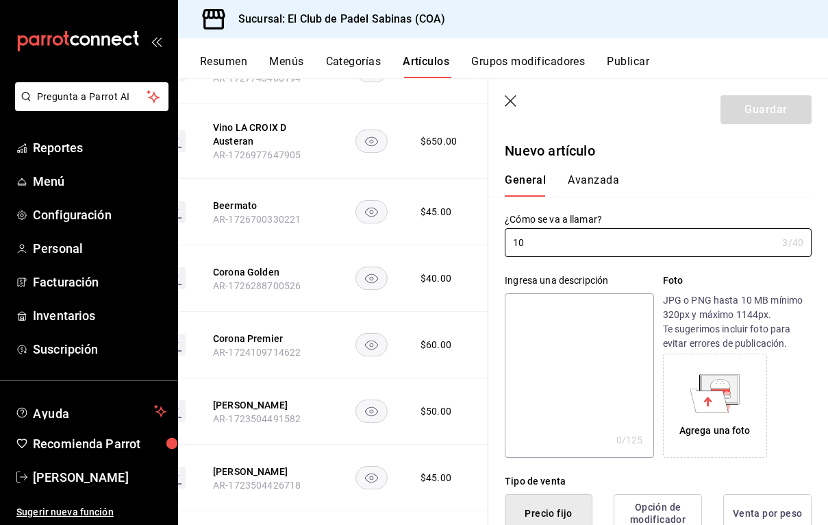
type input "10"
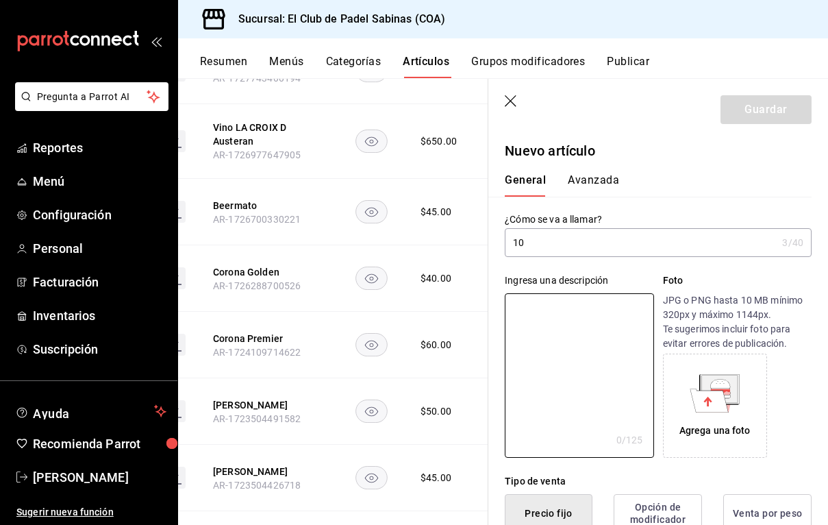
type textarea "c"
type textarea "x"
click at [575, 251] on input "10" at bounding box center [641, 242] width 272 height 27
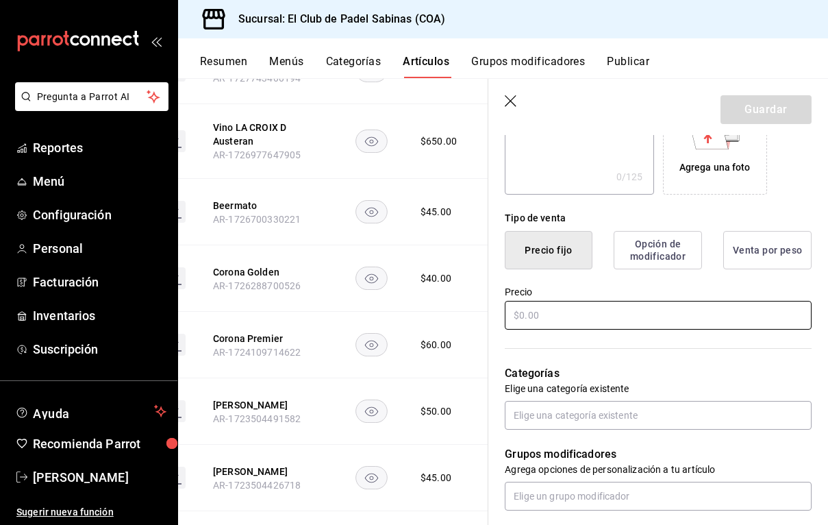
type input "10 Corona Golden"
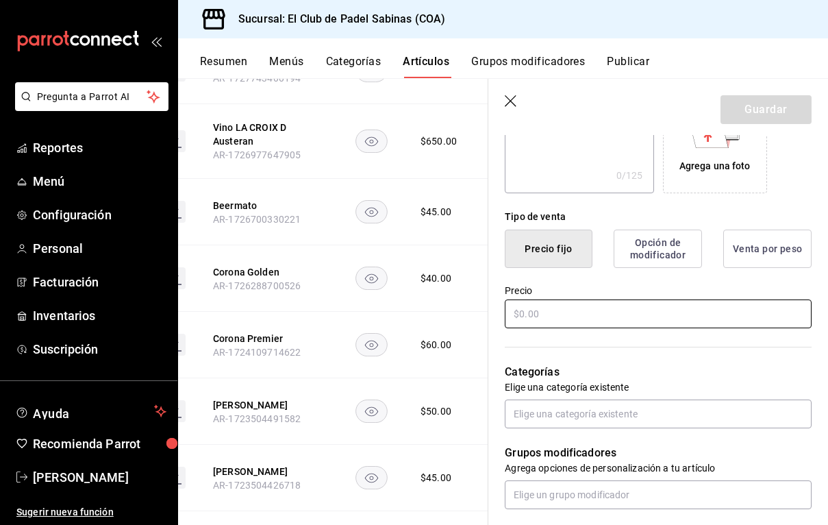
click at [575, 327] on input "text" at bounding box center [658, 313] width 307 height 29
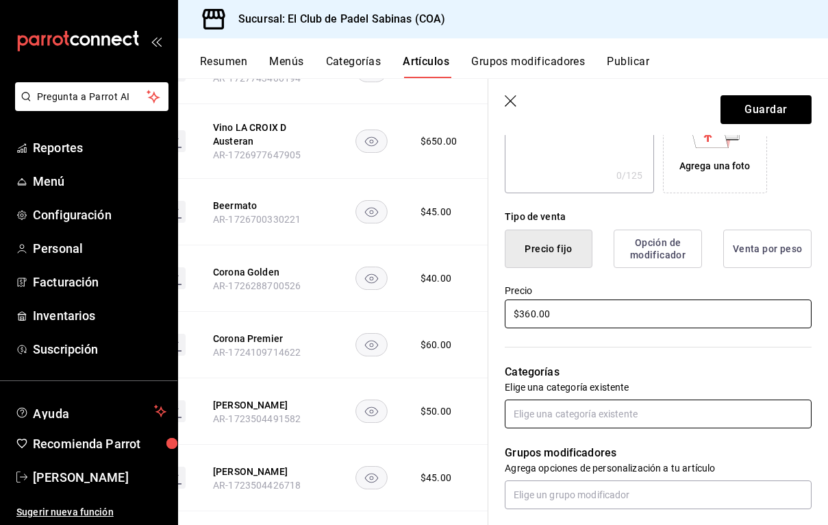
type input "$360.00"
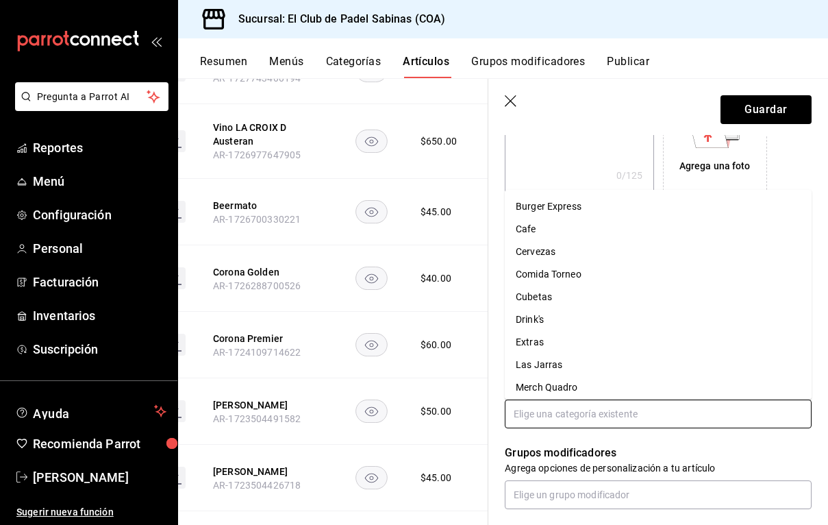
click at [584, 404] on input "text" at bounding box center [658, 413] width 307 height 29
click at [573, 304] on li "Cubetas" at bounding box center [658, 297] width 307 height 23
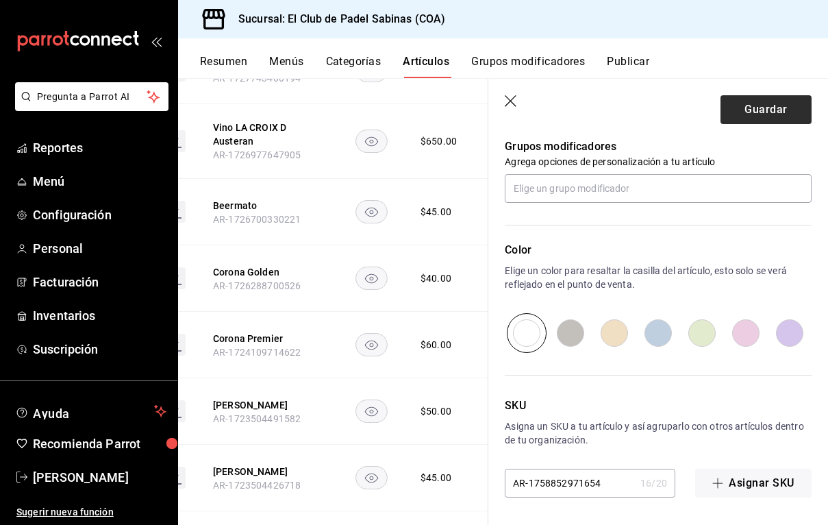
scroll to position [616, 0]
click at [765, 109] on button "Guardar" at bounding box center [766, 109] width 91 height 29
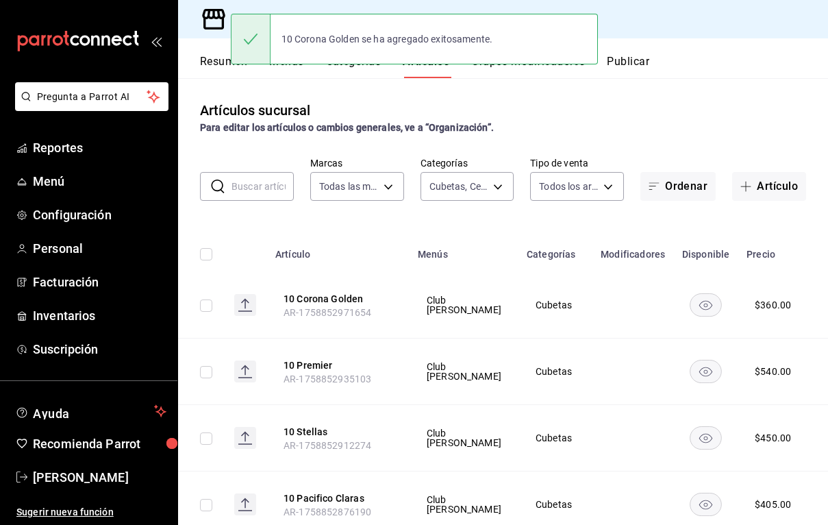
click at [639, 62] on button "Publicar" at bounding box center [628, 66] width 42 height 23
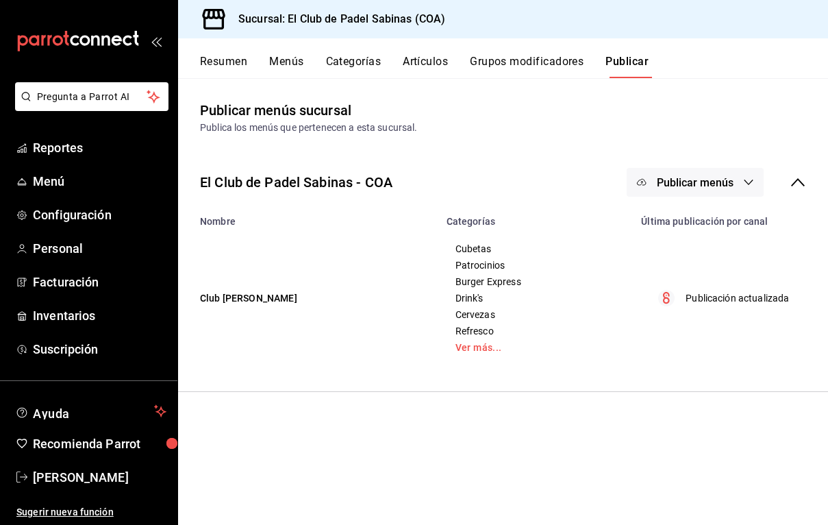
click at [709, 176] on span "Publicar menús" at bounding box center [695, 182] width 77 height 13
click at [701, 227] on span "Punto de venta" at bounding box center [715, 227] width 66 height 14
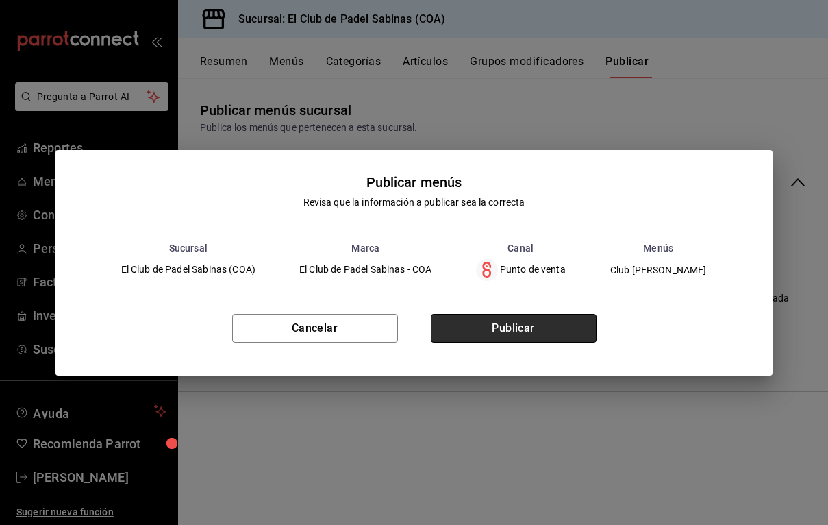
click at [506, 329] on button "Publicar" at bounding box center [514, 328] width 166 height 29
